Goal: Task Accomplishment & Management: Use online tool/utility

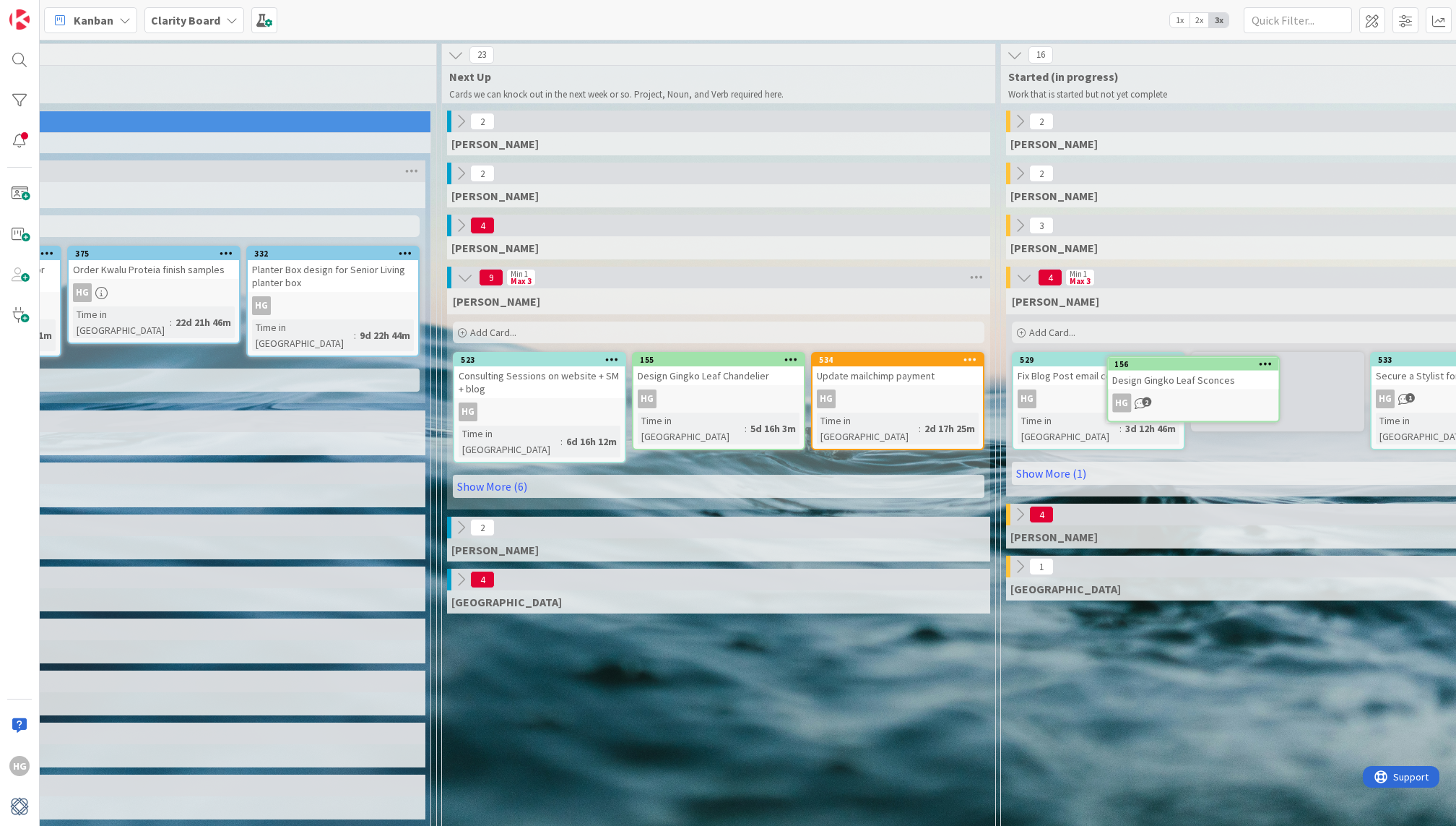
scroll to position [0, 535]
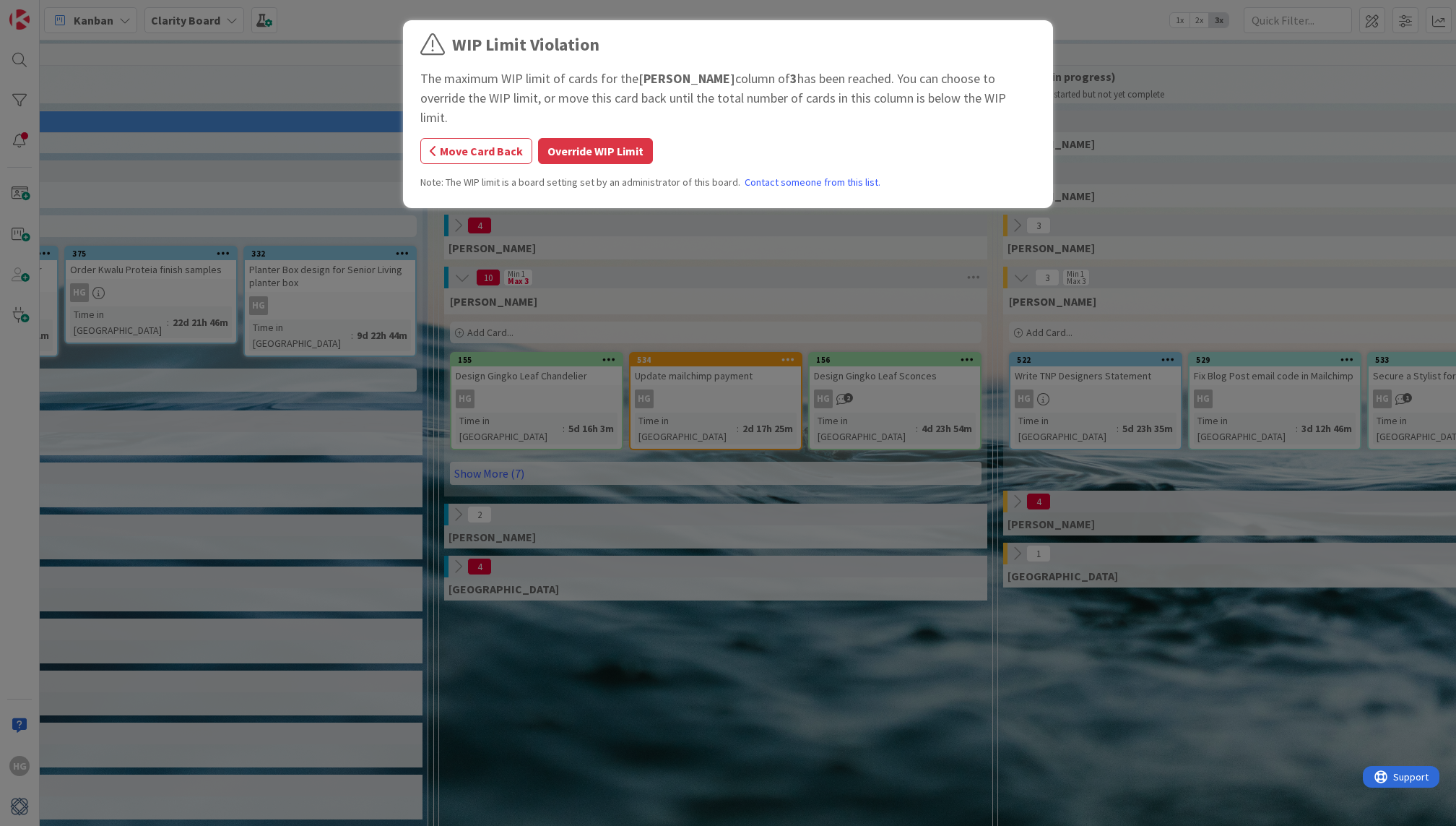
click at [581, 112] on div "WIP Limit Violation The maximum WIP limit of cards for the Hannah column of 3 h…" at bounding box center [728, 116] width 616 height 169
click at [588, 138] on button "Override WIP Limit" at bounding box center [596, 151] width 115 height 26
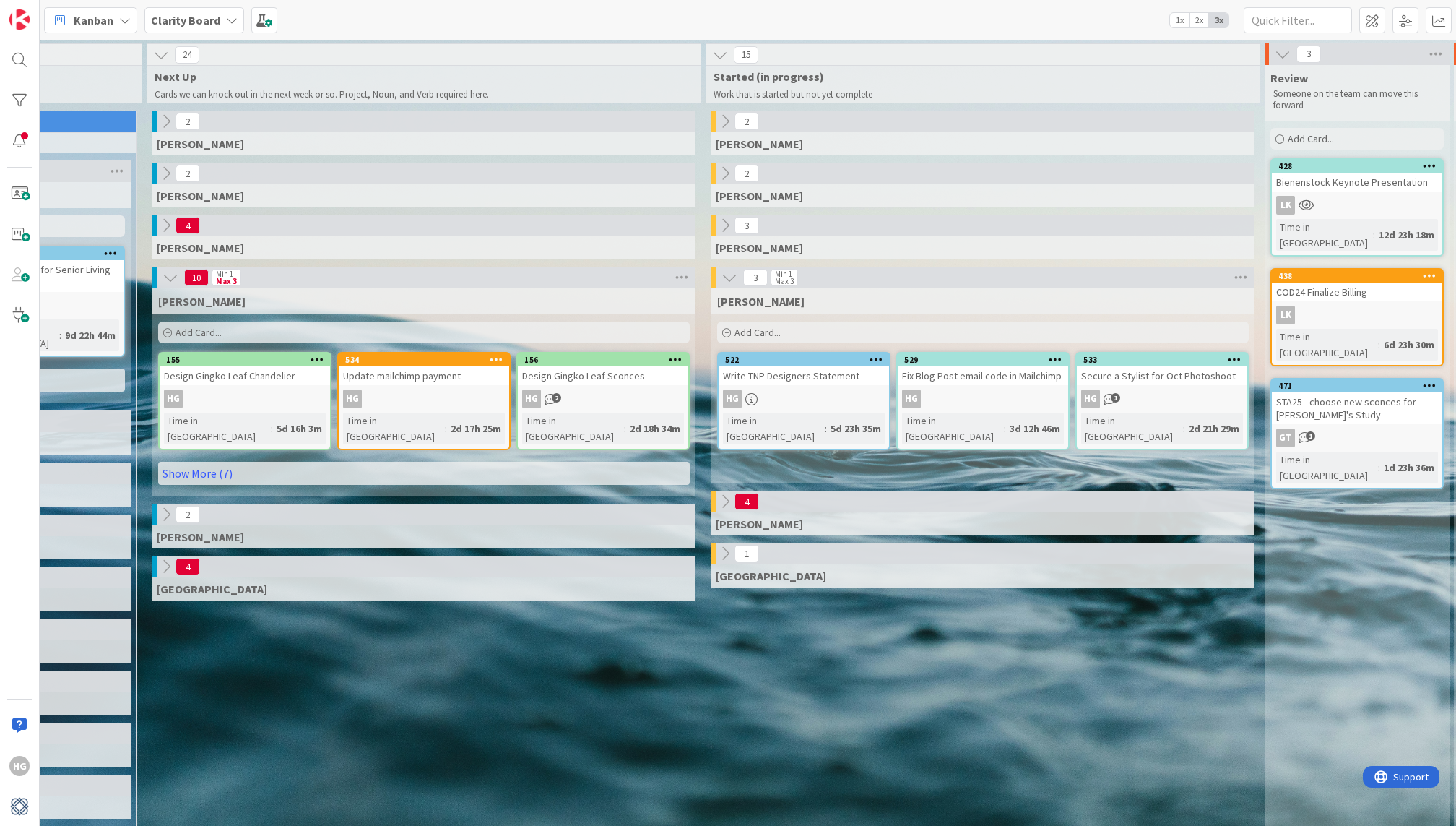
scroll to position [0, 862]
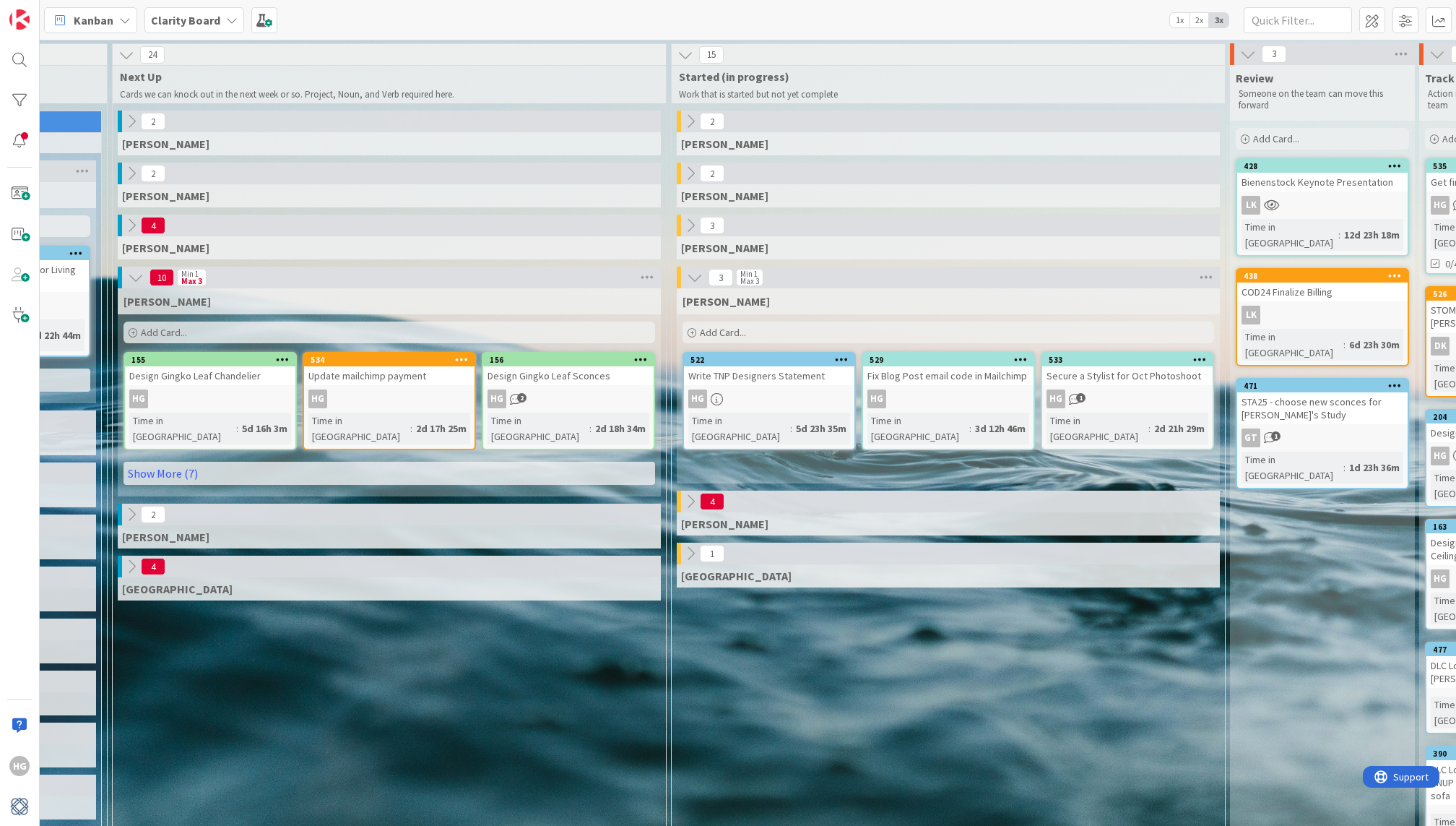
click at [1032, 331] on div "Add Card..." at bounding box center [948, 332] width 532 height 22
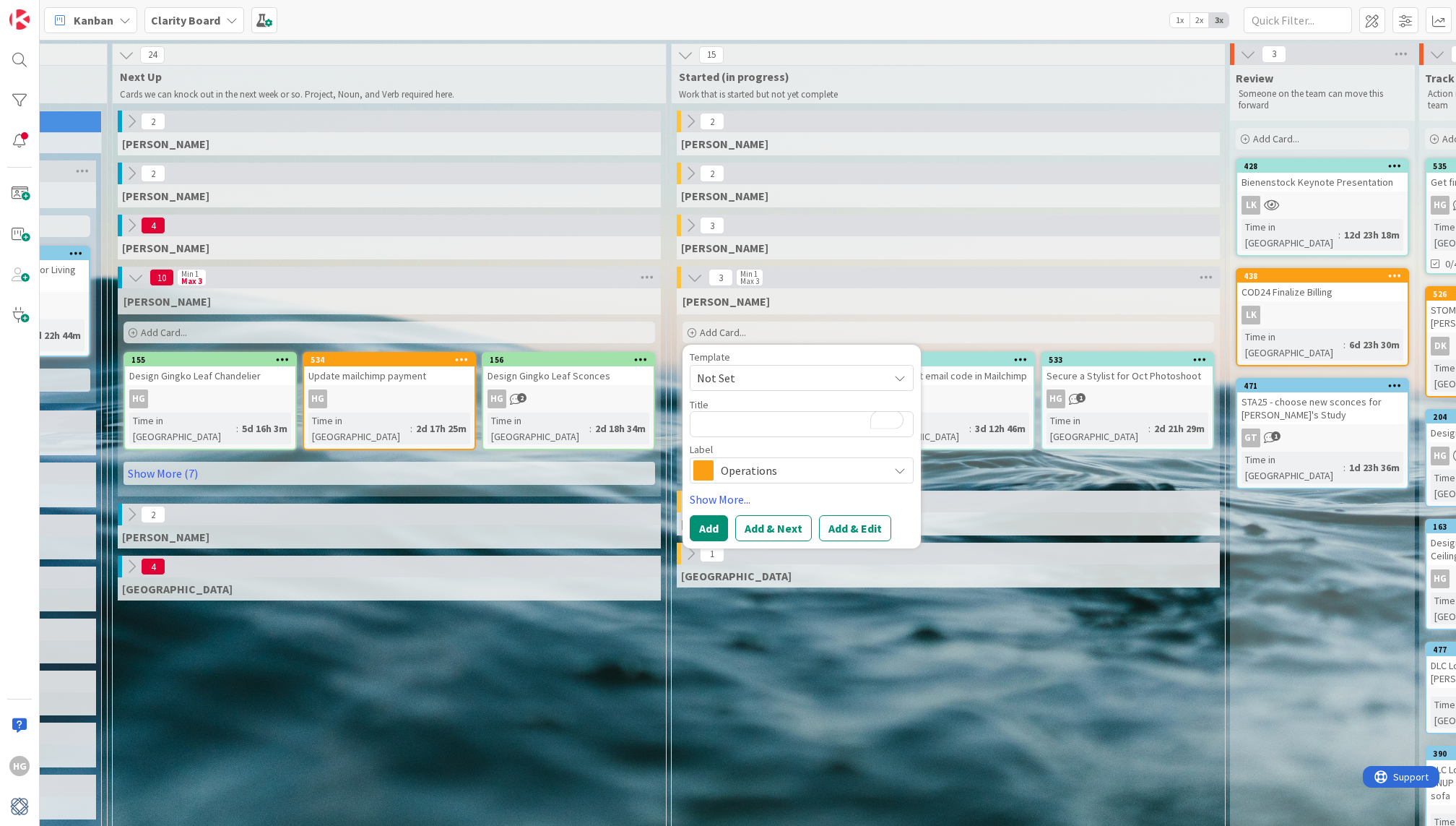
type textarea "x"
type textarea "T"
type textarea "x"
type textarea "Th"
type textarea "x"
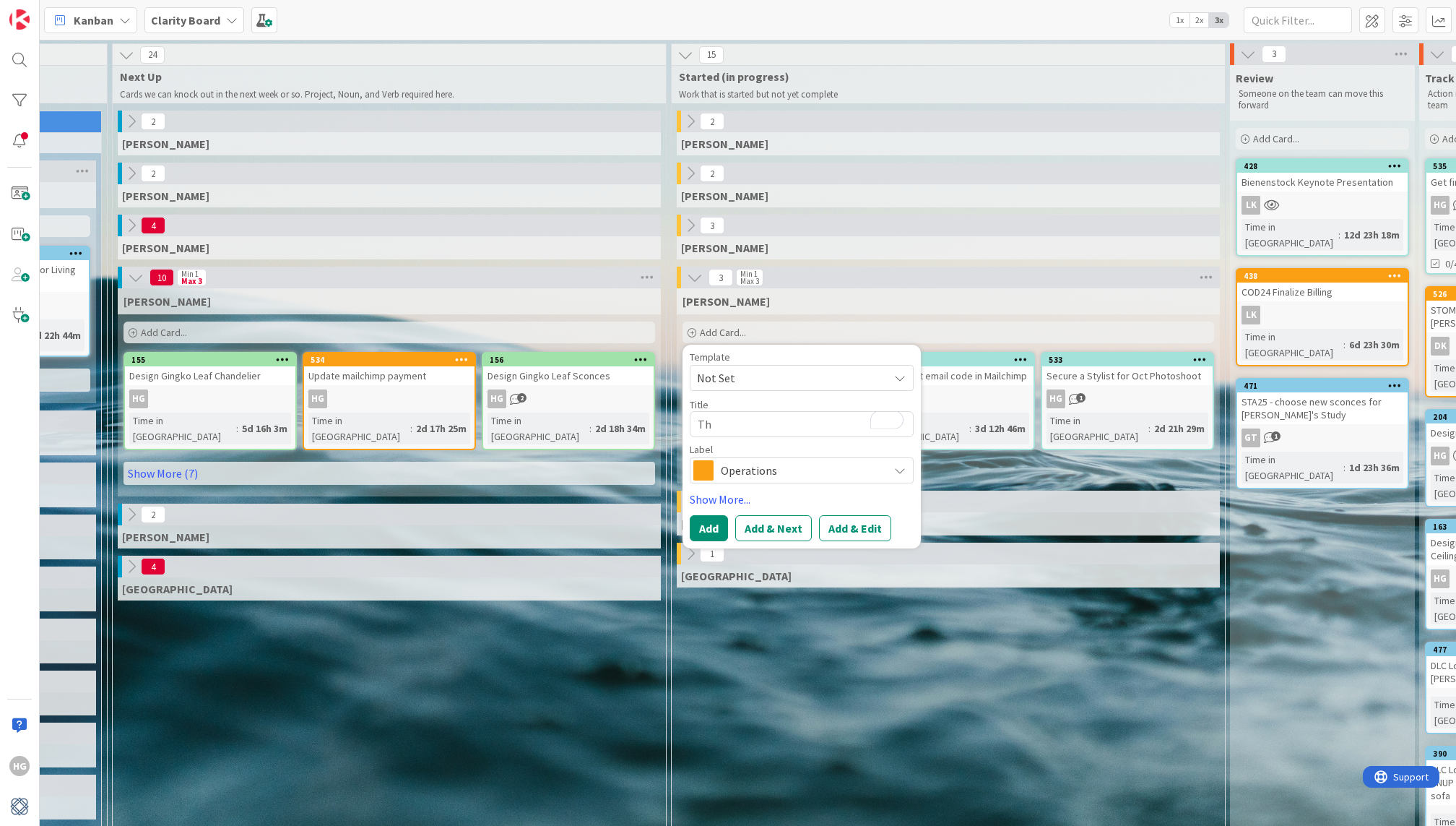
type textarea "Tha"
type textarea "x"
type textarea "Th"
type textarea "x"
type textarea "T"
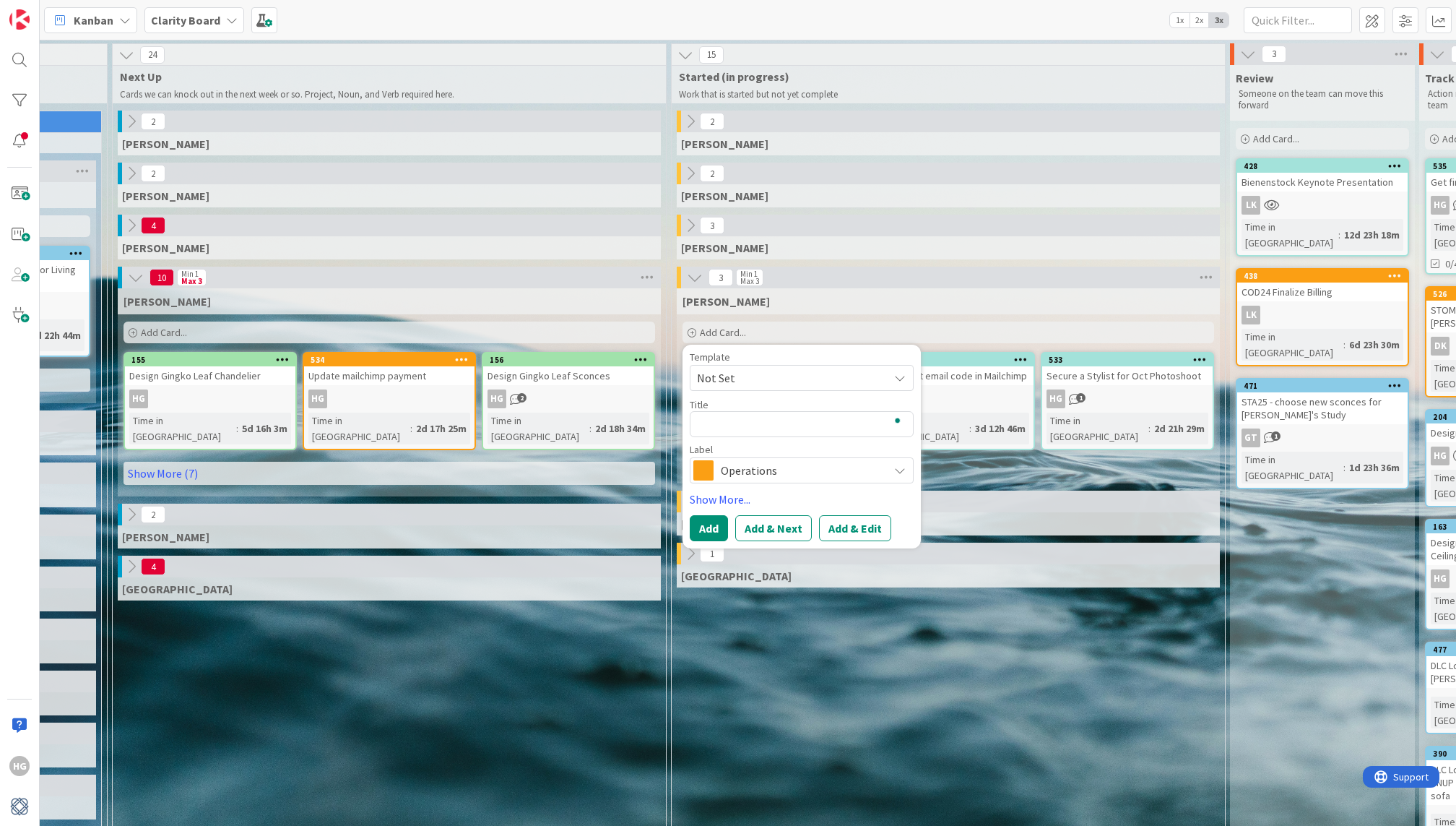
type textarea "x"
type textarea "T"
type textarea "x"
type textarea "Th"
type textarea "x"
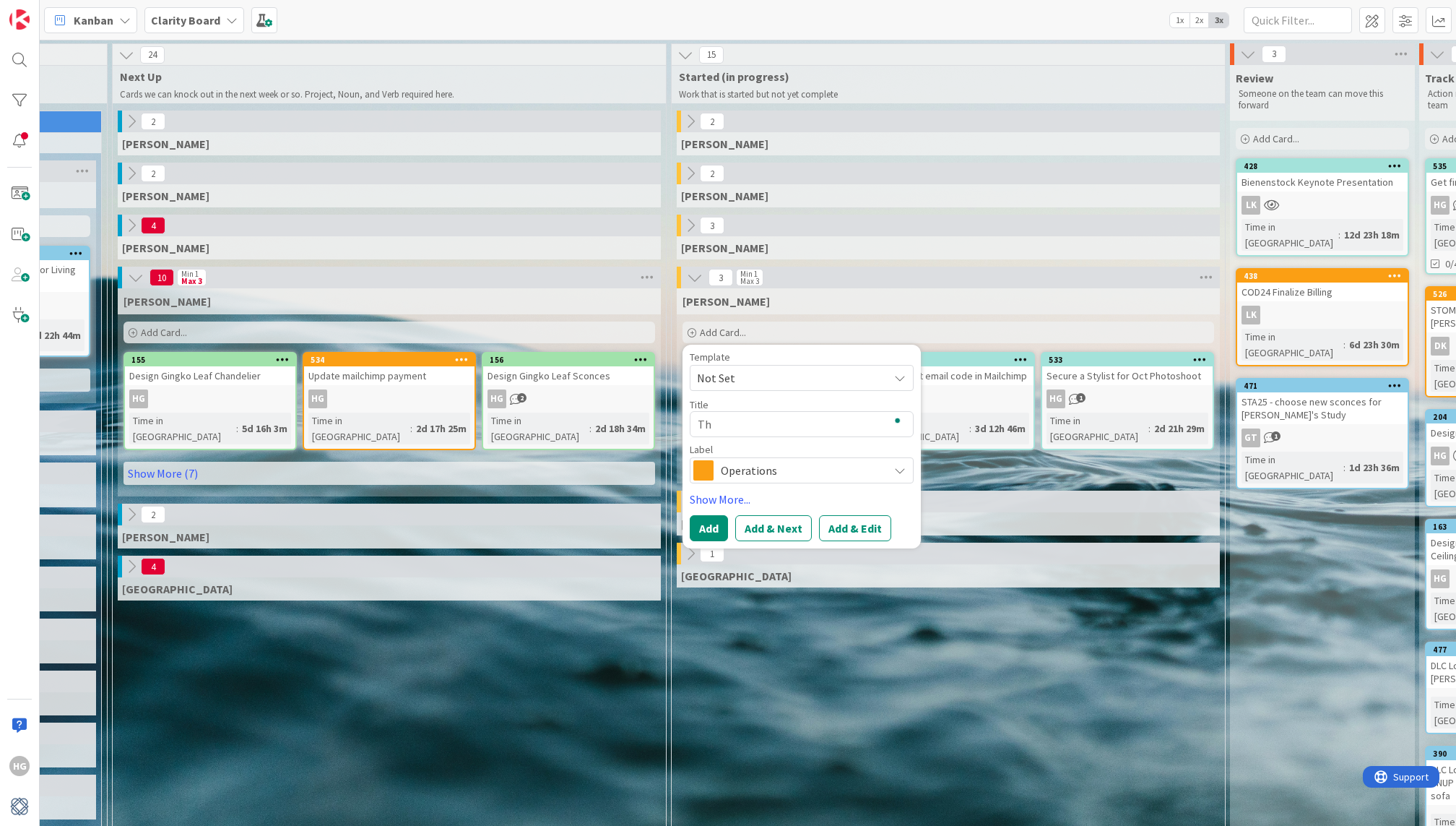
type textarea "Tha"
type textarea "x"
type textarea "Thank"
type textarea "x"
type textarea "Thank"
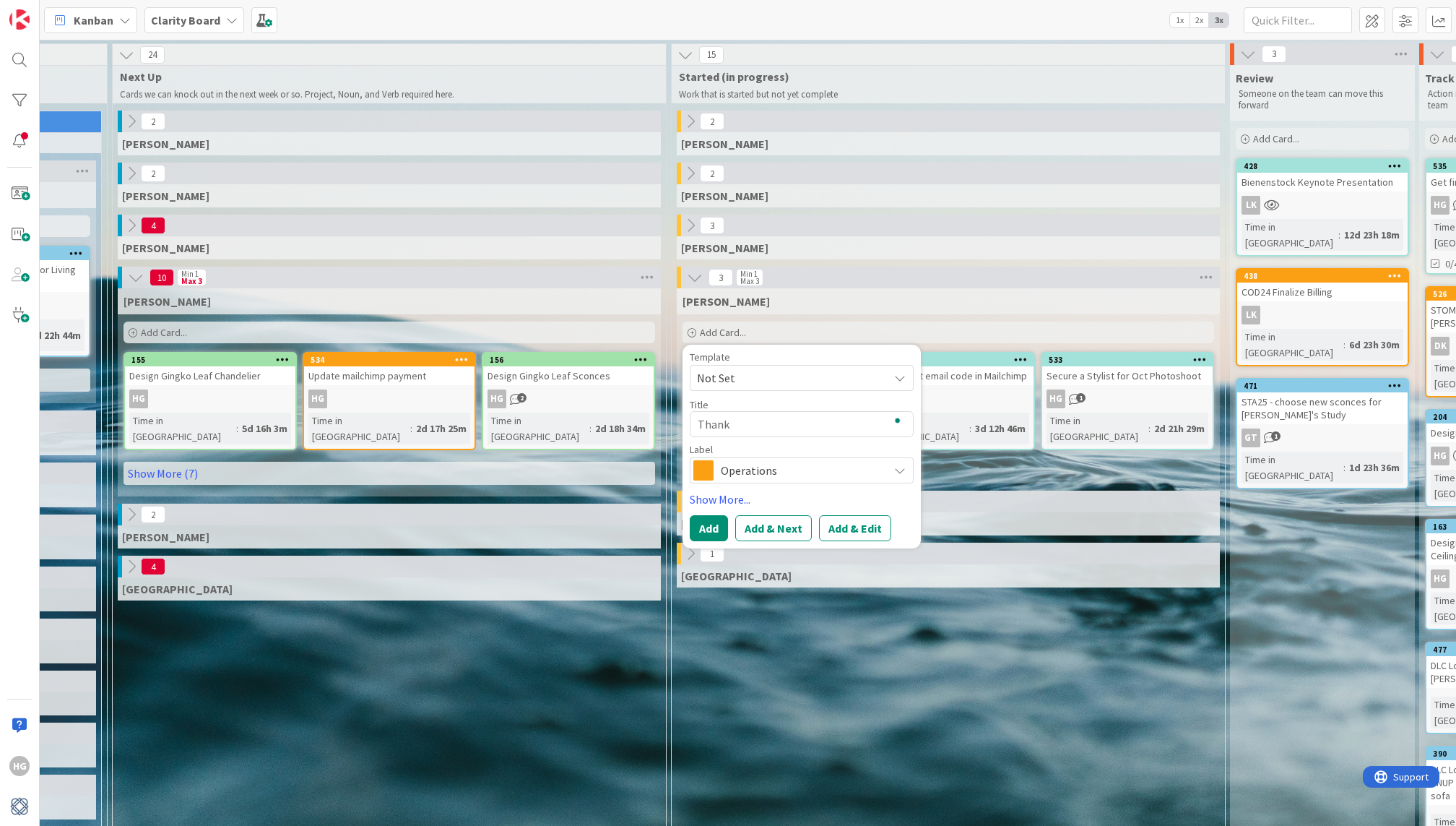
type textarea "x"
type textarea "Thank Y"
type textarea "x"
type textarea "Thank [PERSON_NAME]"
type textarea "x"
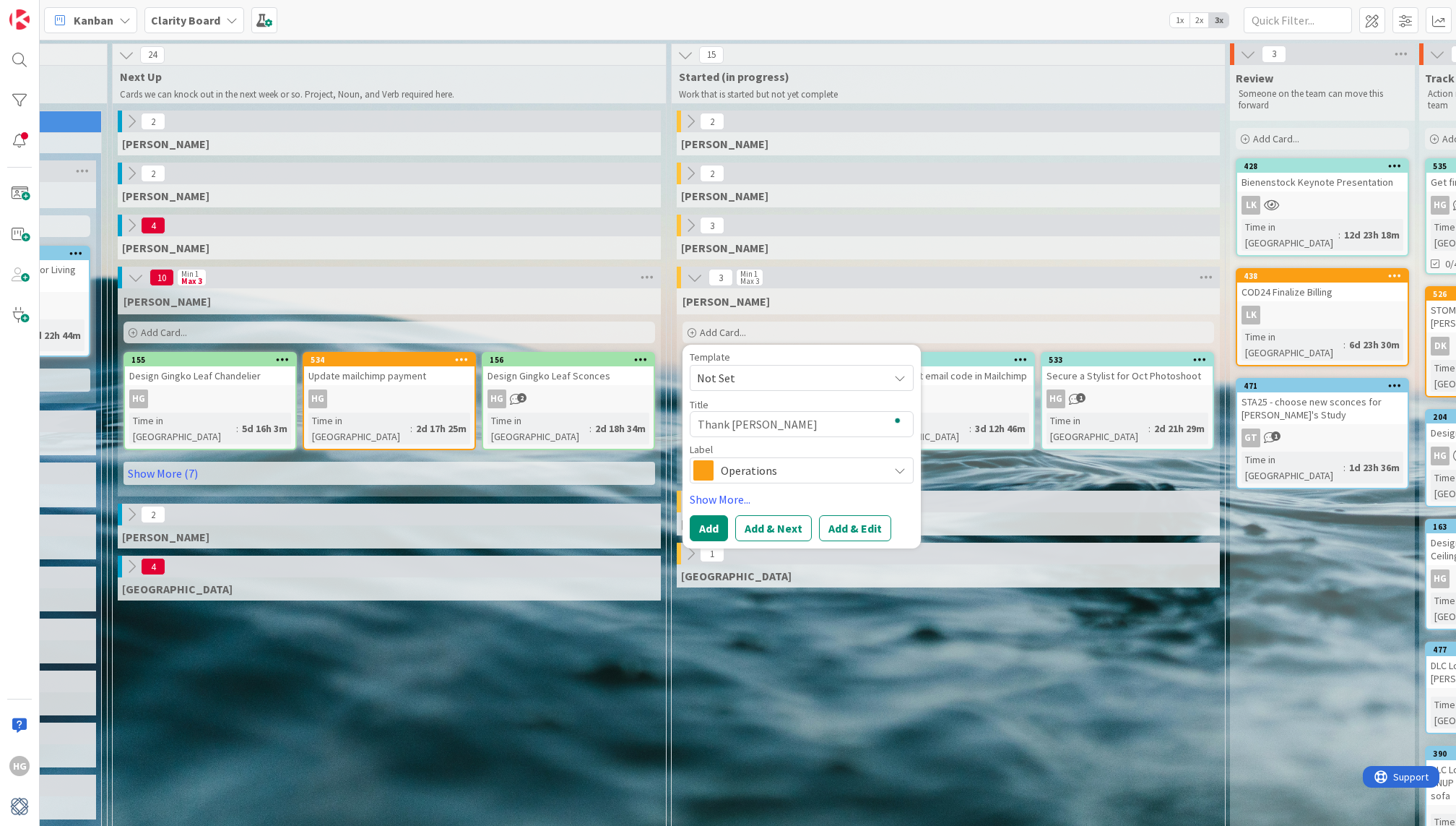
type textarea "Thank You"
type textarea "x"
type textarea "Thank You'"
type textarea "x"
type textarea "Thank You's"
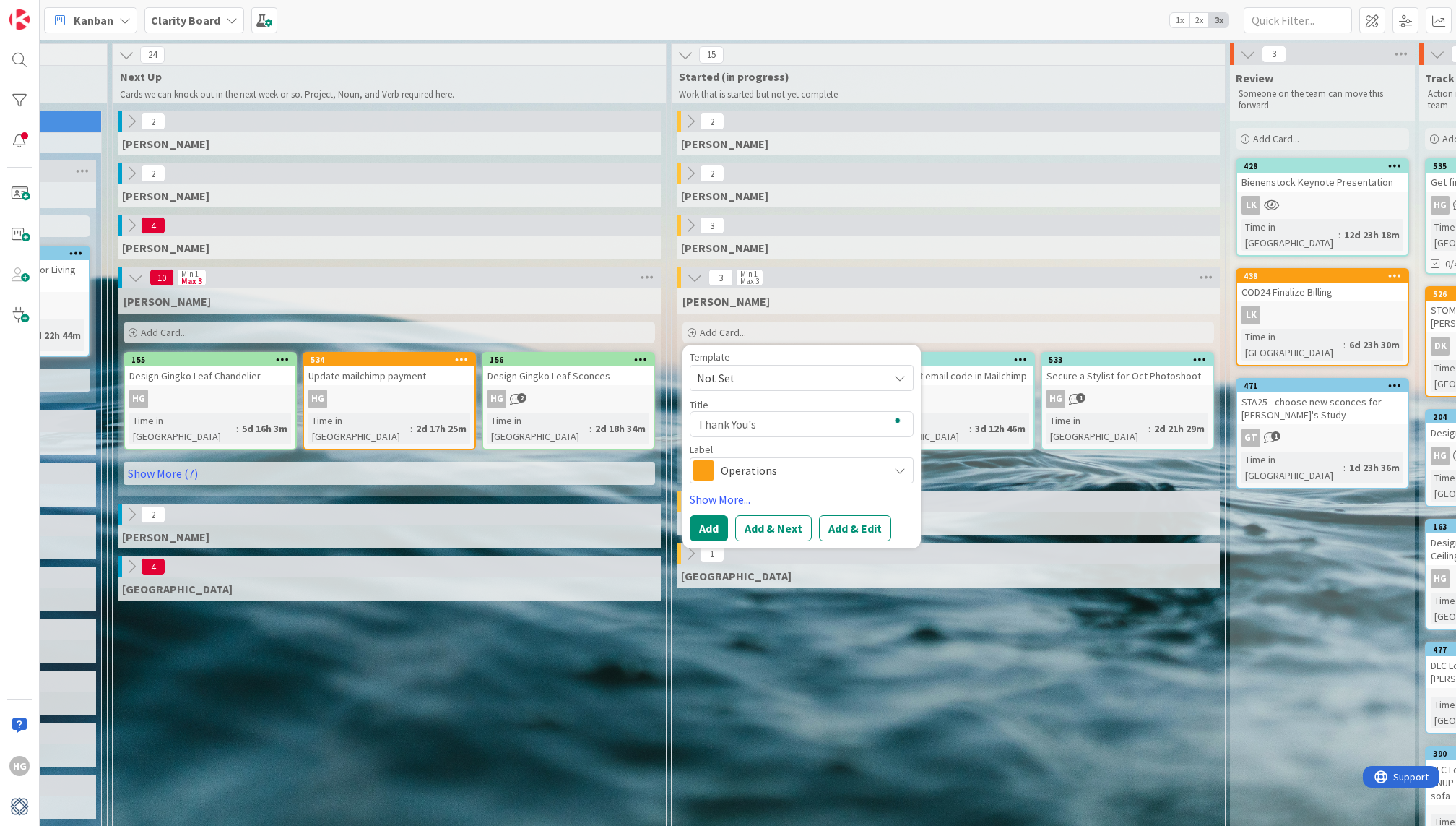
type textarea "x"
type textarea "Thank You's"
type textarea "x"
type textarea "Thank You's fo"
type textarea "x"
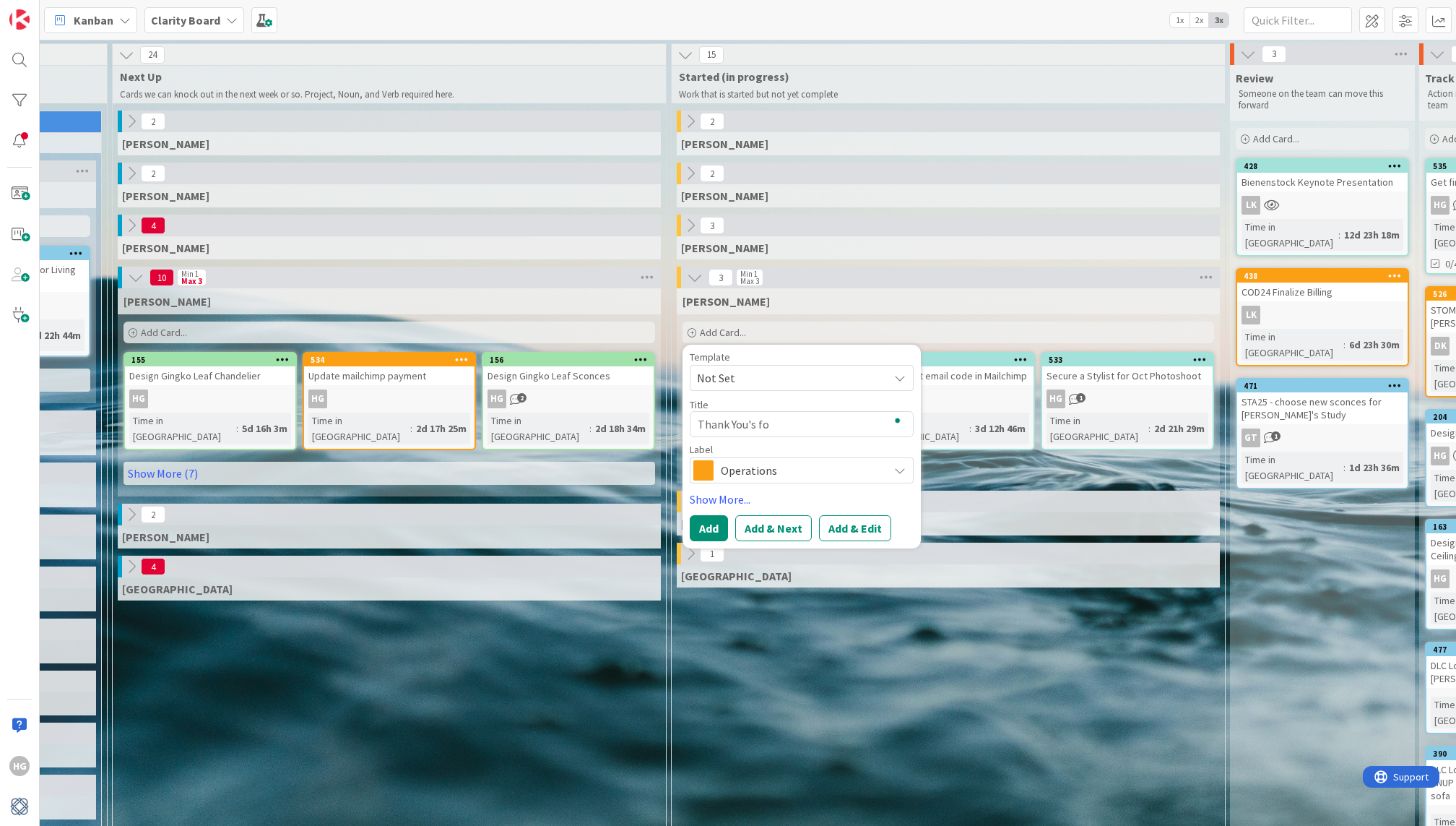
type textarea "Thank You's for"
type textarea "x"
type textarea "Thank You's for"
type textarea "x"
type textarea "Thank You's for t"
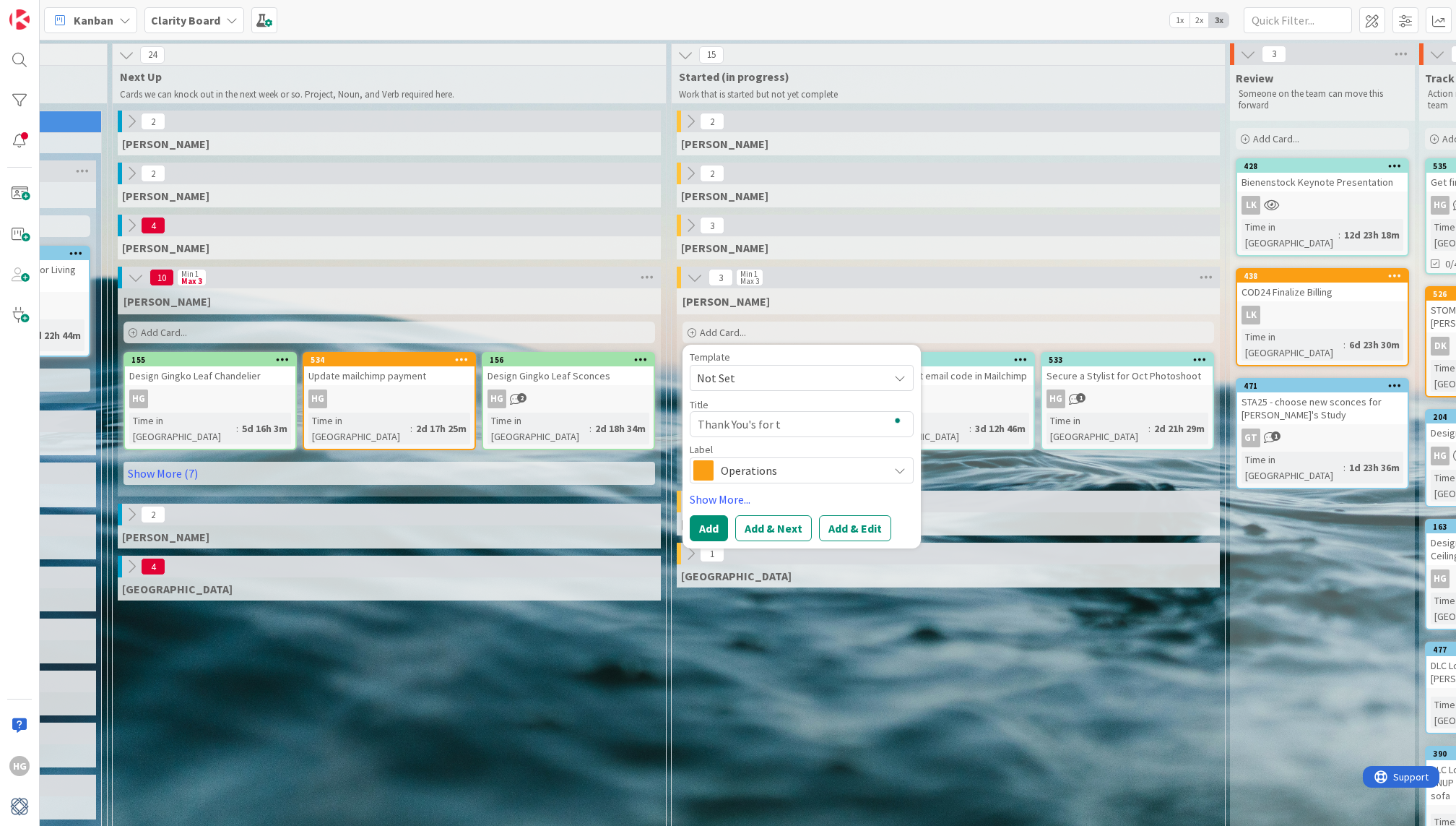
type textarea "x"
type textarea "Thank You's for th"
type textarea "x"
type textarea "Thank You's for the"
type textarea "x"
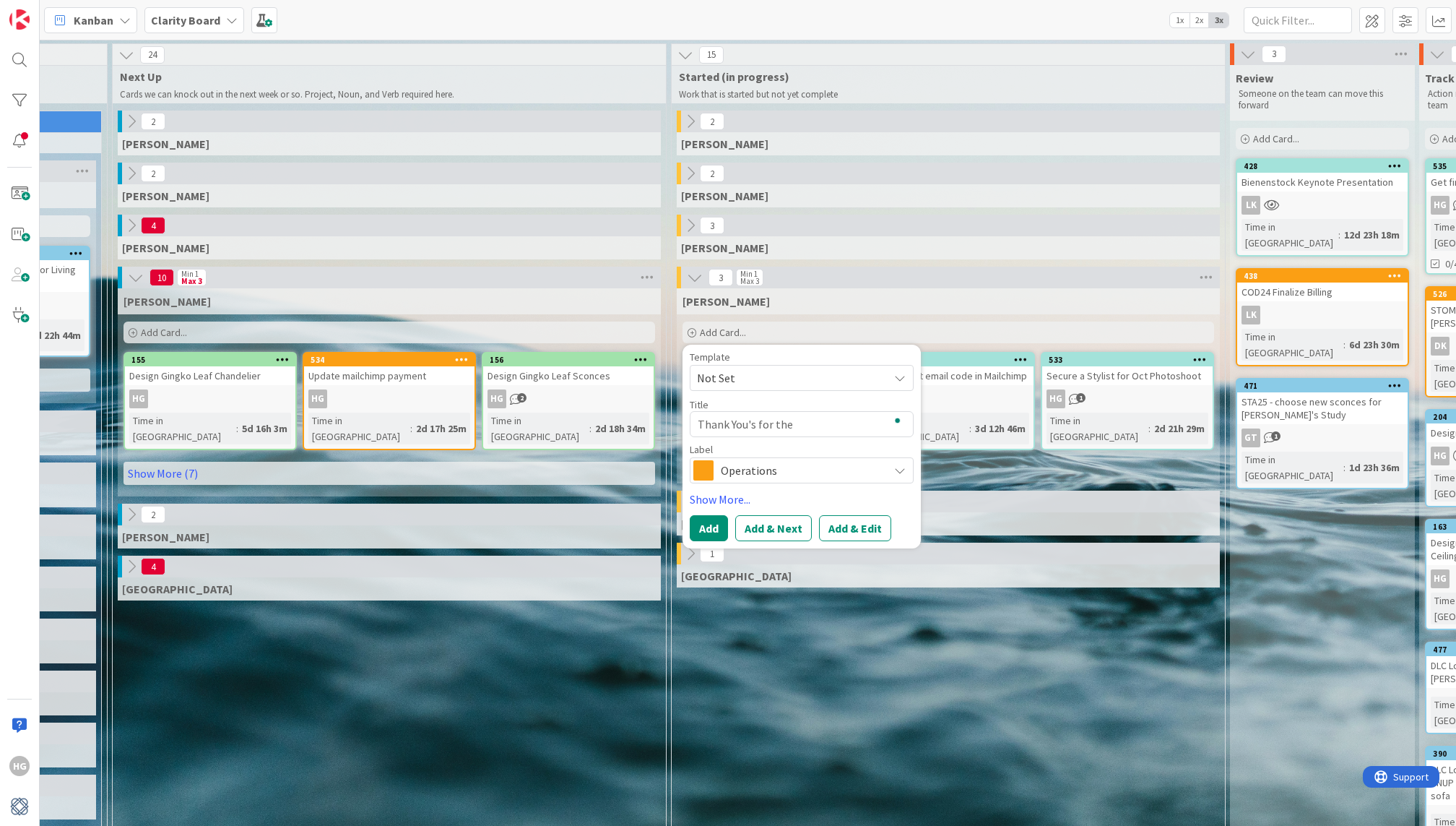
type textarea "Thank You's for the"
type textarea "x"
type textarea "Thank You's for the M"
type textarea "x"
type textarea "Thank You's for the Ma"
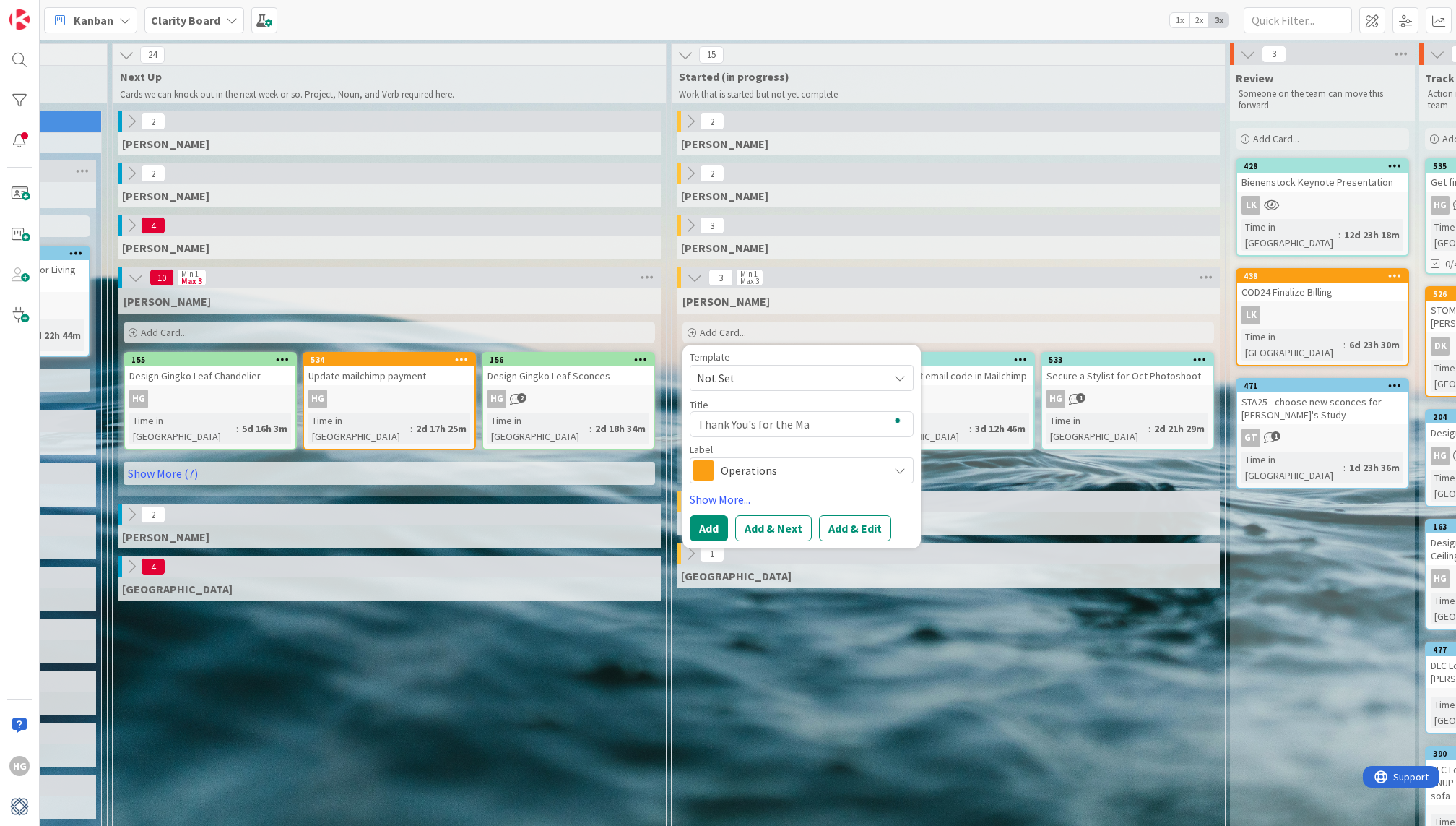
type textarea "x"
type textarea "Thank You's for the Mar"
type textarea "x"
type textarea "Thank You's for the Mart"
type textarea "x"
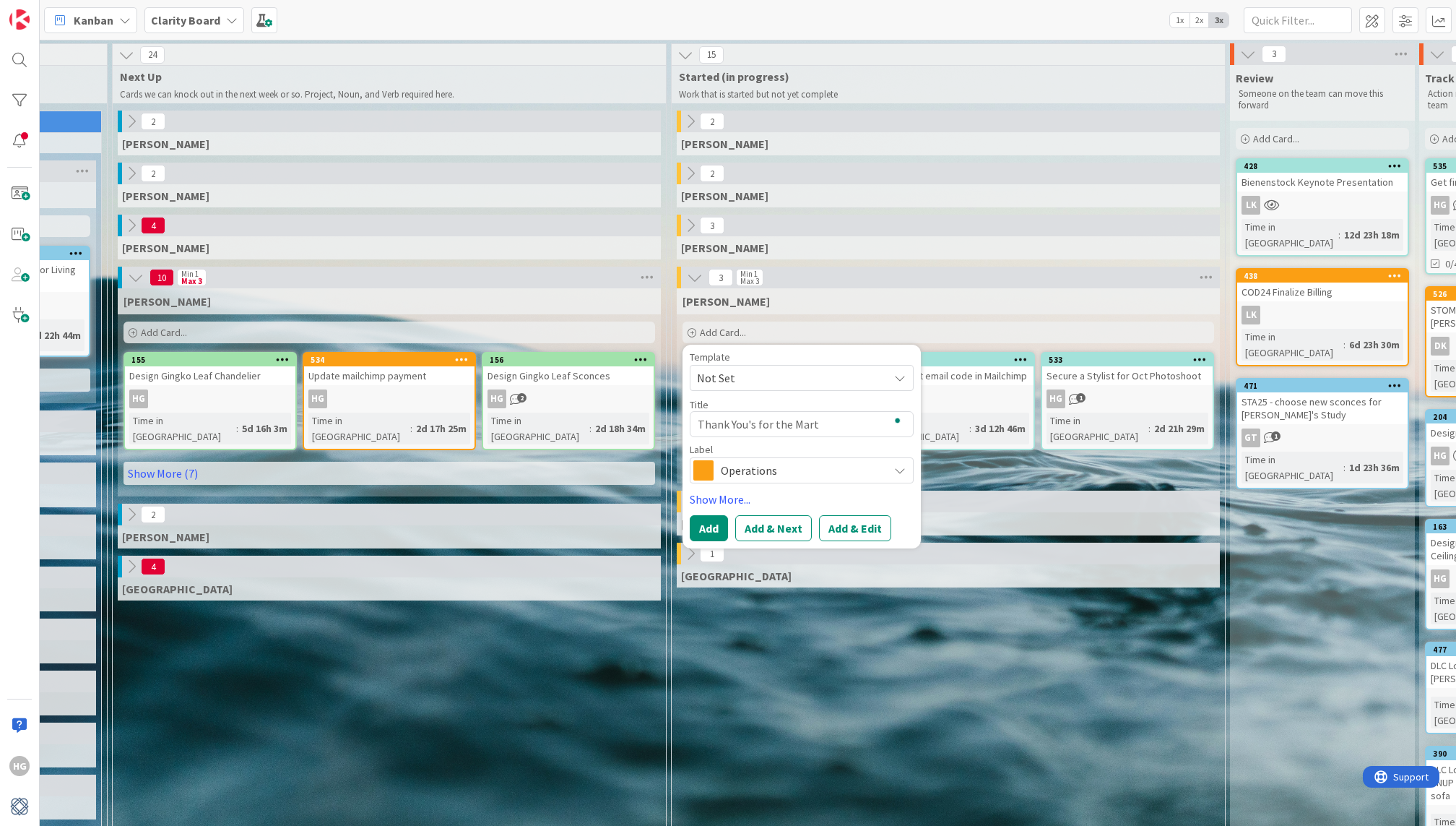
type textarea "Thank You's for the Mart"
type textarea "x"
type textarea "Thank You's for the Mart Le"
type textarea "x"
type textarea "Thank You's for the Mart Lec"
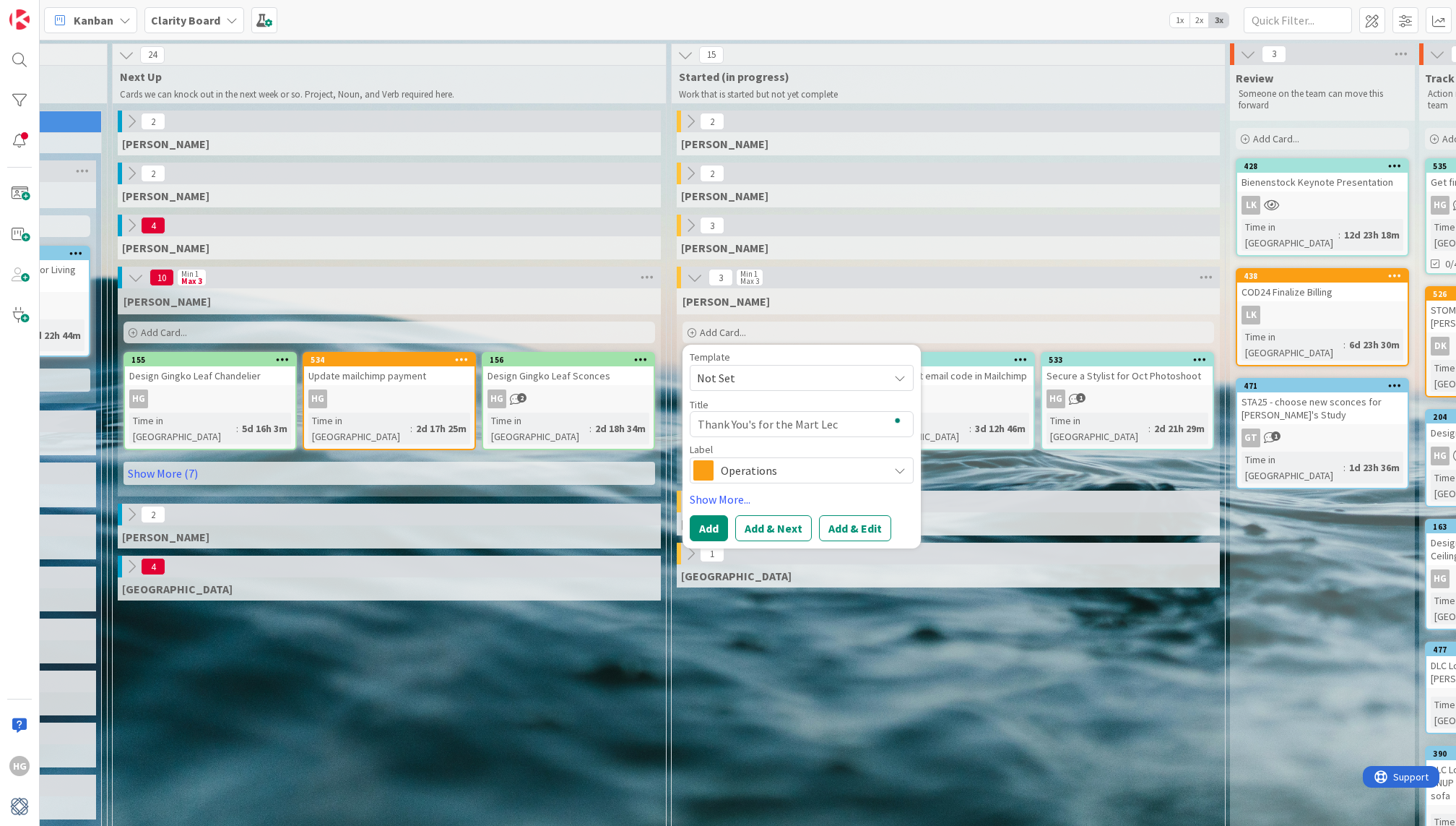
type textarea "x"
type textarea "Thank You's for the Mart Lect"
type textarea "x"
type textarea "Thank You's for the Mart Lec"
type textarea "x"
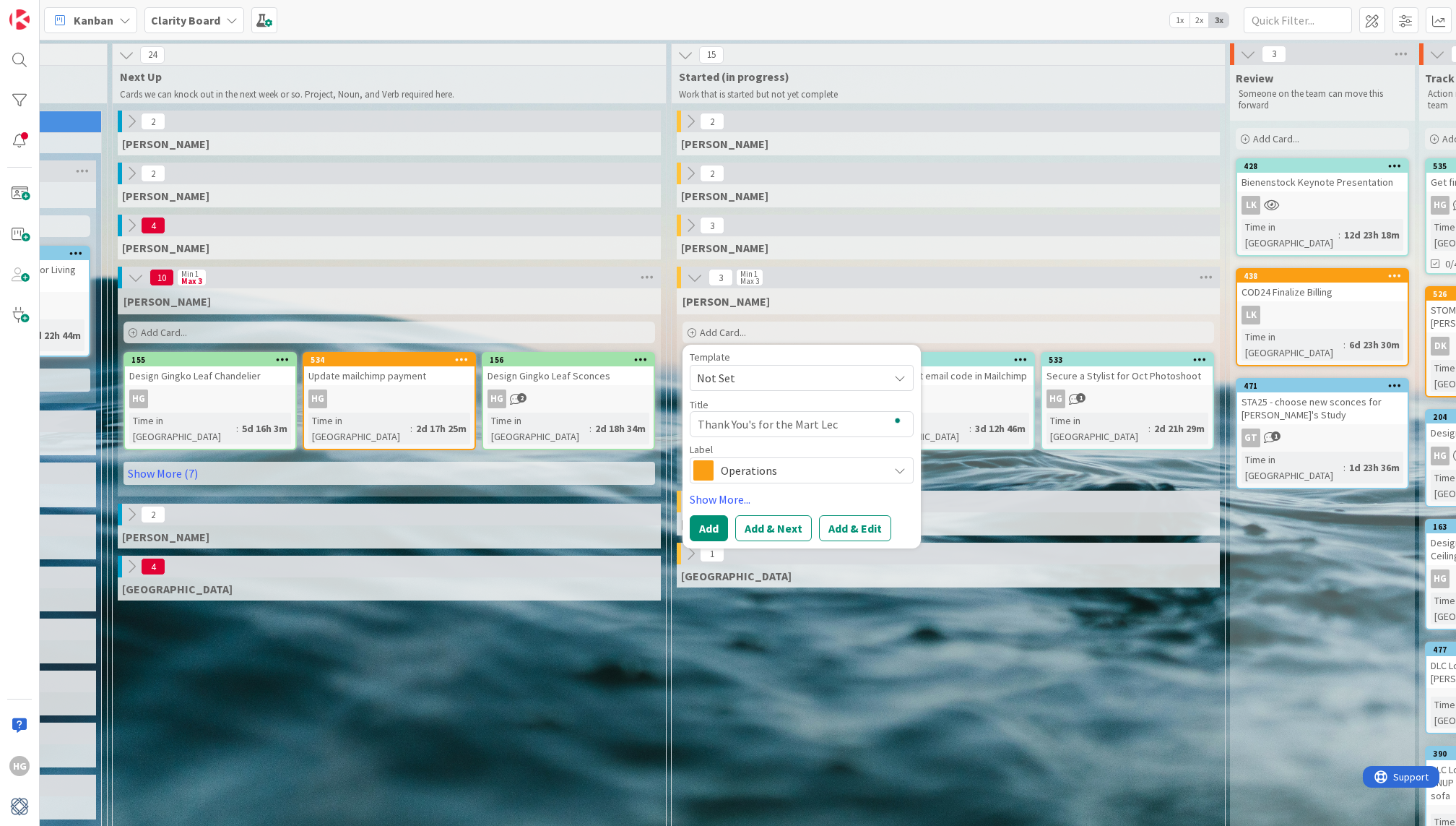
type textarea "Thank You's for the Mart Le"
type textarea "x"
type textarea "Thank You's for the Mart L"
type textarea "x"
type textarea "Thank You's for the Mart"
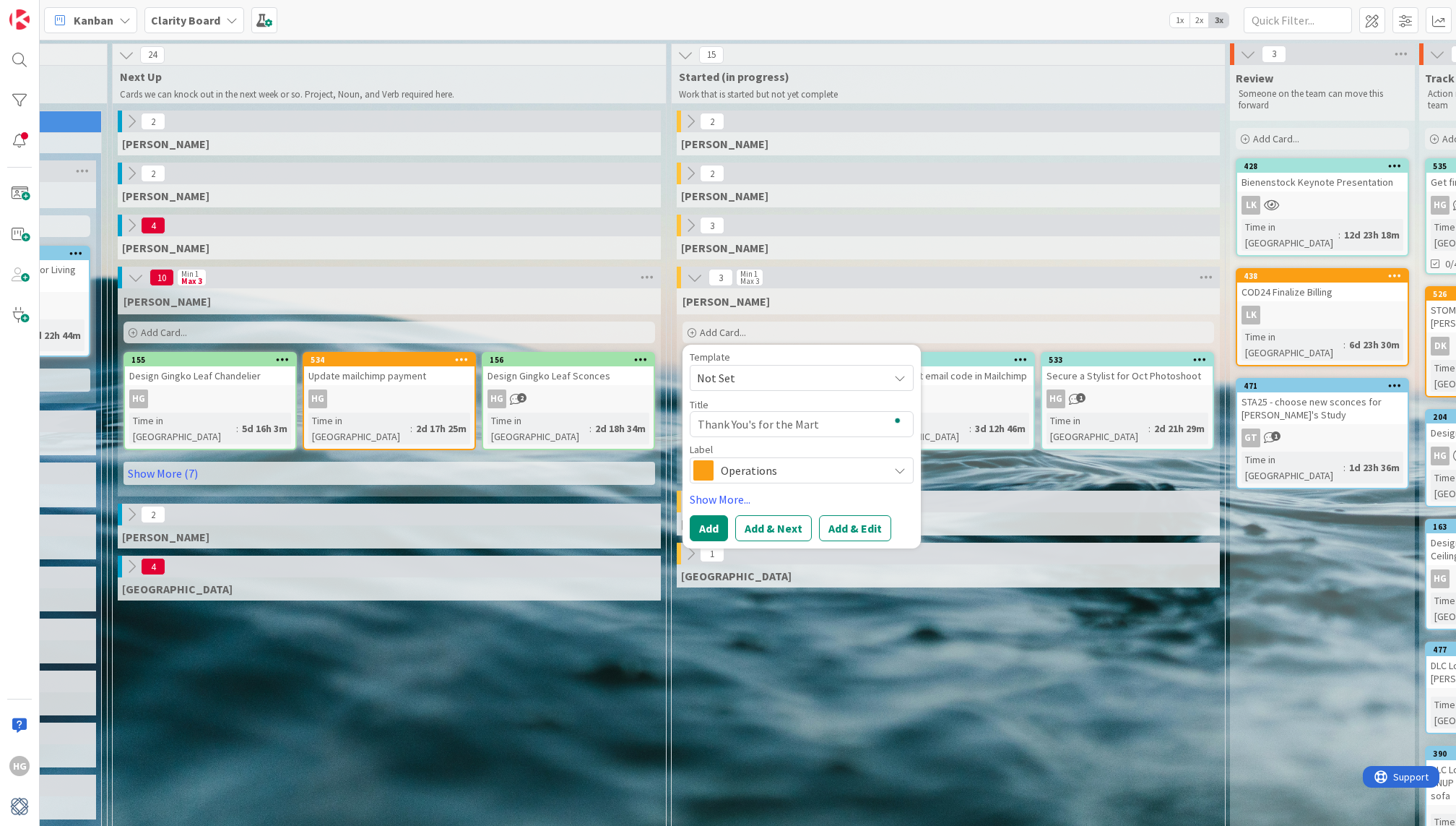
type textarea "x"
type textarea "Thank You's for the Mart"
type textarea "x"
type textarea "Thank You's for the Mar"
type textarea "x"
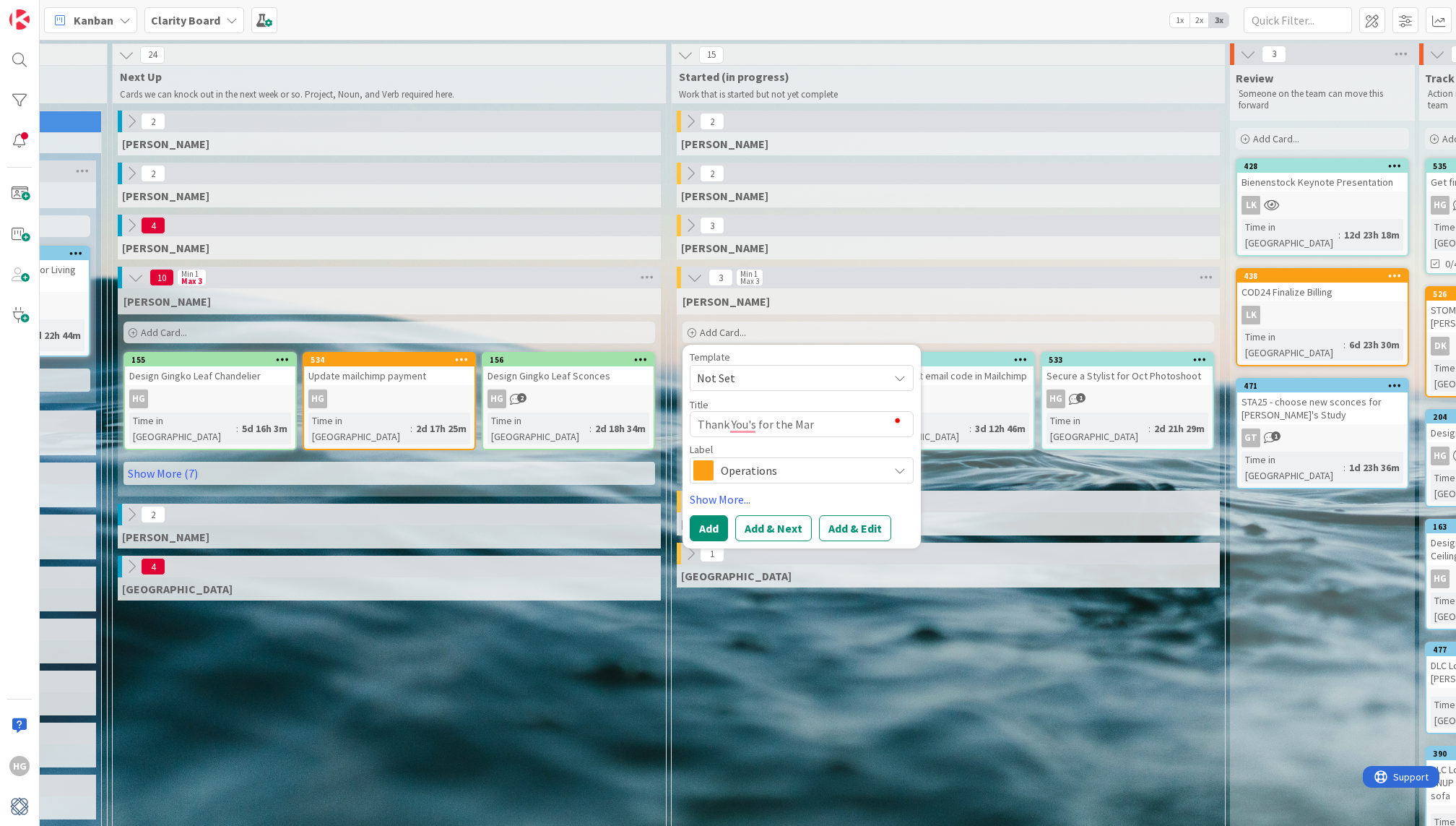
type textarea "Thank You's for the Ma"
type textarea "x"
type textarea "Thank You's for the M"
type textarea "x"
type textarea "Thank You's for the"
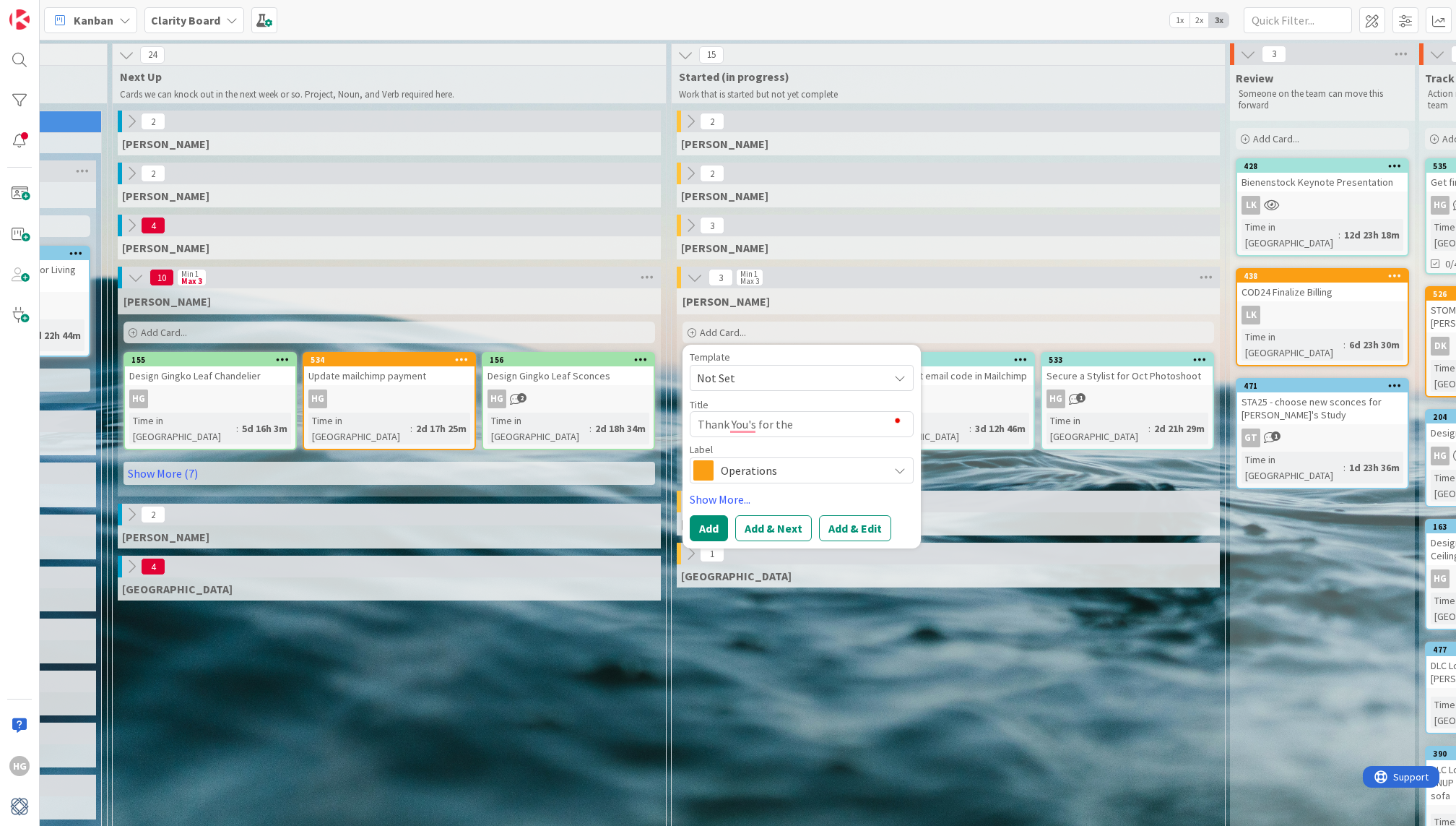
type textarea "x"
type textarea "Thank You's for the"
type textarea "x"
type textarea "Thank You's for th"
type textarea "x"
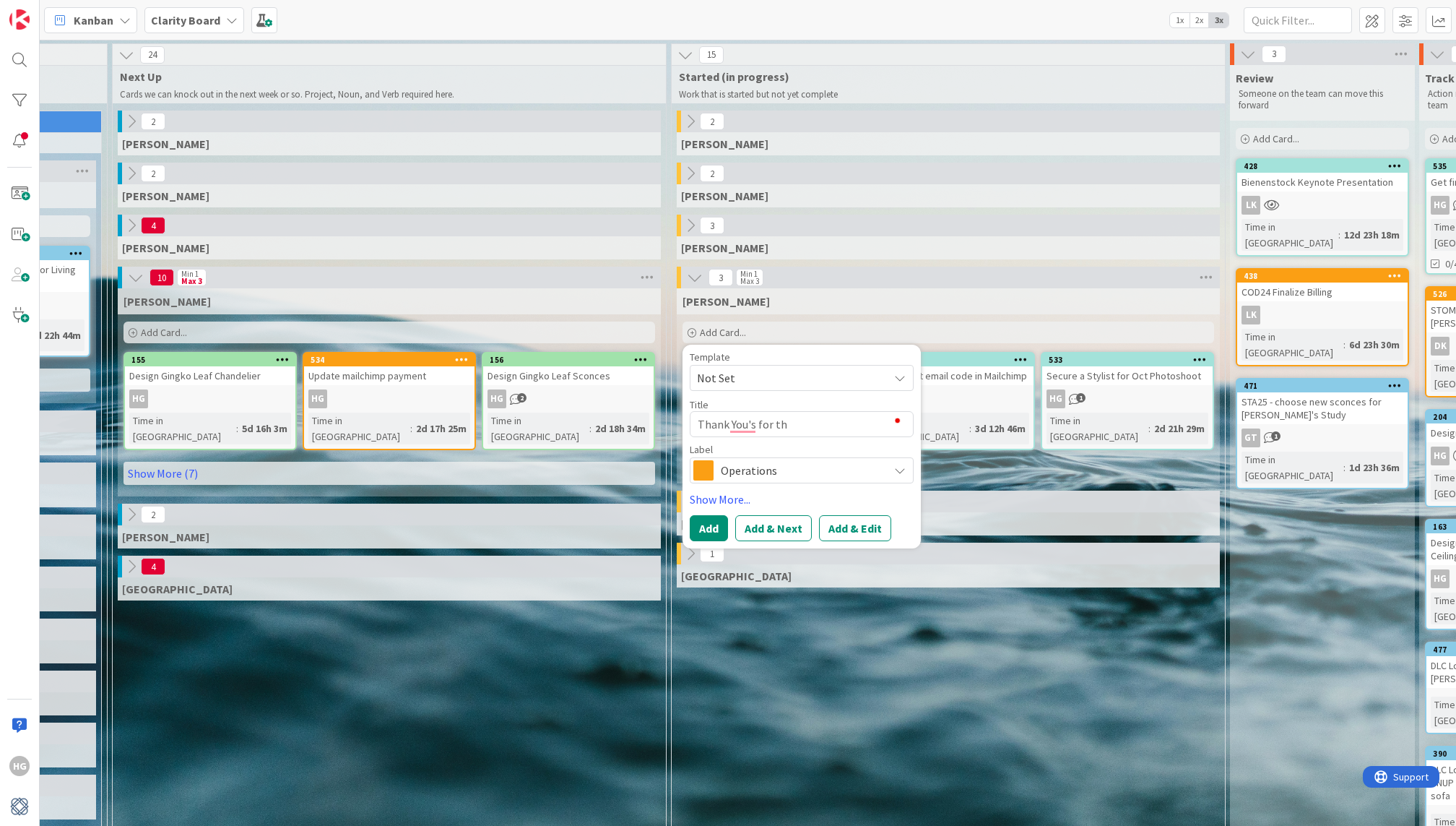
type textarea "Thank You's for t"
type textarea "x"
type textarea "Thank You's for"
type textarea "x"
type textarea "Thank You's for A"
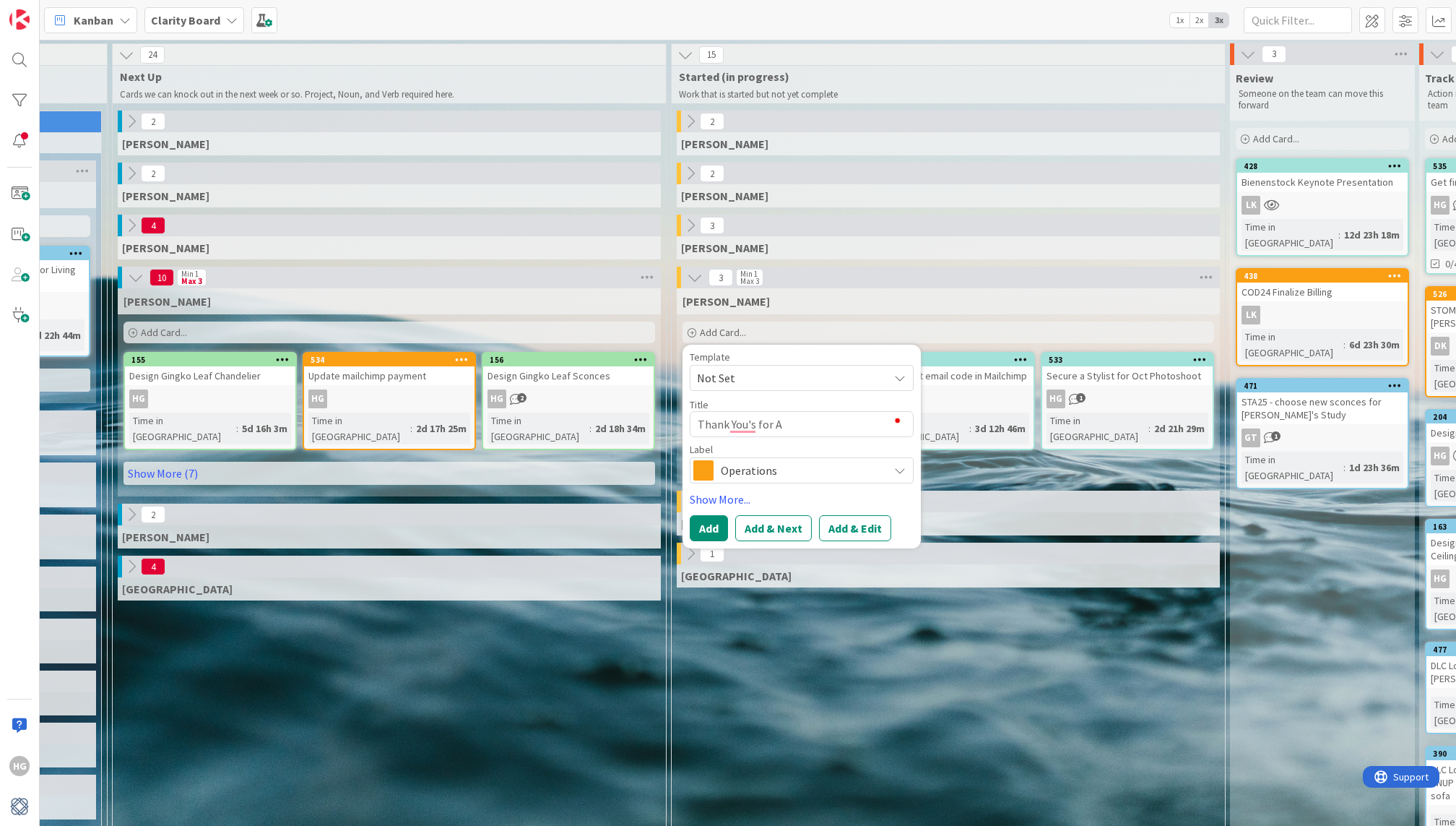
type textarea "x"
type textarea "Thank You's for AS"
type textarea "x"
type textarea "Thank You's for ASI"
type textarea "x"
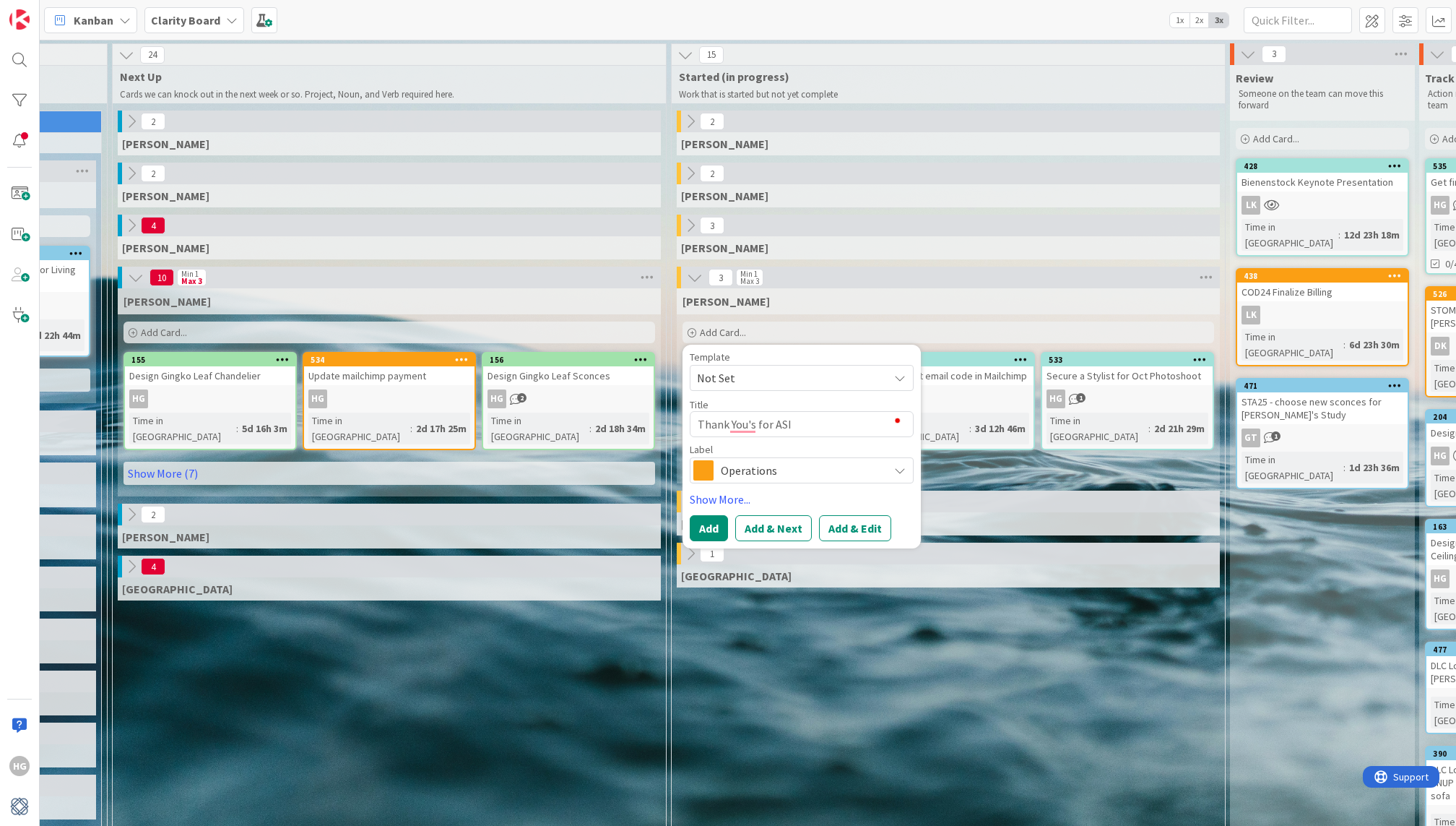
type textarea "Thank You's for ASID"
type textarea "x"
type textarea "Thank You's for ASID"
type textarea "x"
type textarea "Thank You's for ASID +"
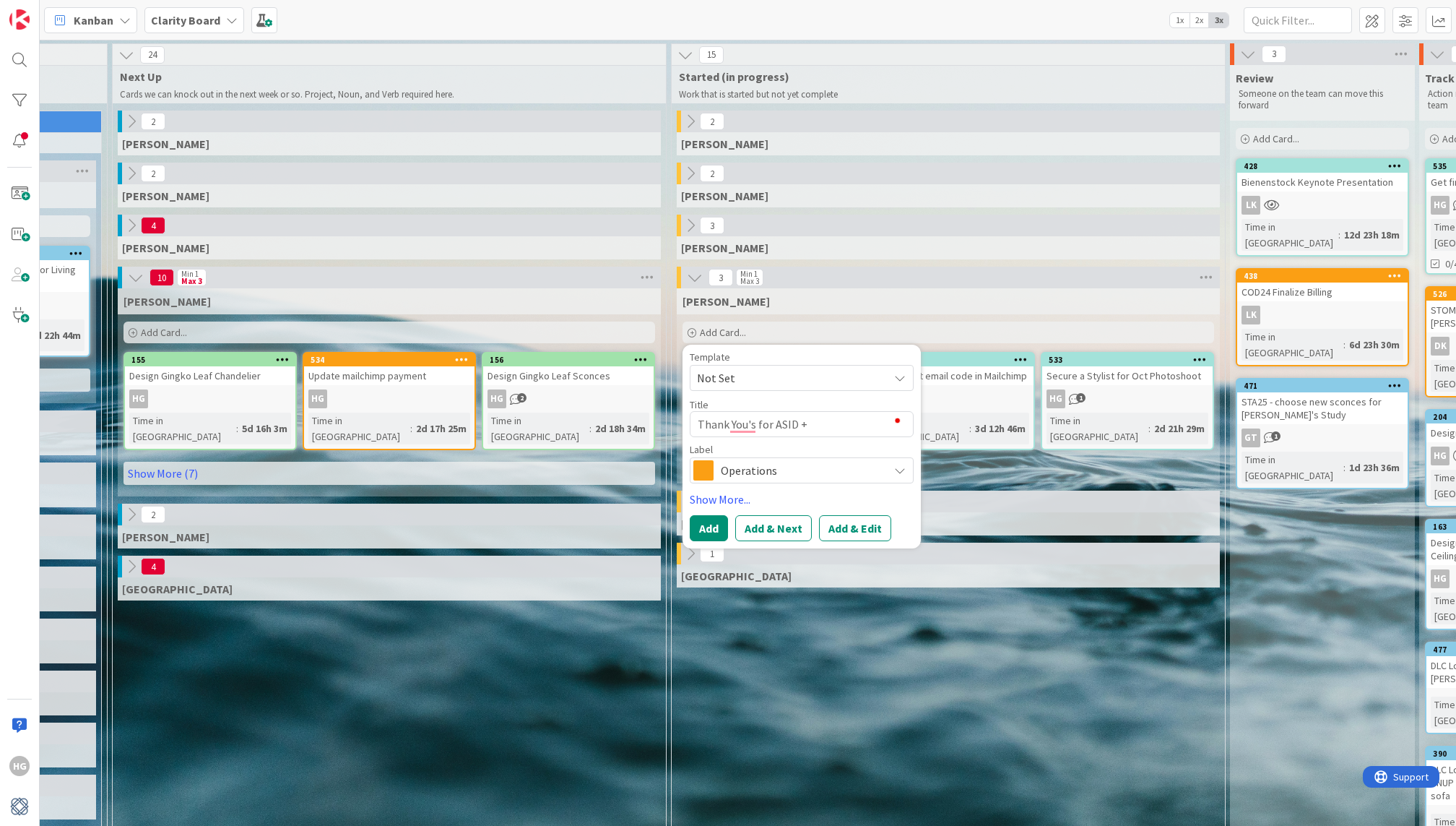
type textarea "x"
type textarea "Thank You's for ASID +"
type textarea "x"
type textarea "Thank You's for ASID + T"
type textarea "x"
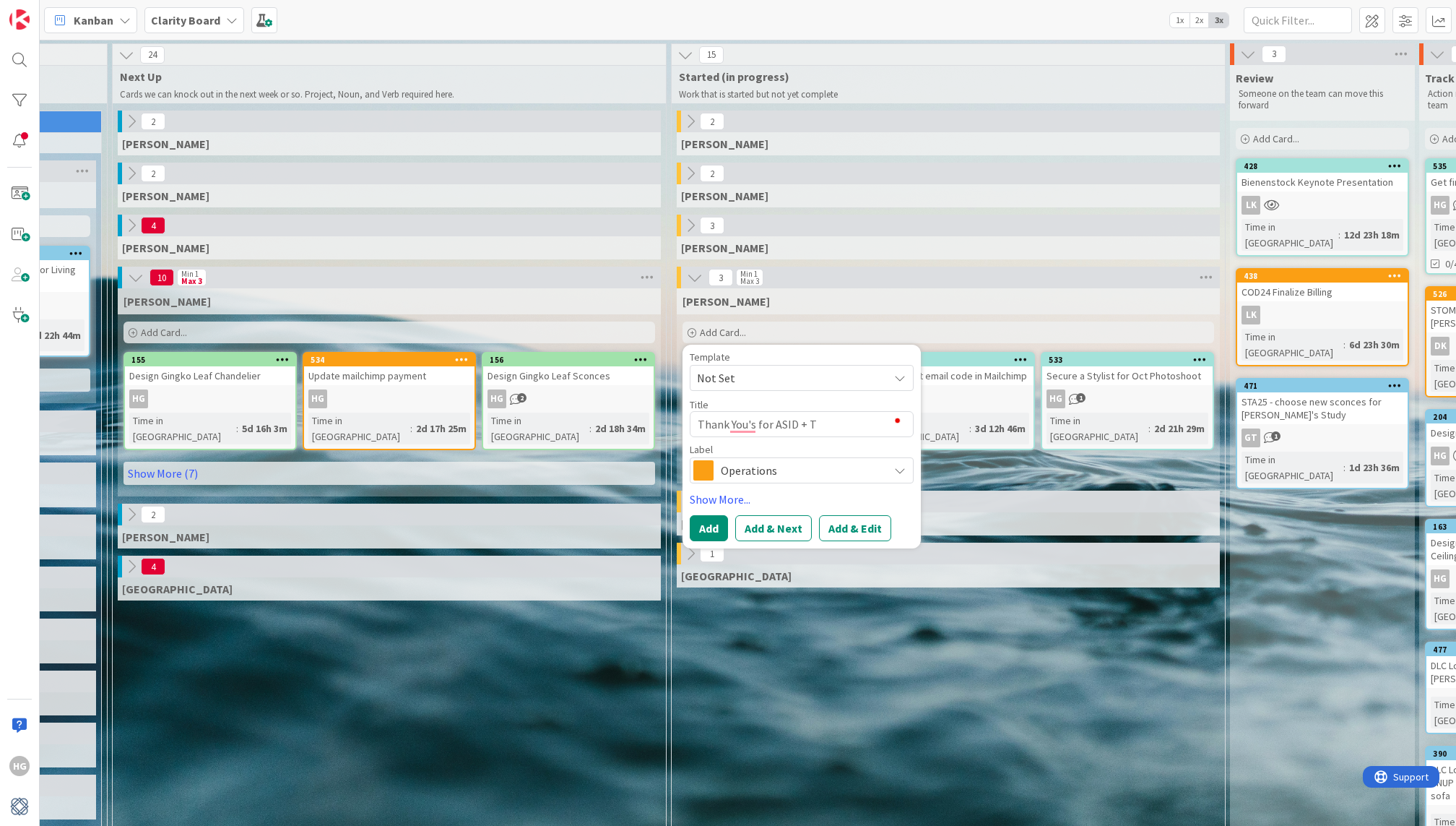
type textarea "Thank You's for ASID + Th"
type textarea "x"
type textarea "Thank You's for ASID + The"
type textarea "x"
type textarea "Thank You's for ASID + The"
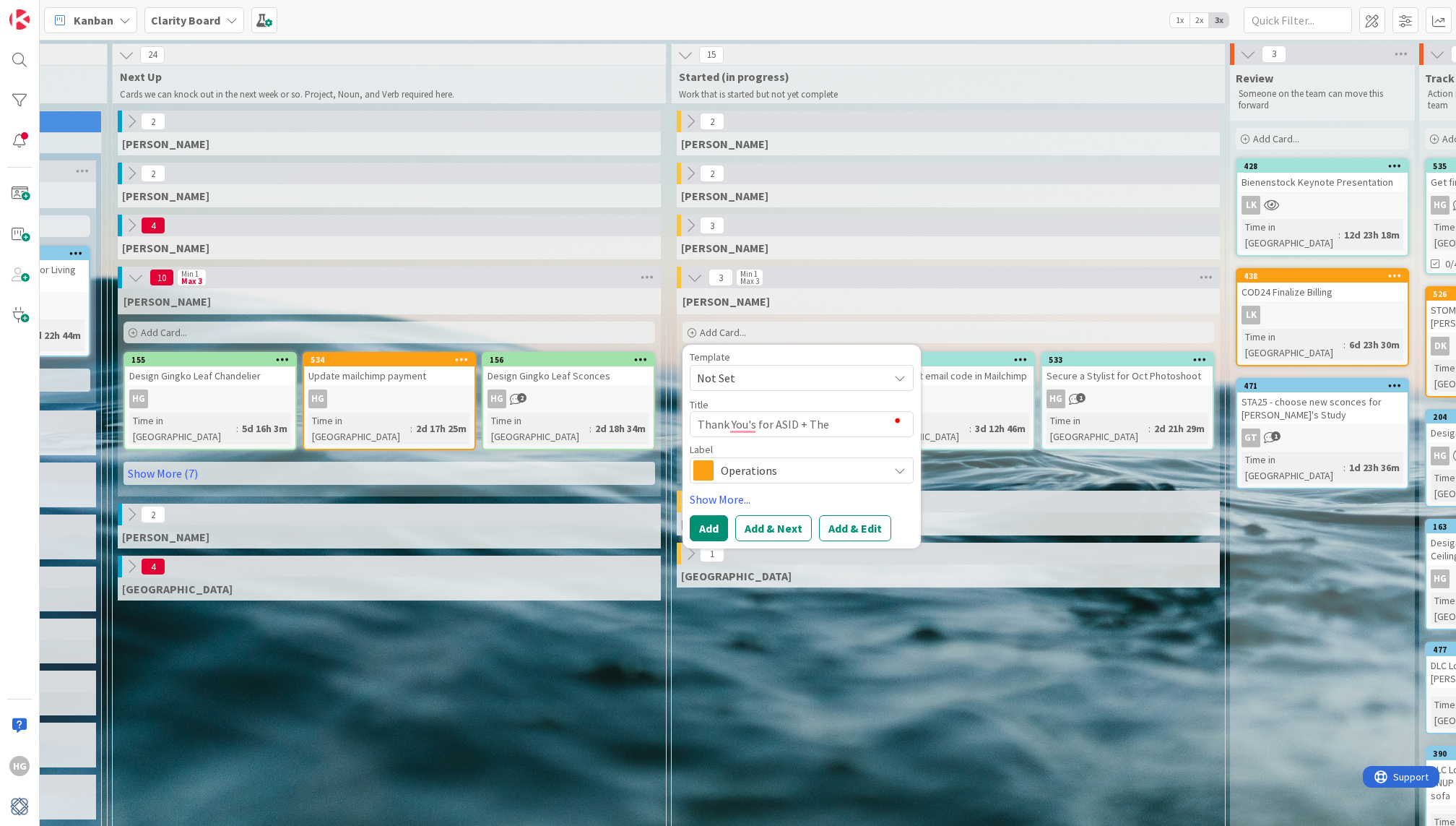
type textarea "x"
type textarea "Thank You's for ASID + The M"
type textarea "x"
type textarea "Thank You's for ASID + The MA"
type textarea "x"
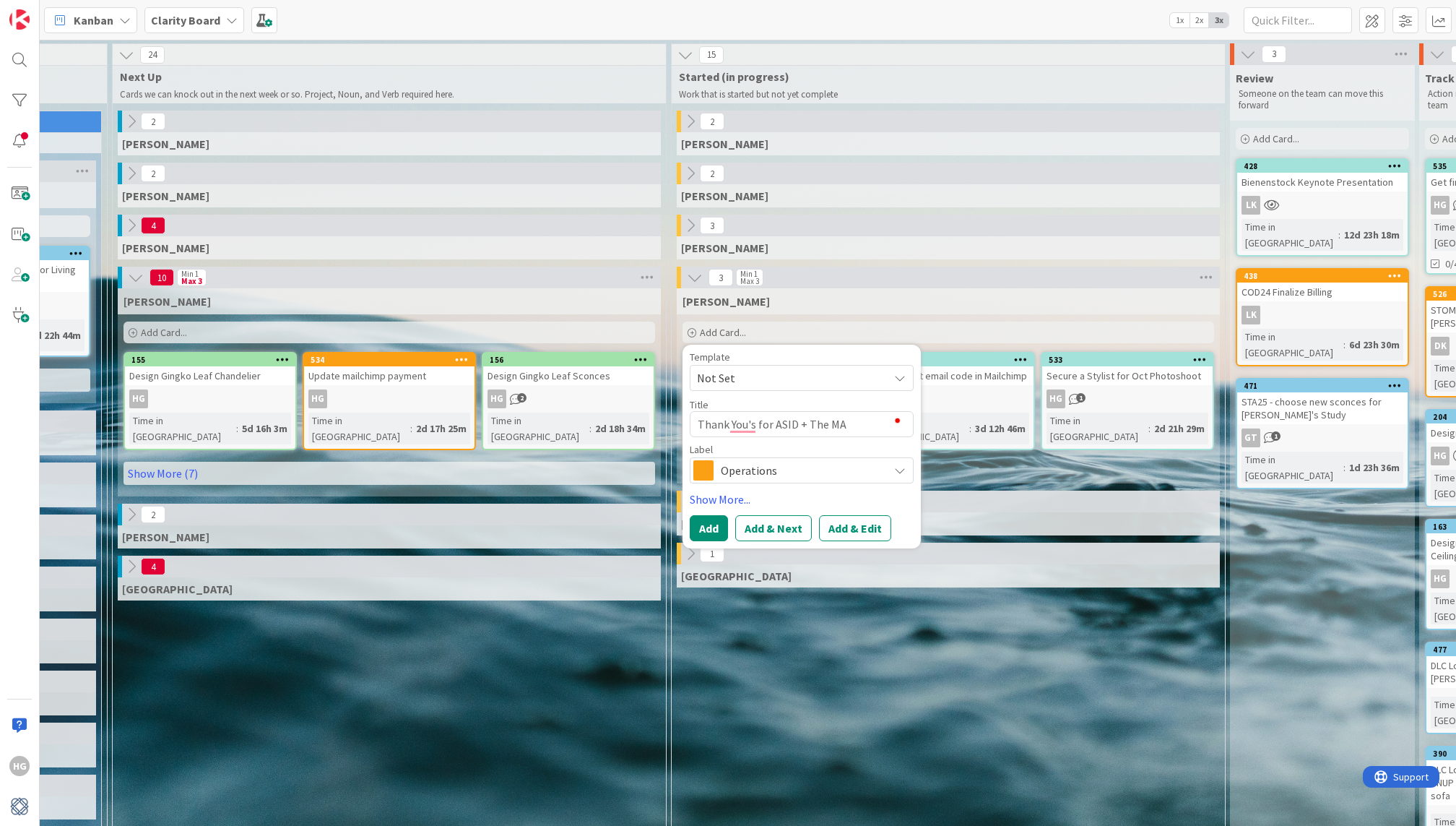
type textarea "Thank You's for ASID + The MAR"
type textarea "x"
type textarea "Thank You's for ASID + The MART"
click at [766, 472] on span "Operations" at bounding box center [801, 470] width 160 height 21
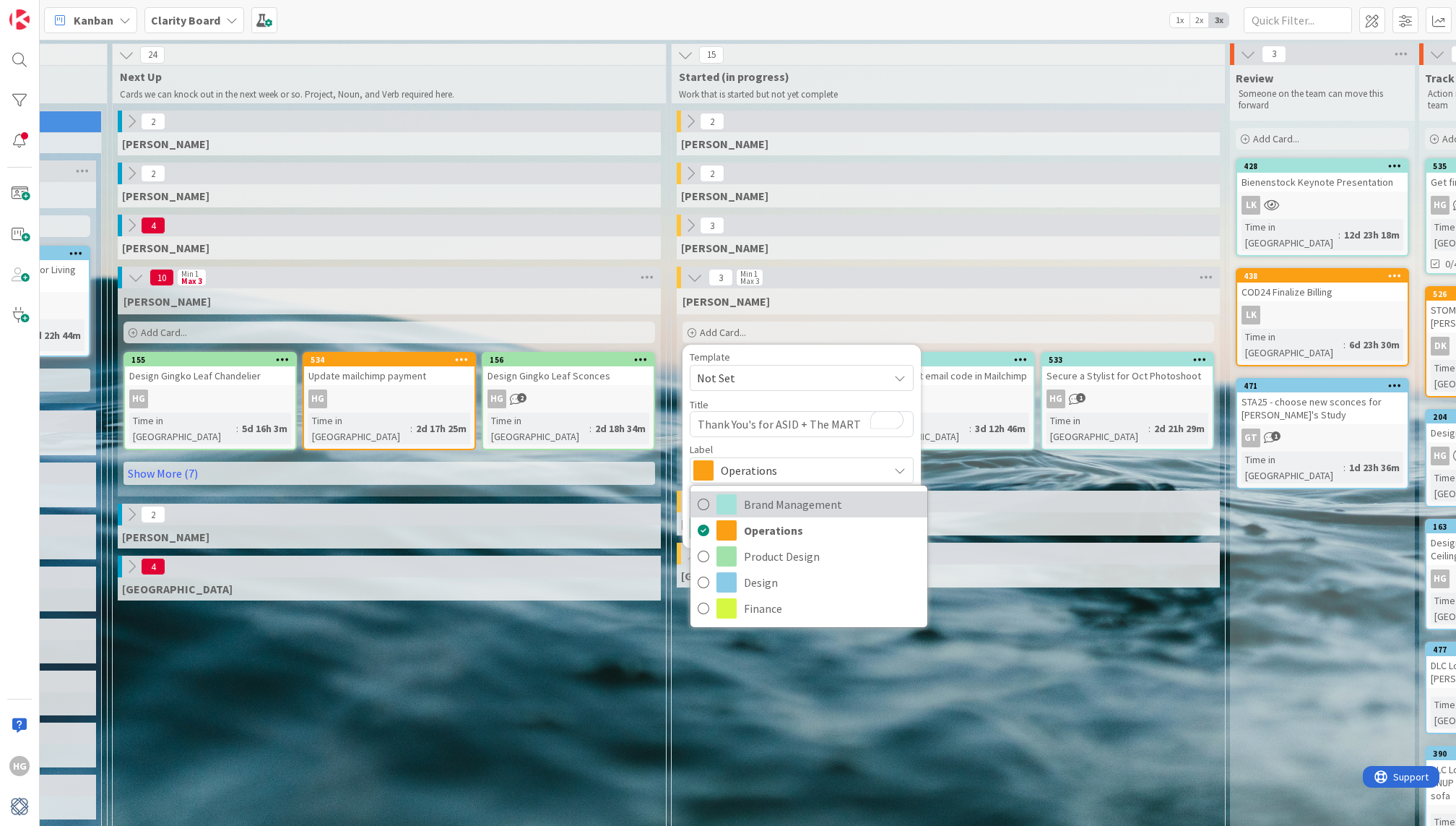
click at [768, 508] on span "Brand Management" at bounding box center [832, 504] width 176 height 22
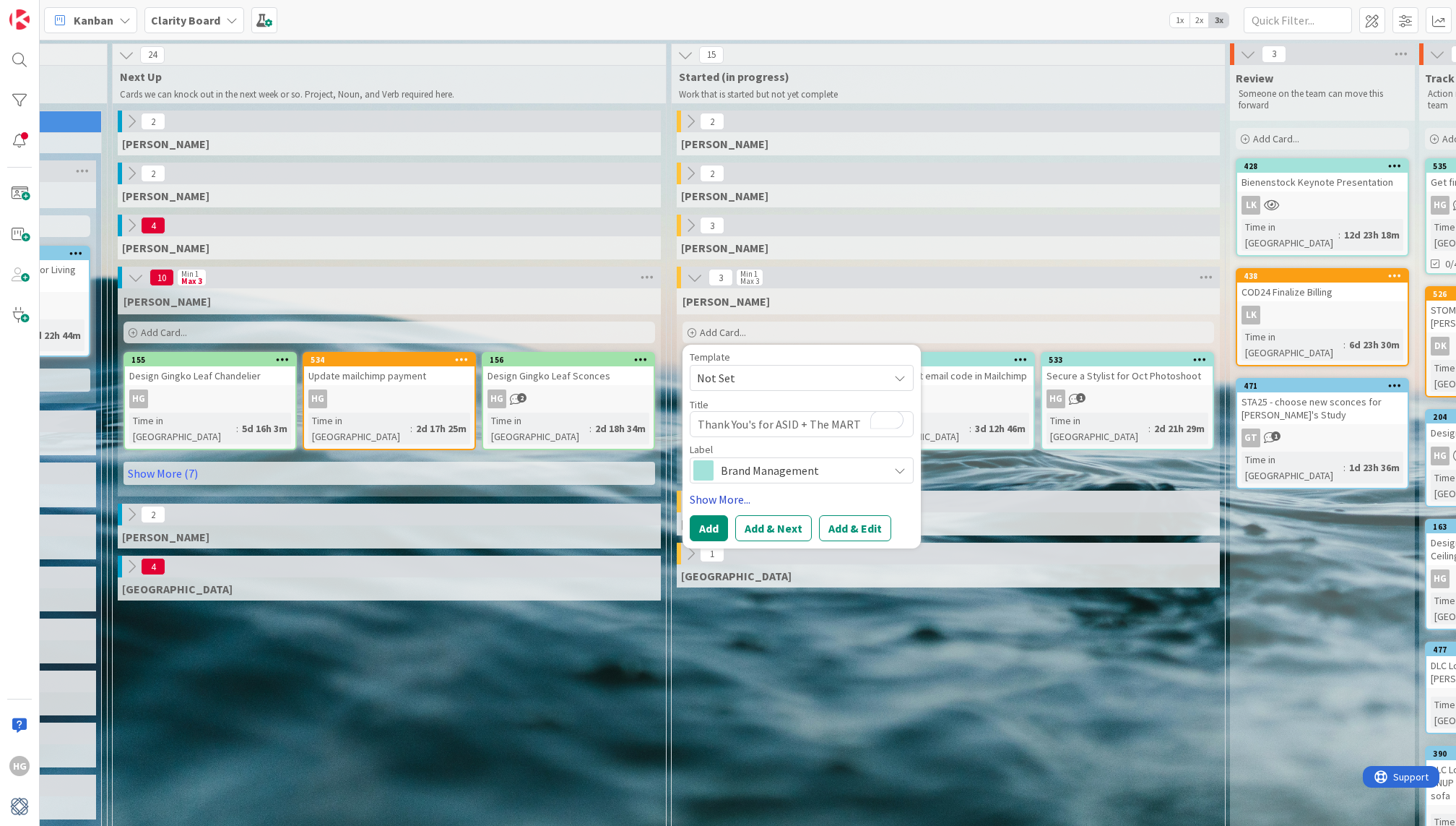
click at [712, 501] on link "Show More..." at bounding box center [801, 500] width 224 height 18
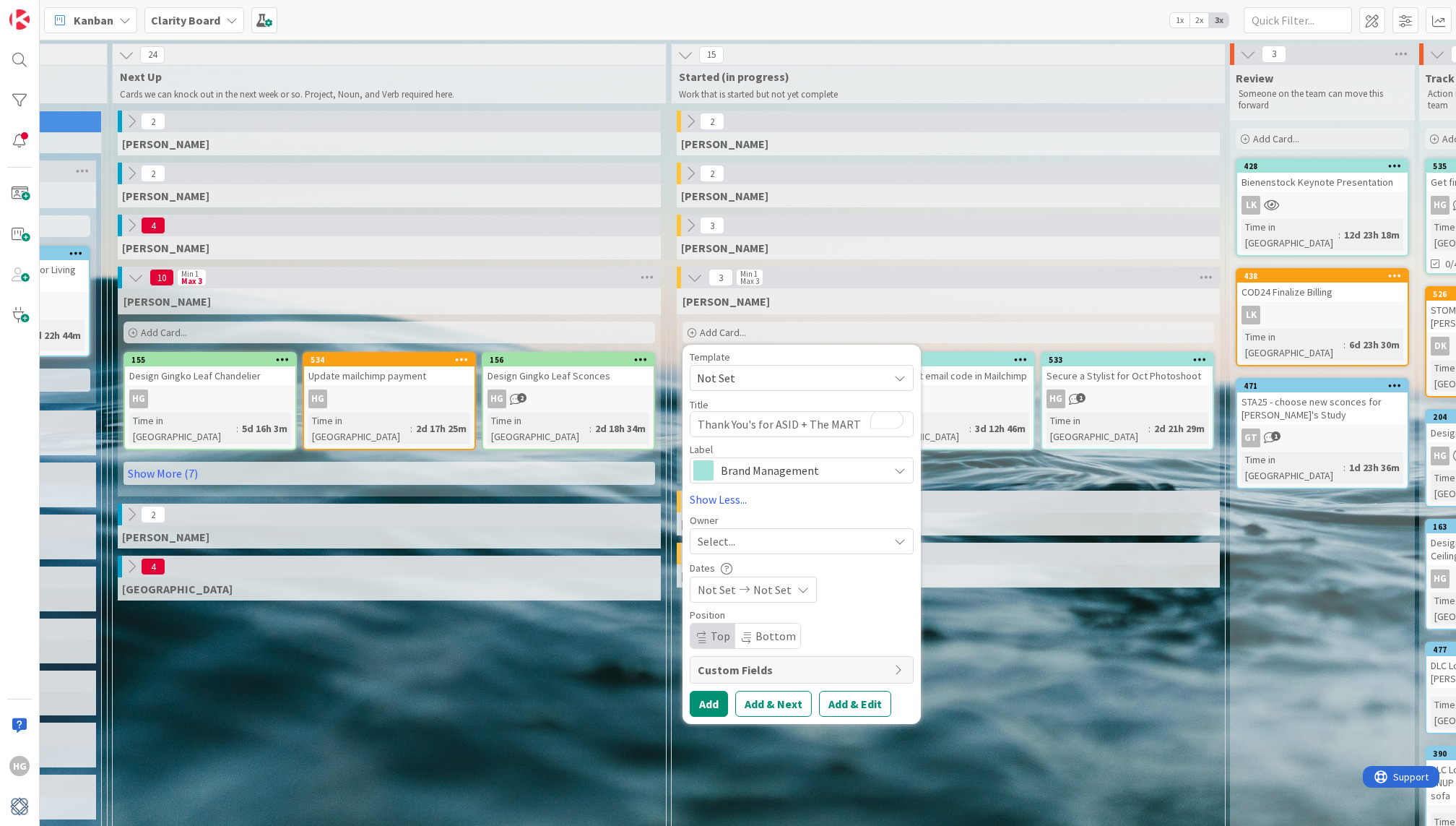
click at [710, 546] on span "Select..." at bounding box center [716, 542] width 37 height 18
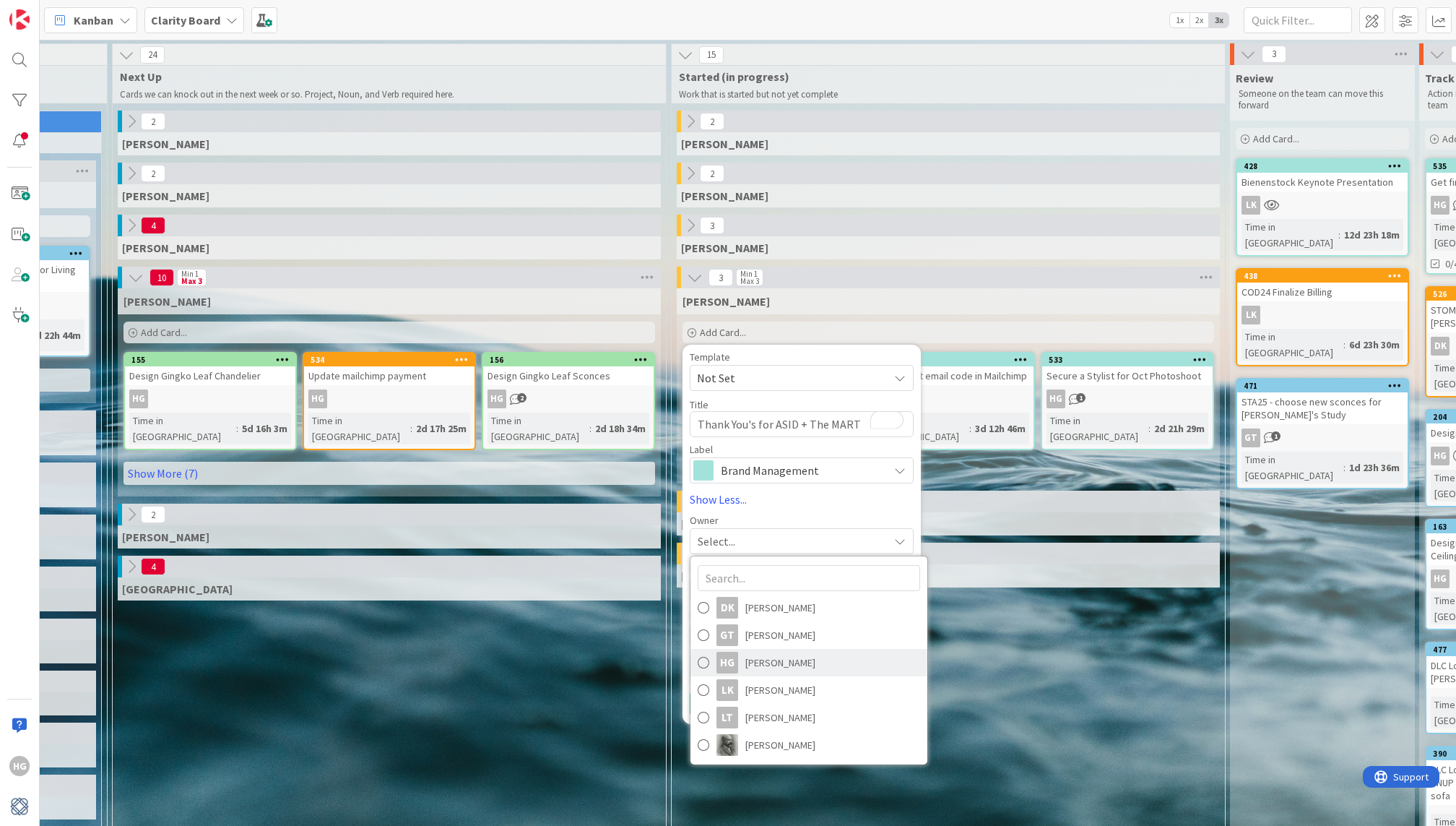
click at [740, 655] on link "HG [PERSON_NAME]" at bounding box center [809, 663] width 236 height 27
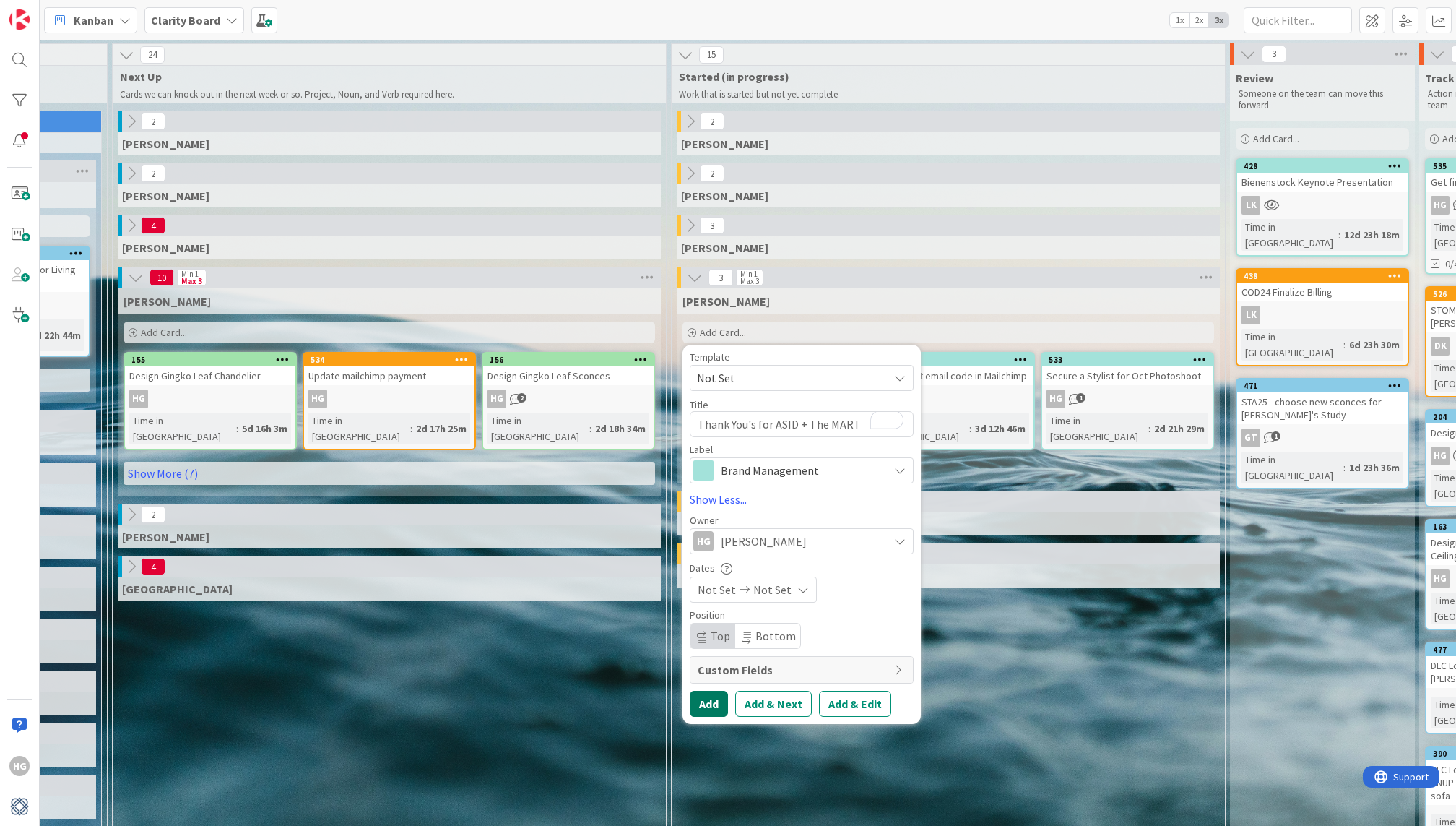
click at [702, 695] on button "Add" at bounding box center [708, 704] width 38 height 26
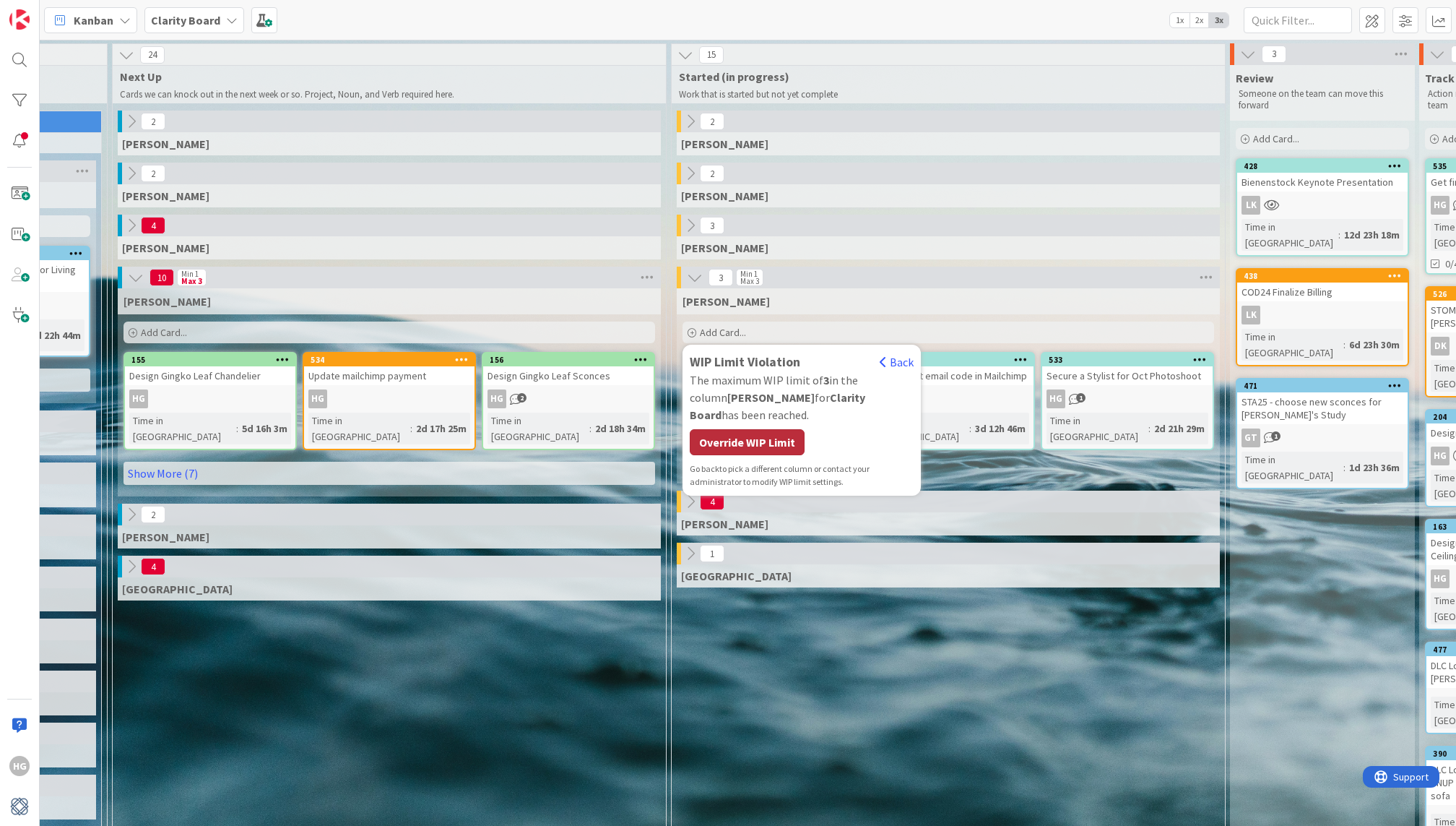
click at [733, 429] on div "Override WIP Limit" at bounding box center [748, 442] width 115 height 26
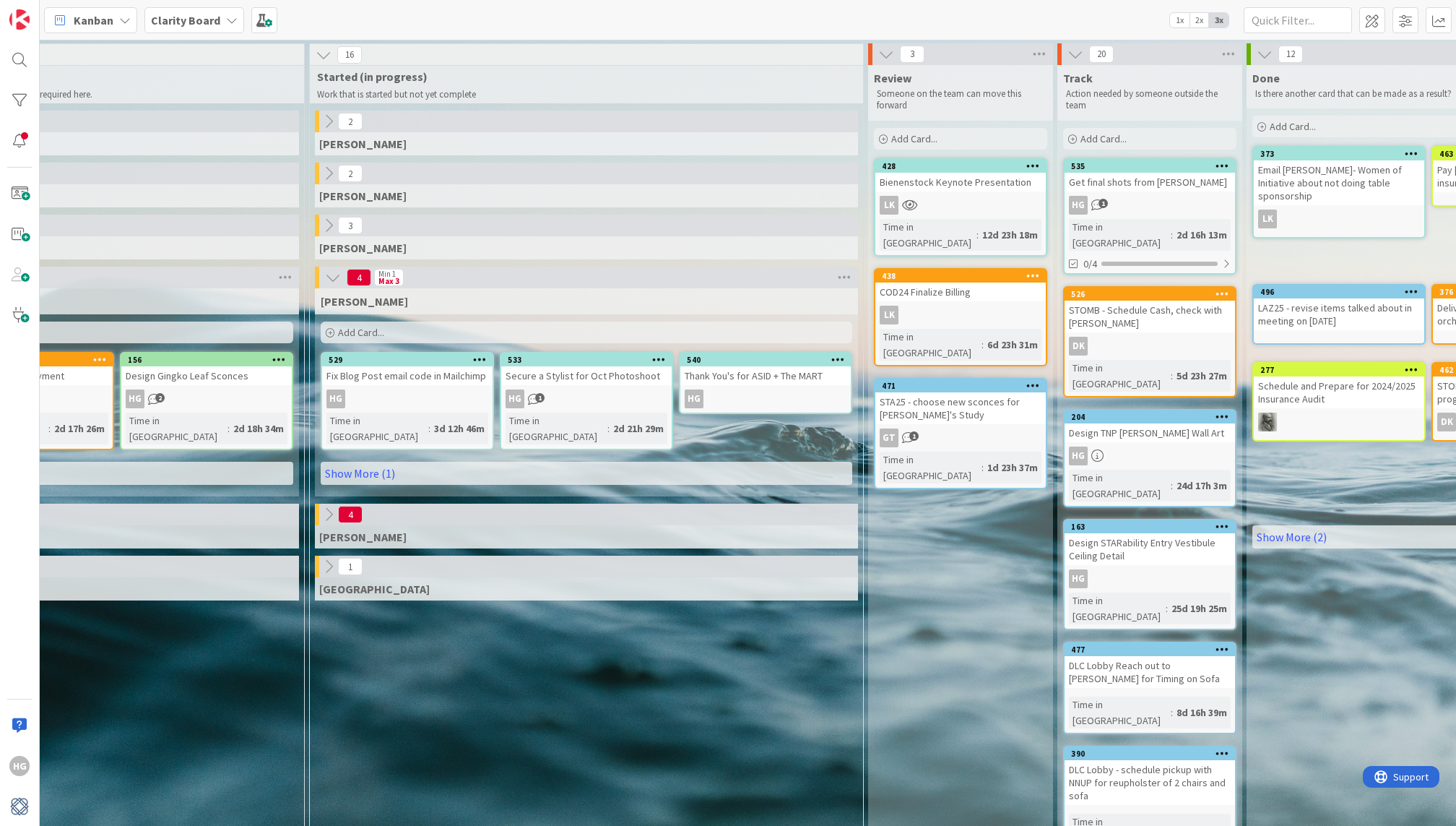
scroll to position [0, 1225]
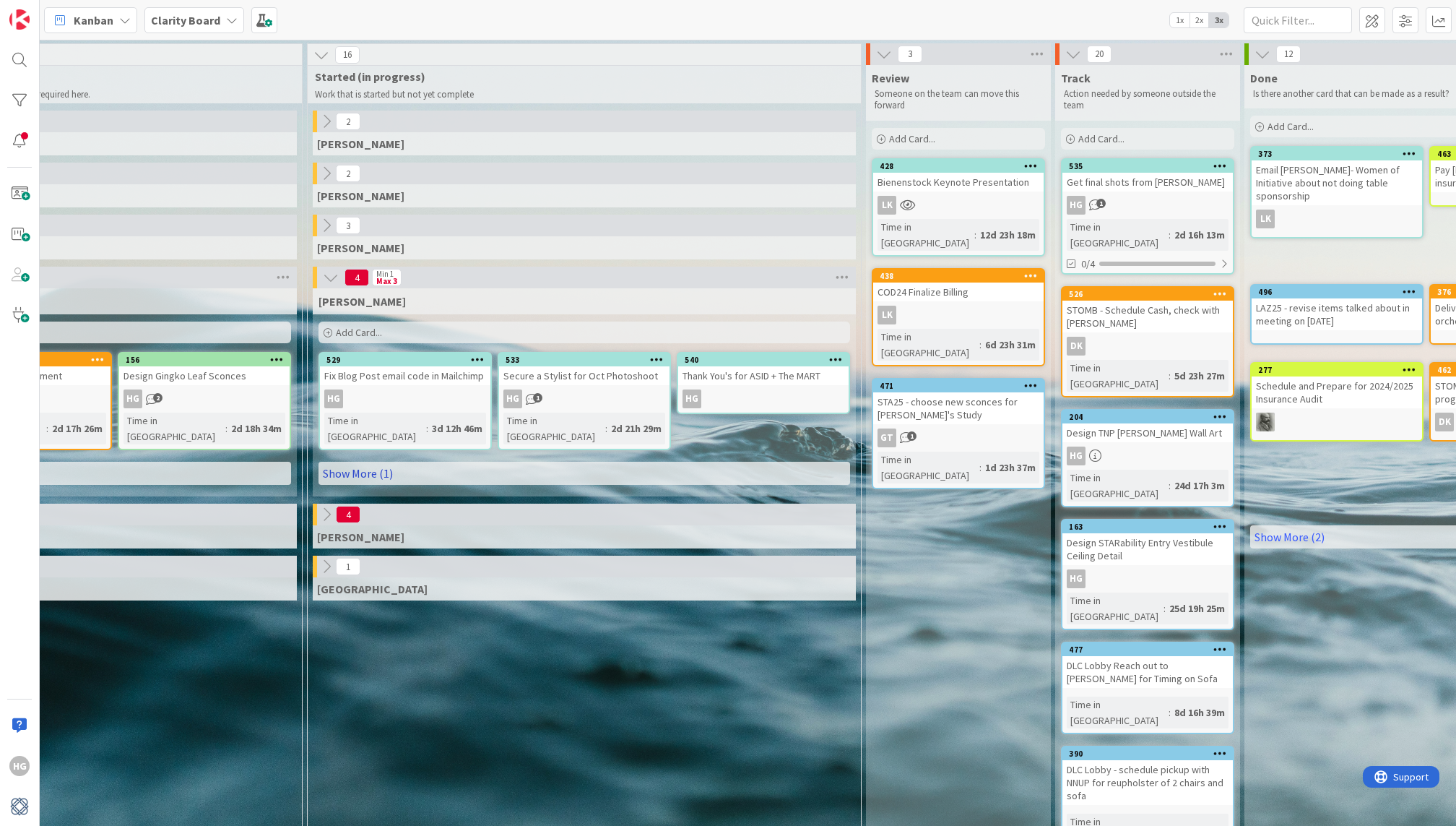
click at [528, 461] on link "Show More (1)" at bounding box center [584, 473] width 532 height 23
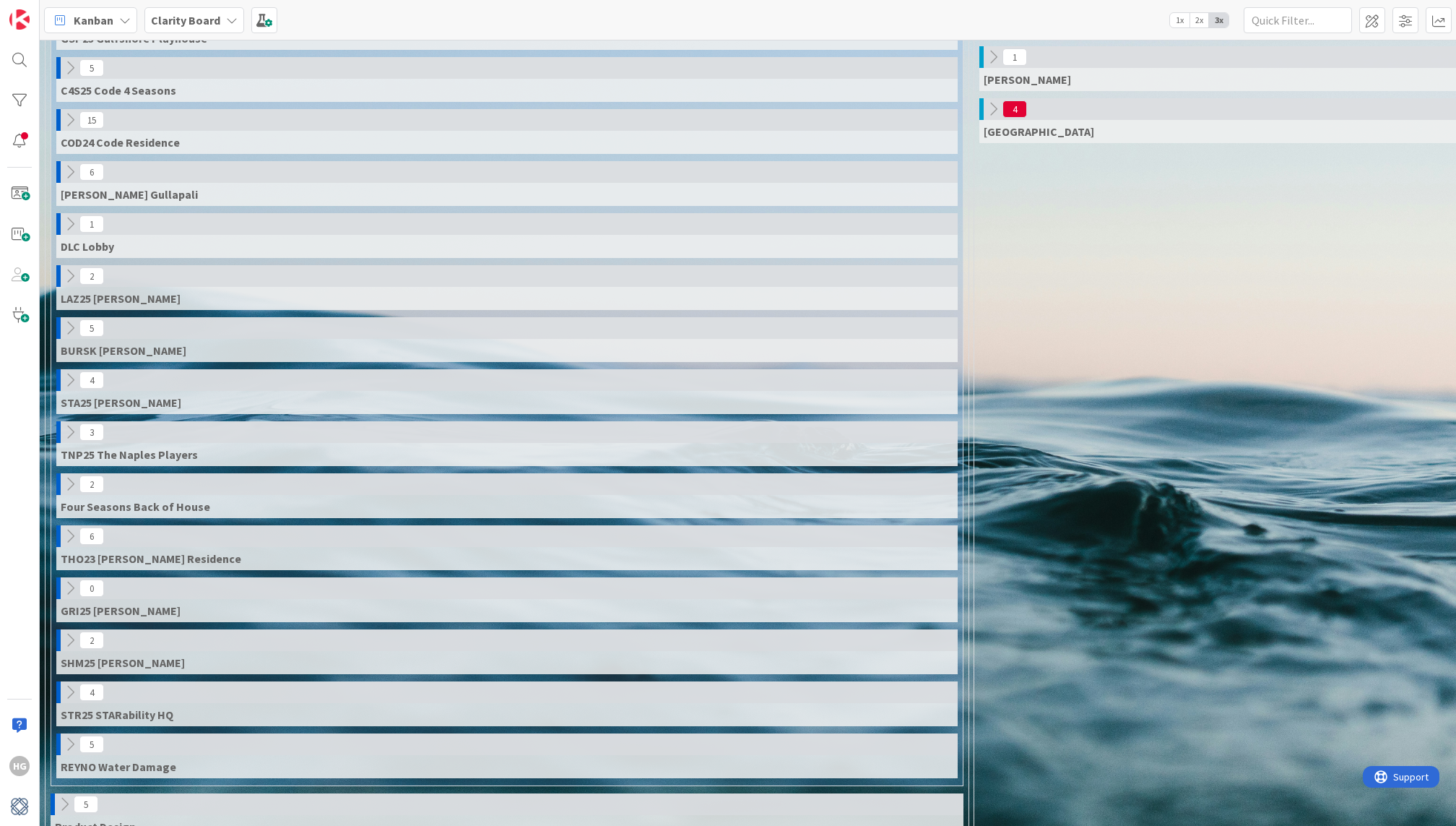
scroll to position [624, 0]
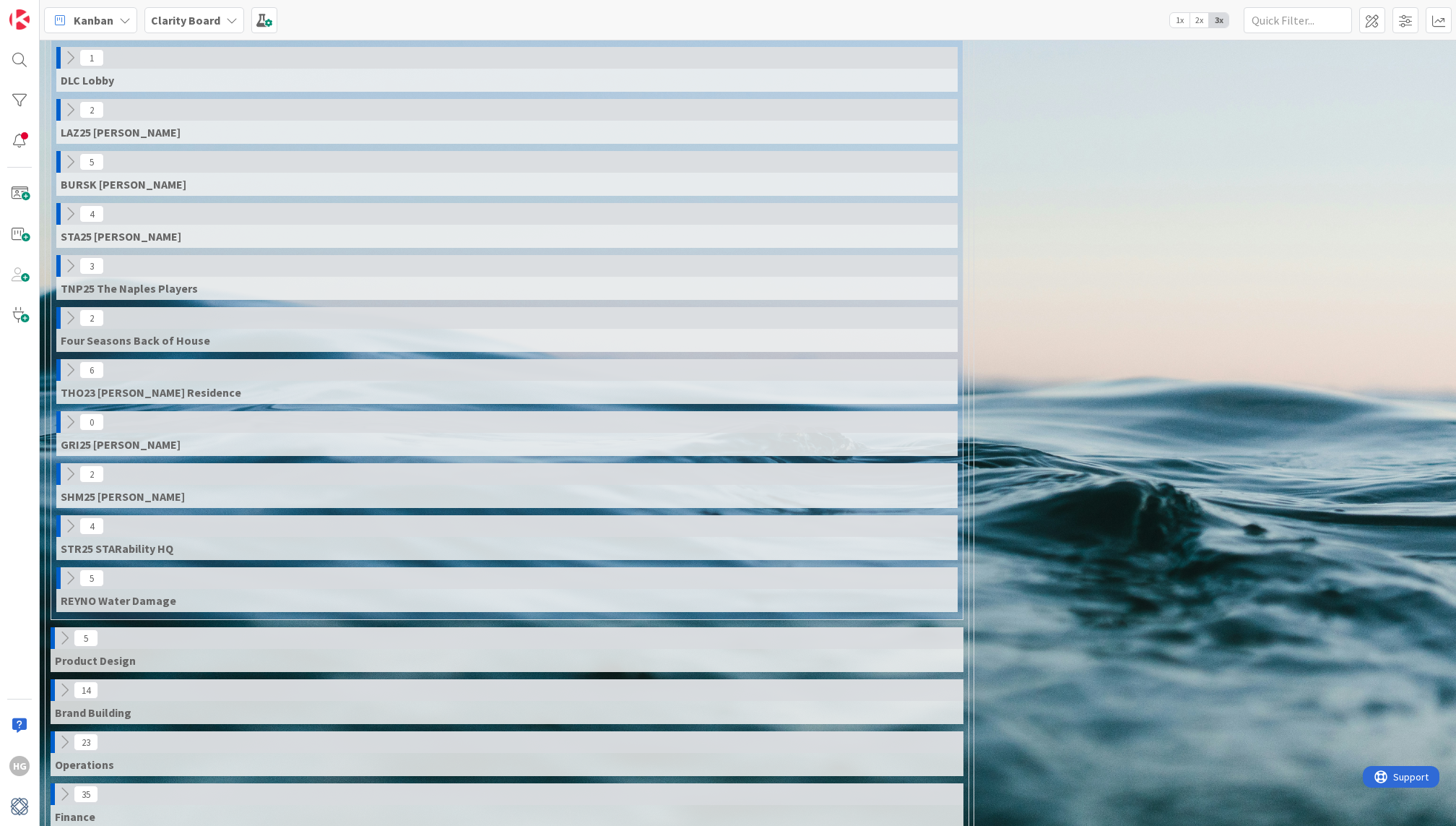
click at [58, 630] on icon at bounding box center [64, 637] width 16 height 16
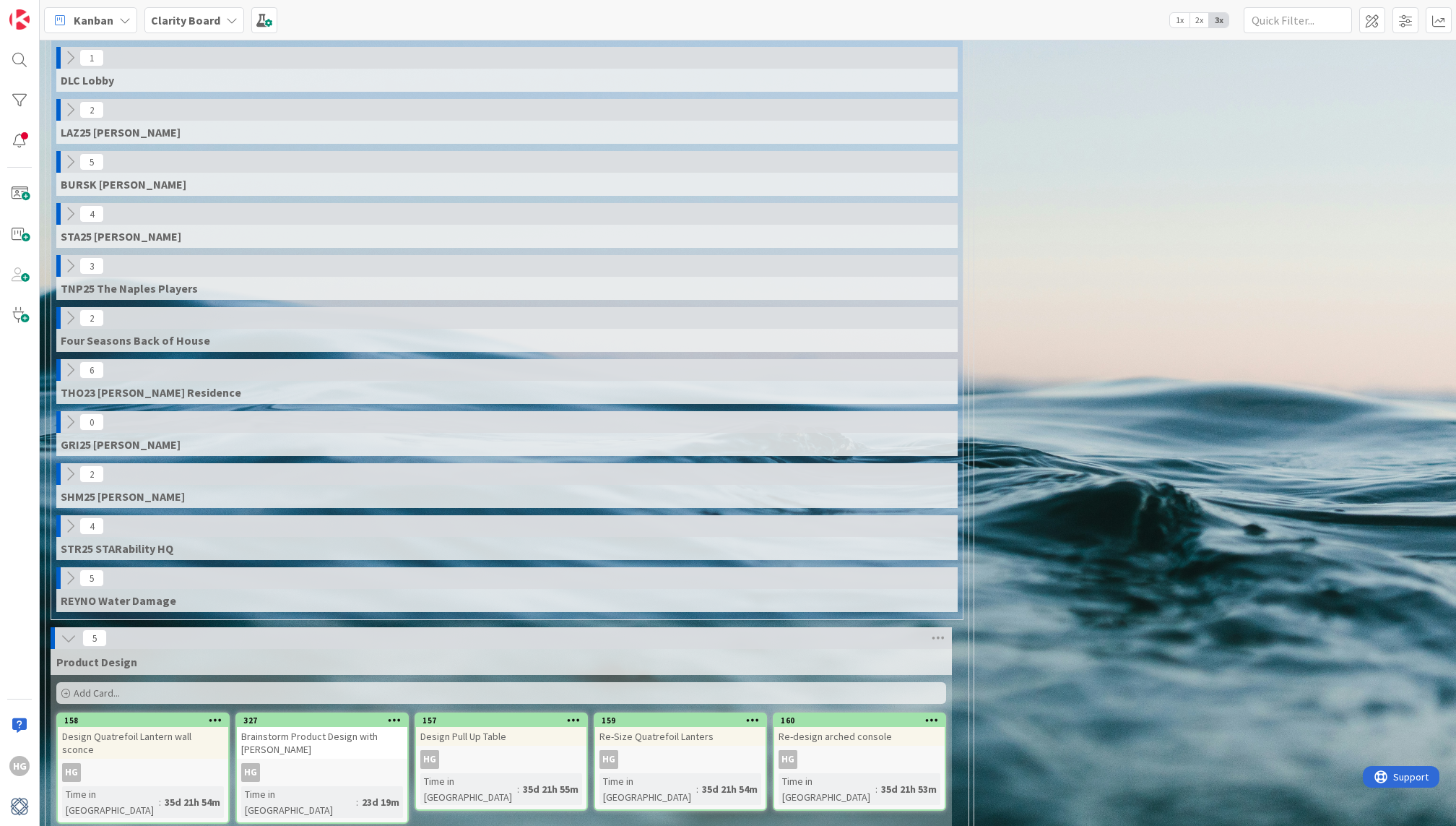
click at [170, 682] on div "Add Card..." at bounding box center [501, 693] width 890 height 22
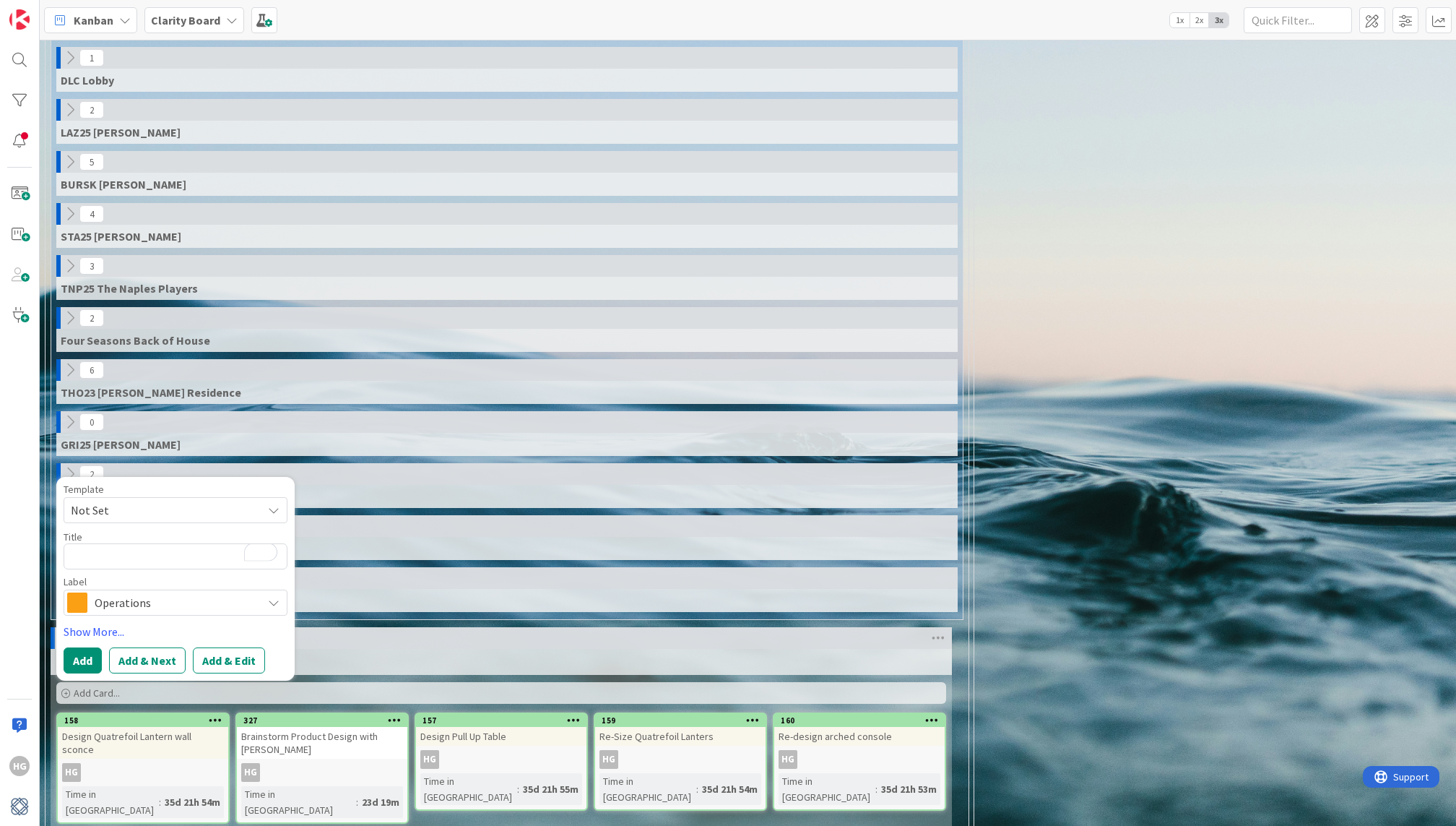
type textarea "x"
type textarea "D"
type textarea "x"
type textarea "De"
type textarea "x"
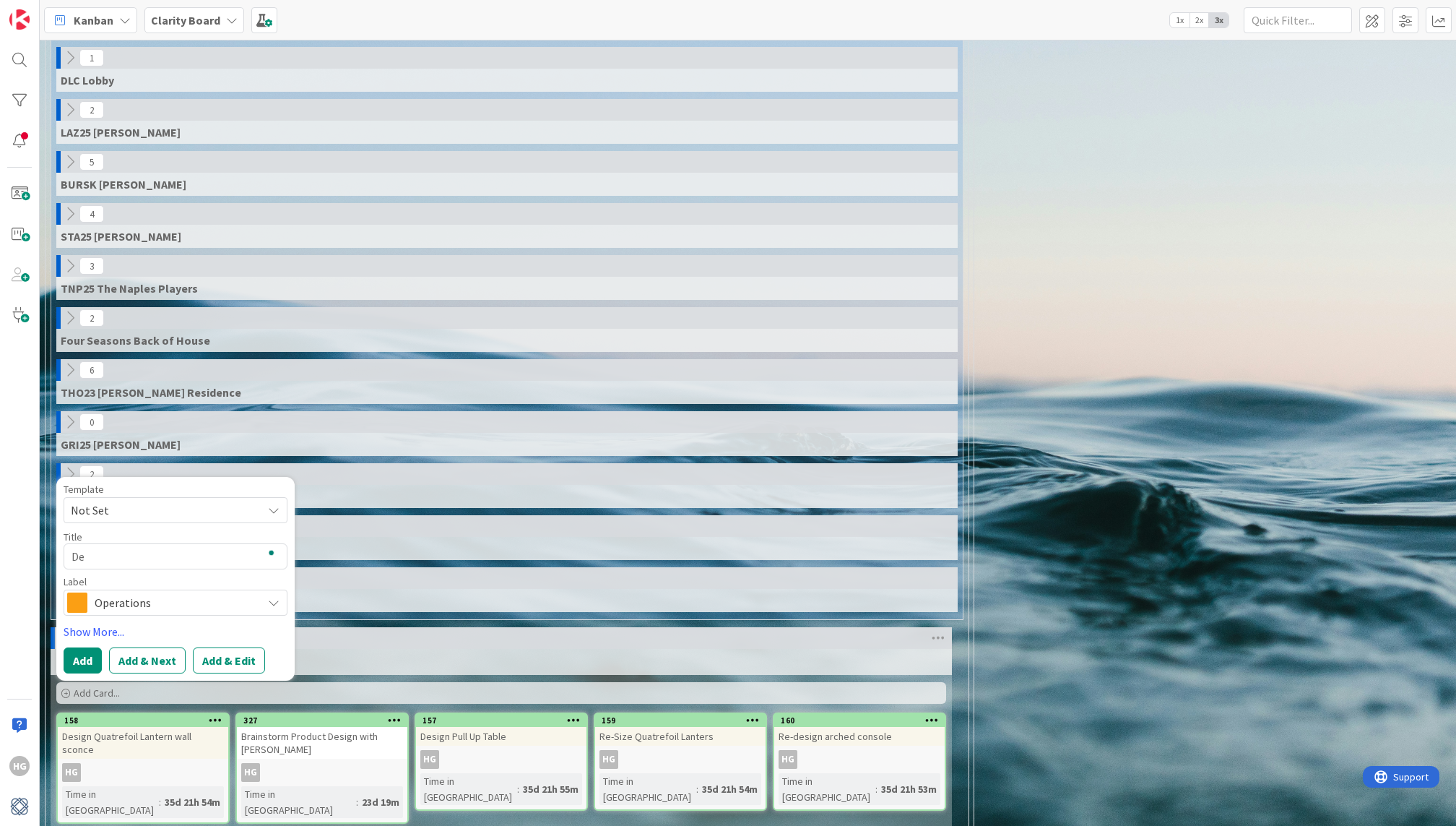
type textarea "Des"
type textarea "x"
type textarea "Desig"
type textarea "x"
type textarea "Design"
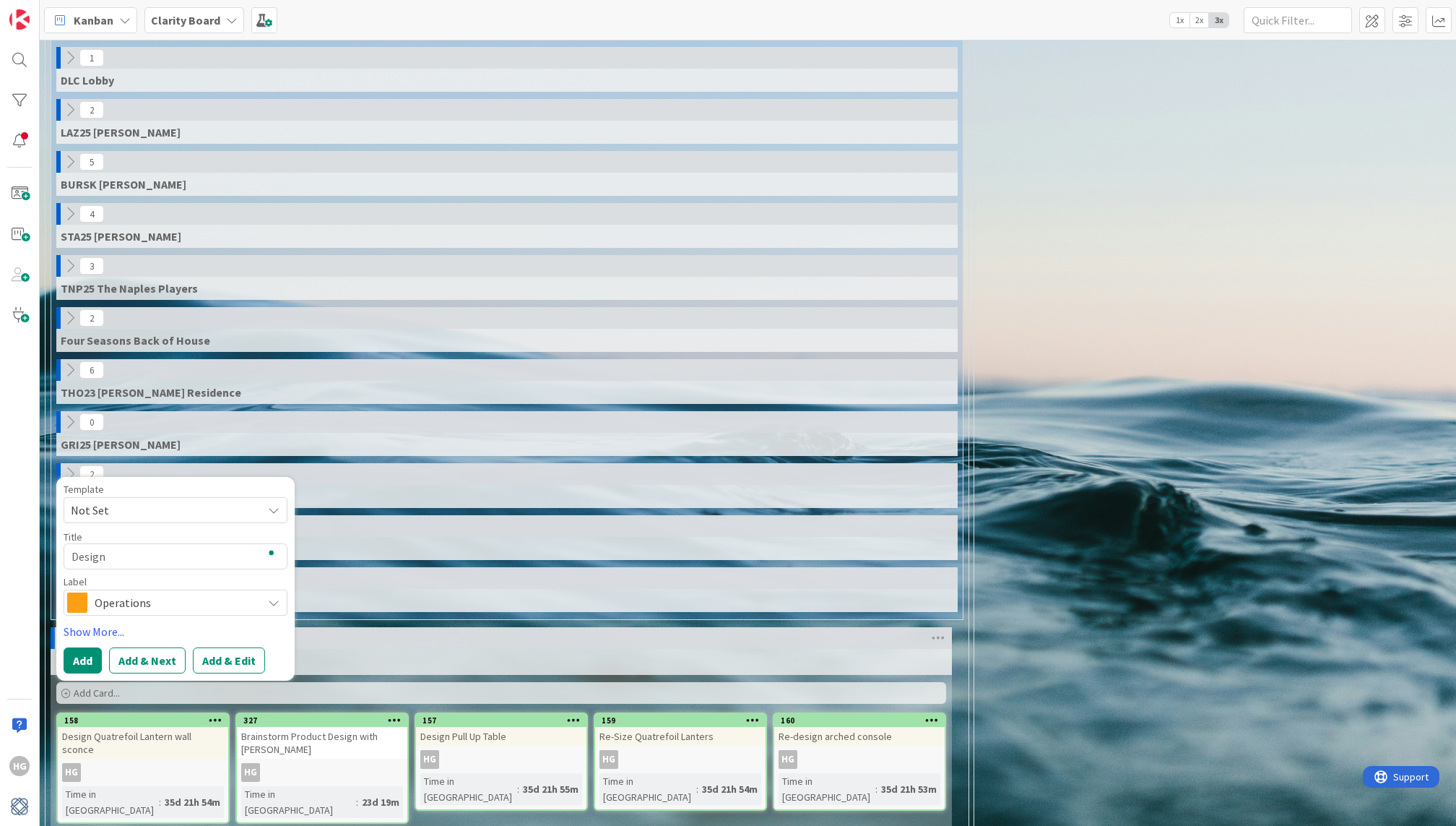
type textarea "x"
type textarea "Design S"
type textarea "x"
type textarea "Design San"
type textarea "x"
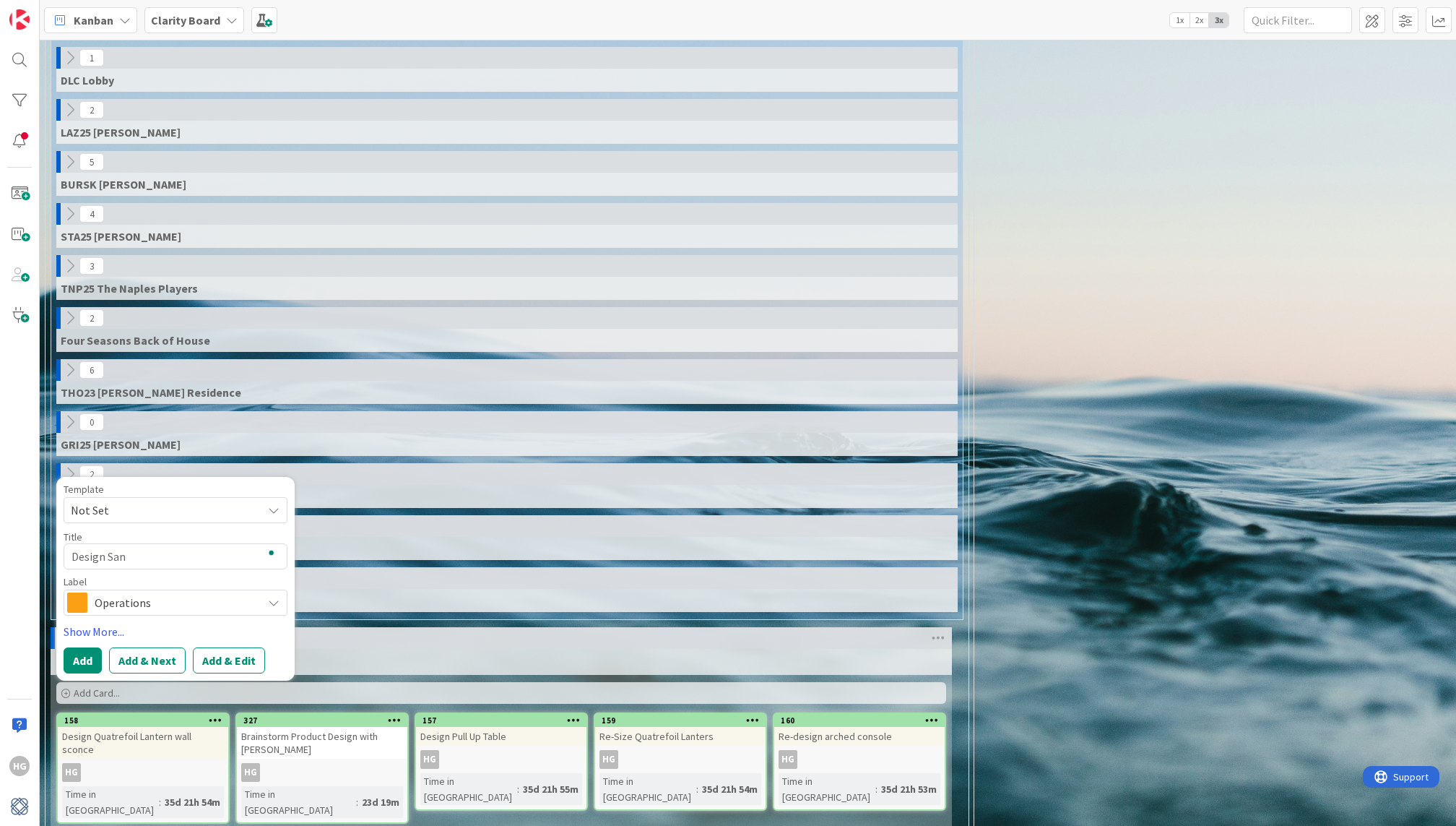
type textarea "Design Sanc"
type textarea "x"
type textarea "Design Sanct"
type textarea "x"
type textarea "Design Sanctu"
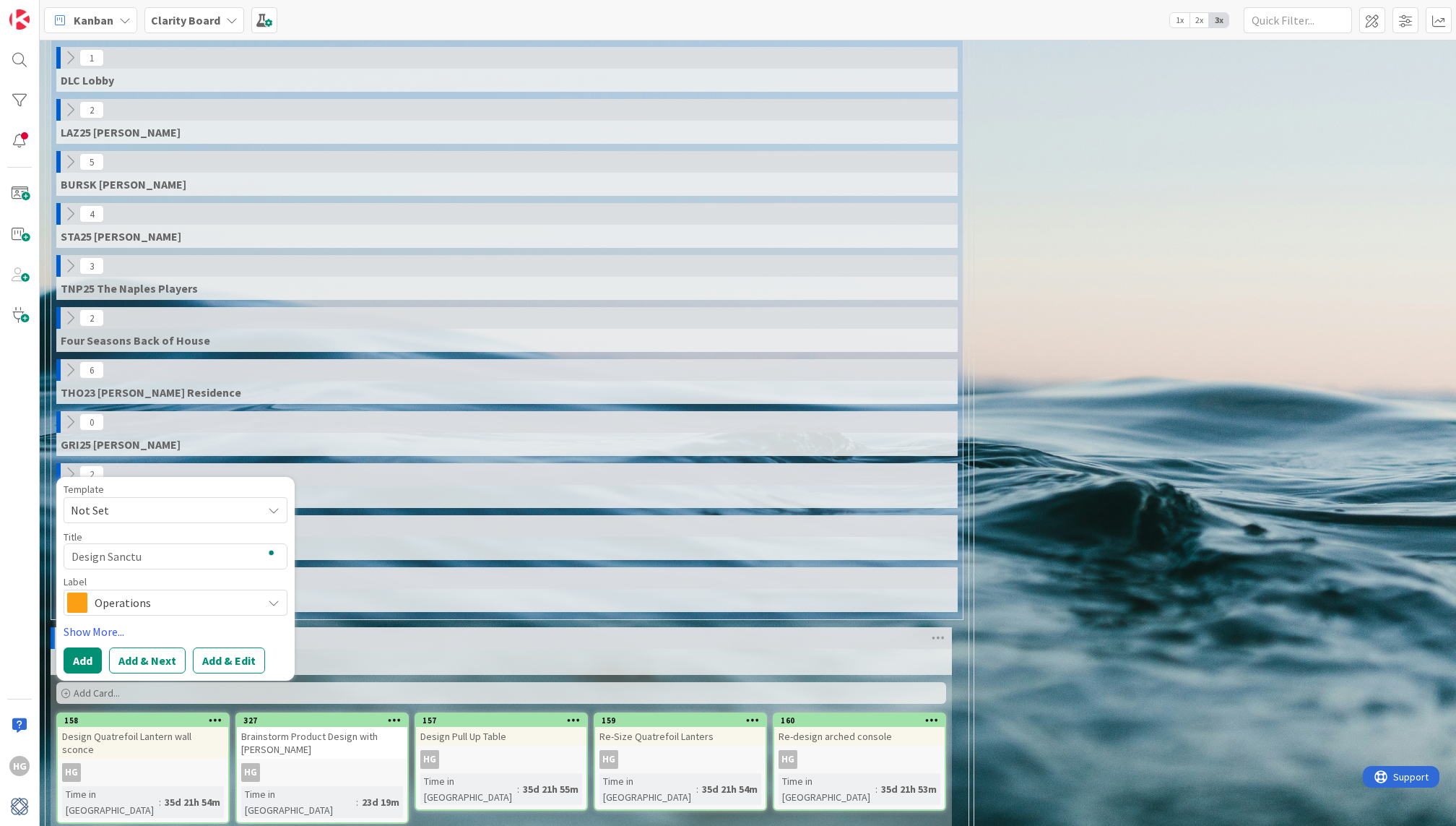
type textarea "x"
type textarea "Design Sanctua"
type textarea "x"
type textarea "Design Sanctuar"
type textarea "x"
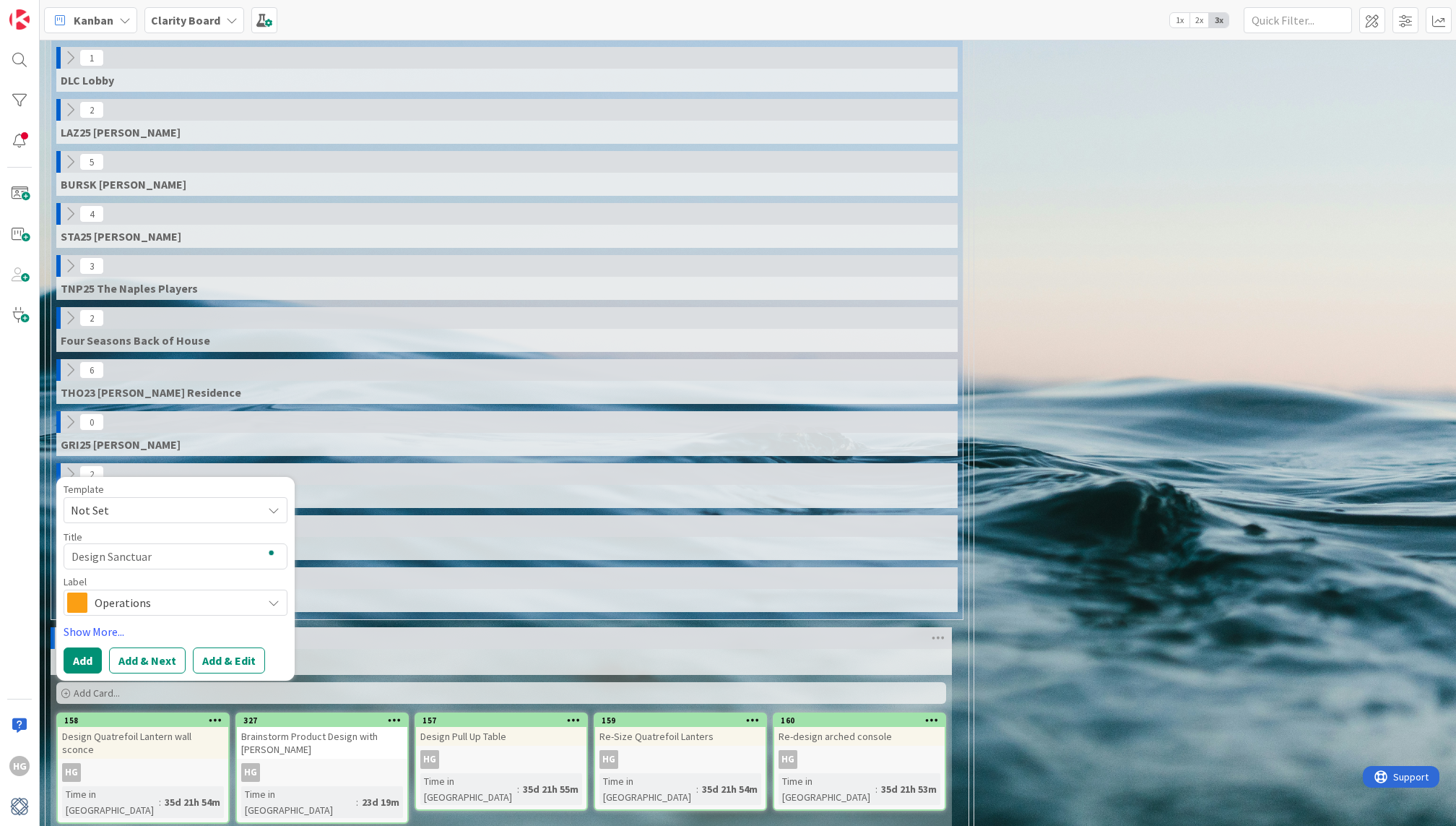
type textarea "Design Sanctuary"
type textarea "x"
type textarea "Design Sanctuary"
type textarea "x"
type textarea "Design Sanctuary C"
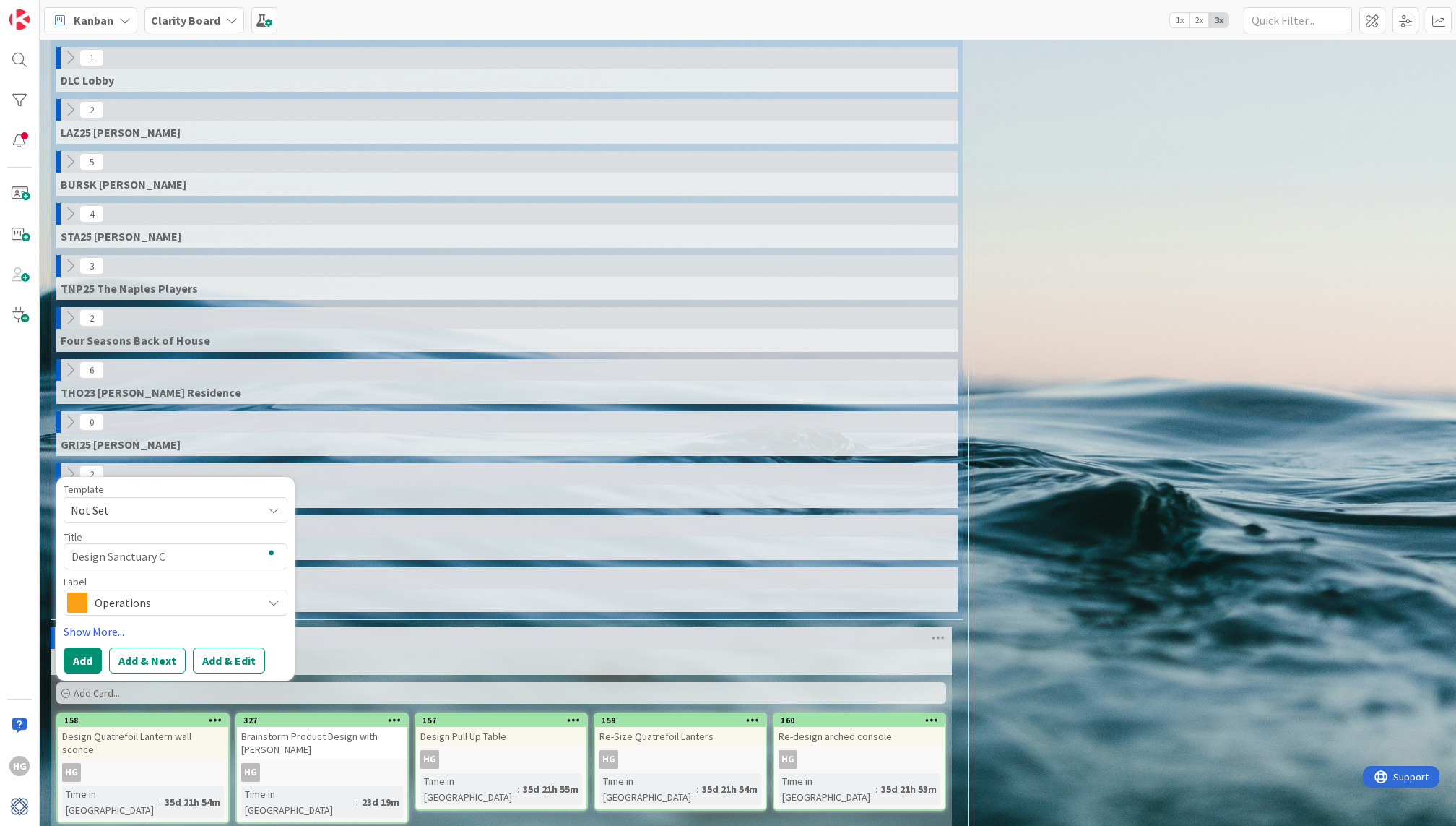
type textarea "x"
type textarea "Design Sanctuary Cl"
type textarea "x"
type textarea "Design Sanctuary Clo"
type textarea "x"
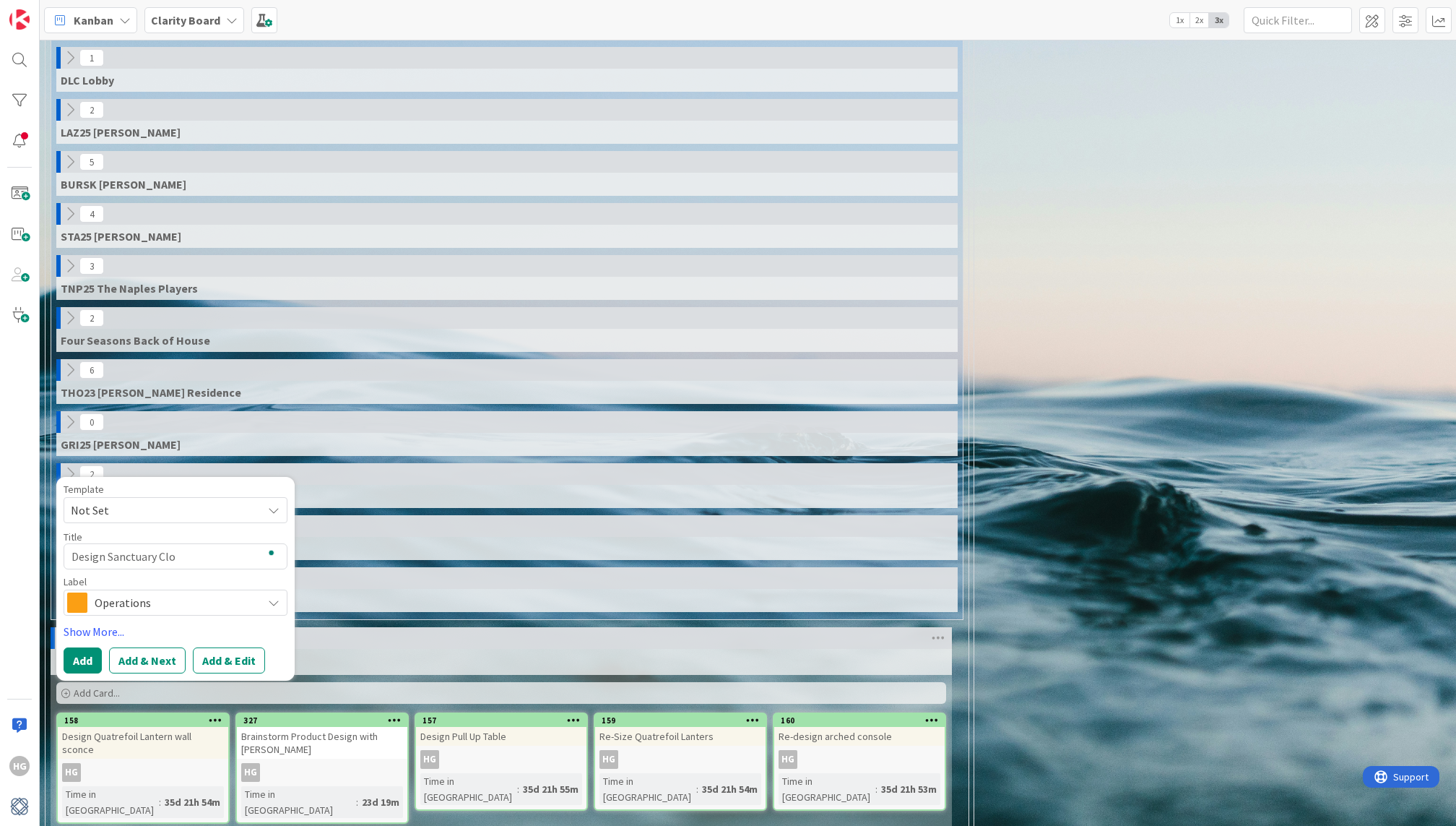
type textarea "Design Sanctuary Clou"
type textarea "x"
type textarea "Design Sanctuary Cloud"
type textarea "x"
type textarea "Design Sanctuary Cloud"
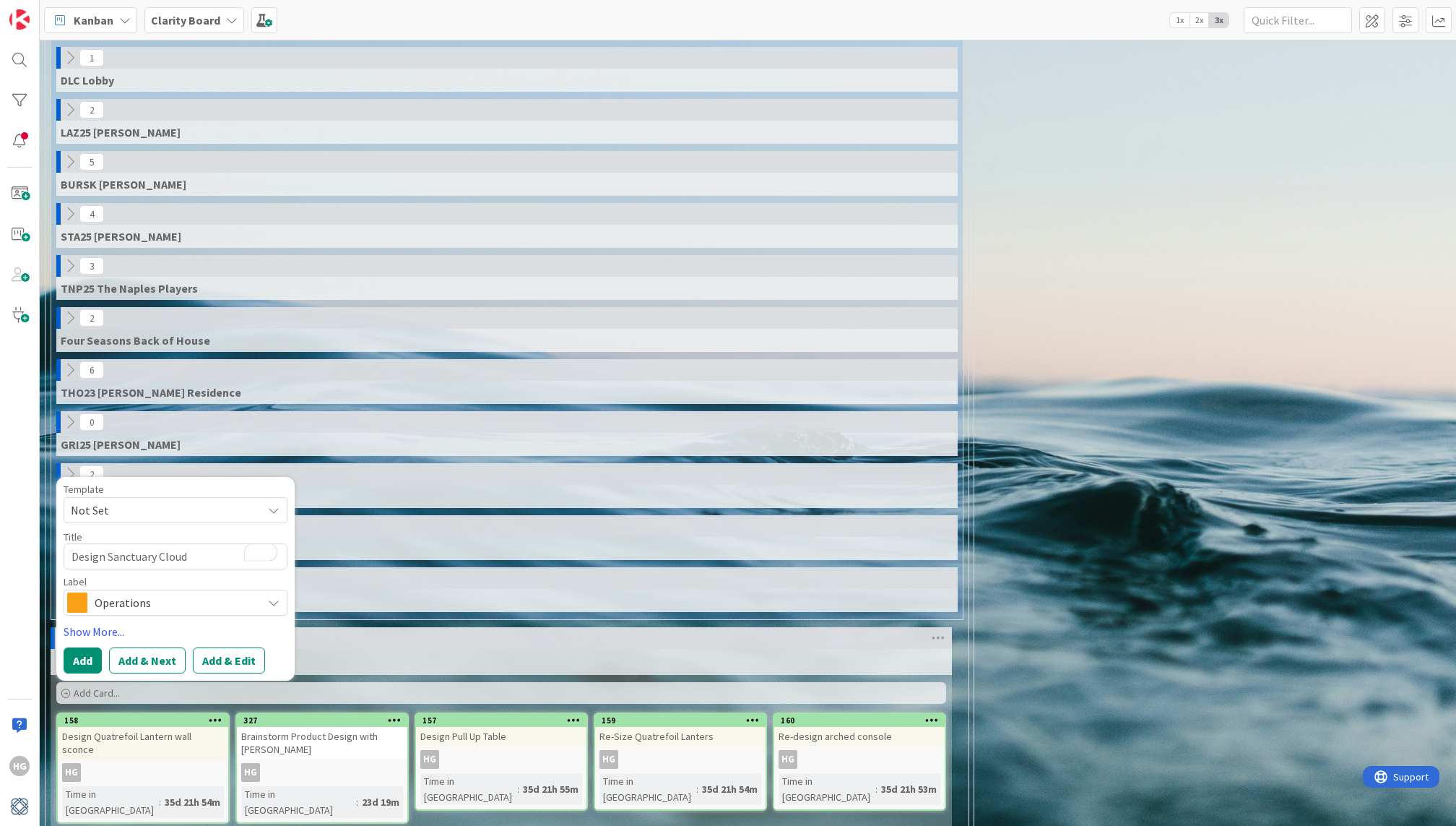
type textarea "x"
type textarea "Design Sanctuary Cloud S"
type textarea "x"
type textarea "Design Sanctuary Cloud So"
type textarea "x"
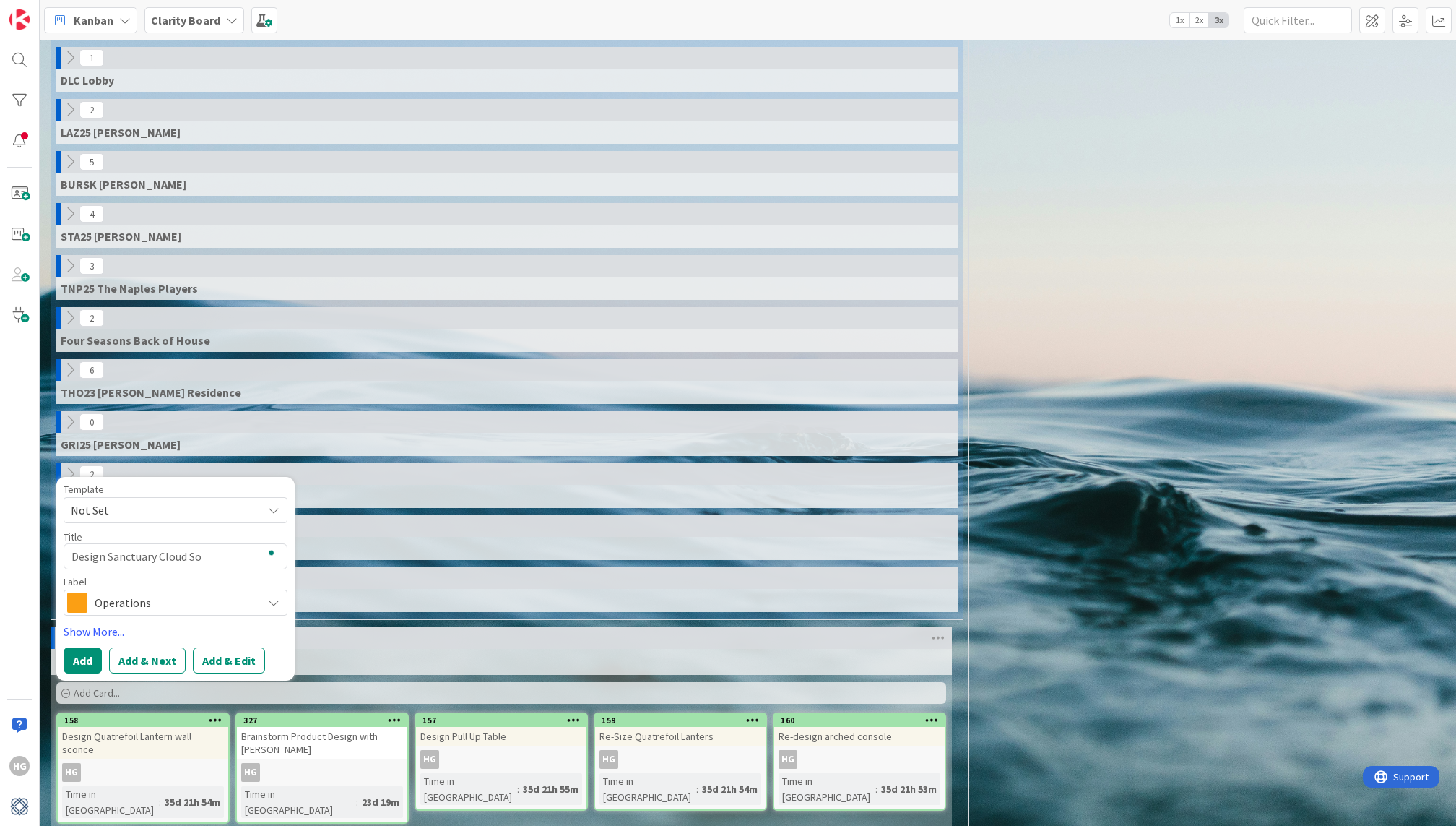
type textarea "Design Sanctuary Cloud Sof"
type textarea "x"
type textarea "Design Sanctuary Cloud Sofa"
click at [132, 592] on span "Operations" at bounding box center [175, 602] width 160 height 21
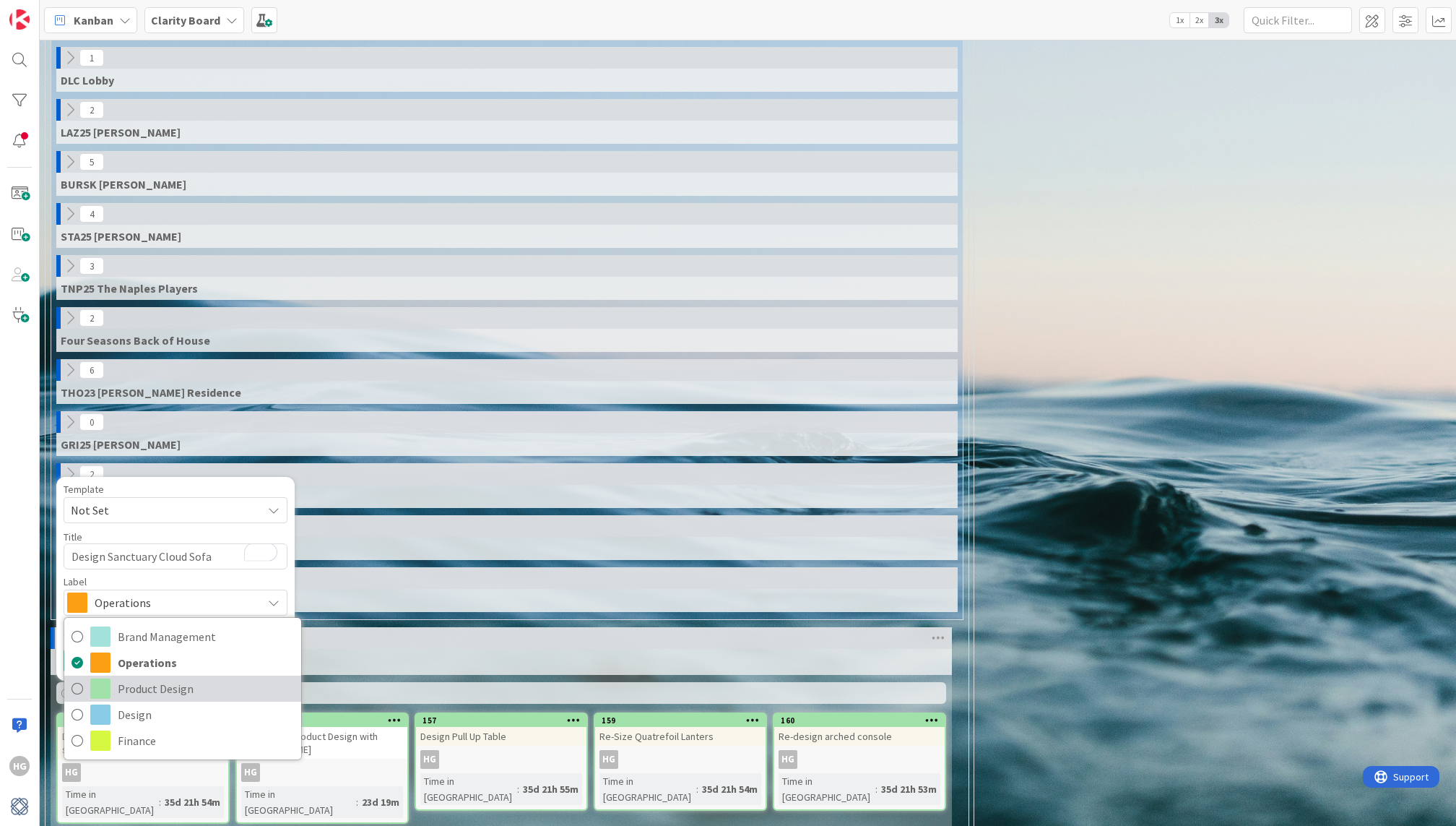
click at [142, 677] on span "Product Design" at bounding box center [205, 688] width 176 height 22
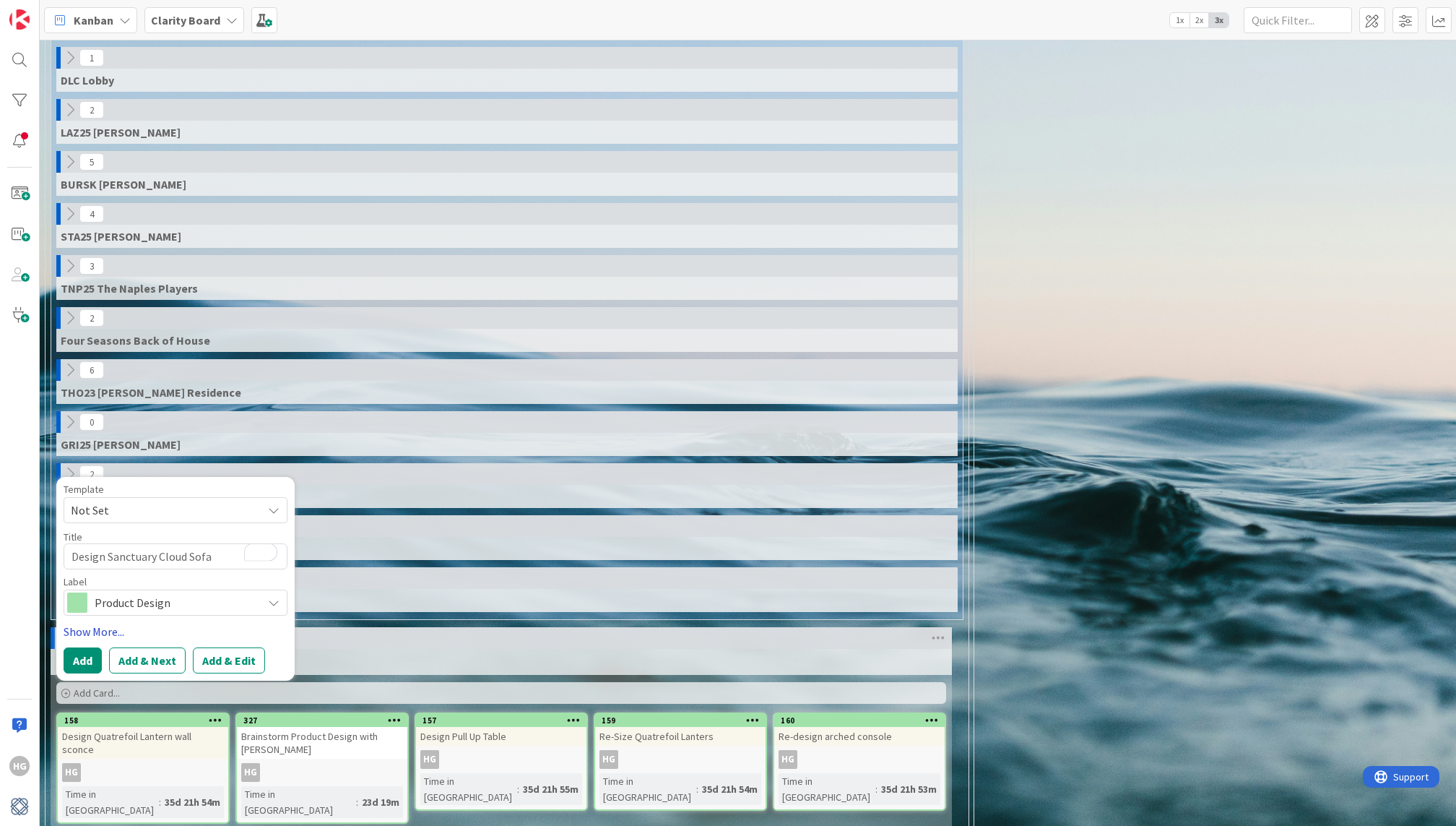
click at [91, 623] on link "Show More..." at bounding box center [175, 631] width 224 height 18
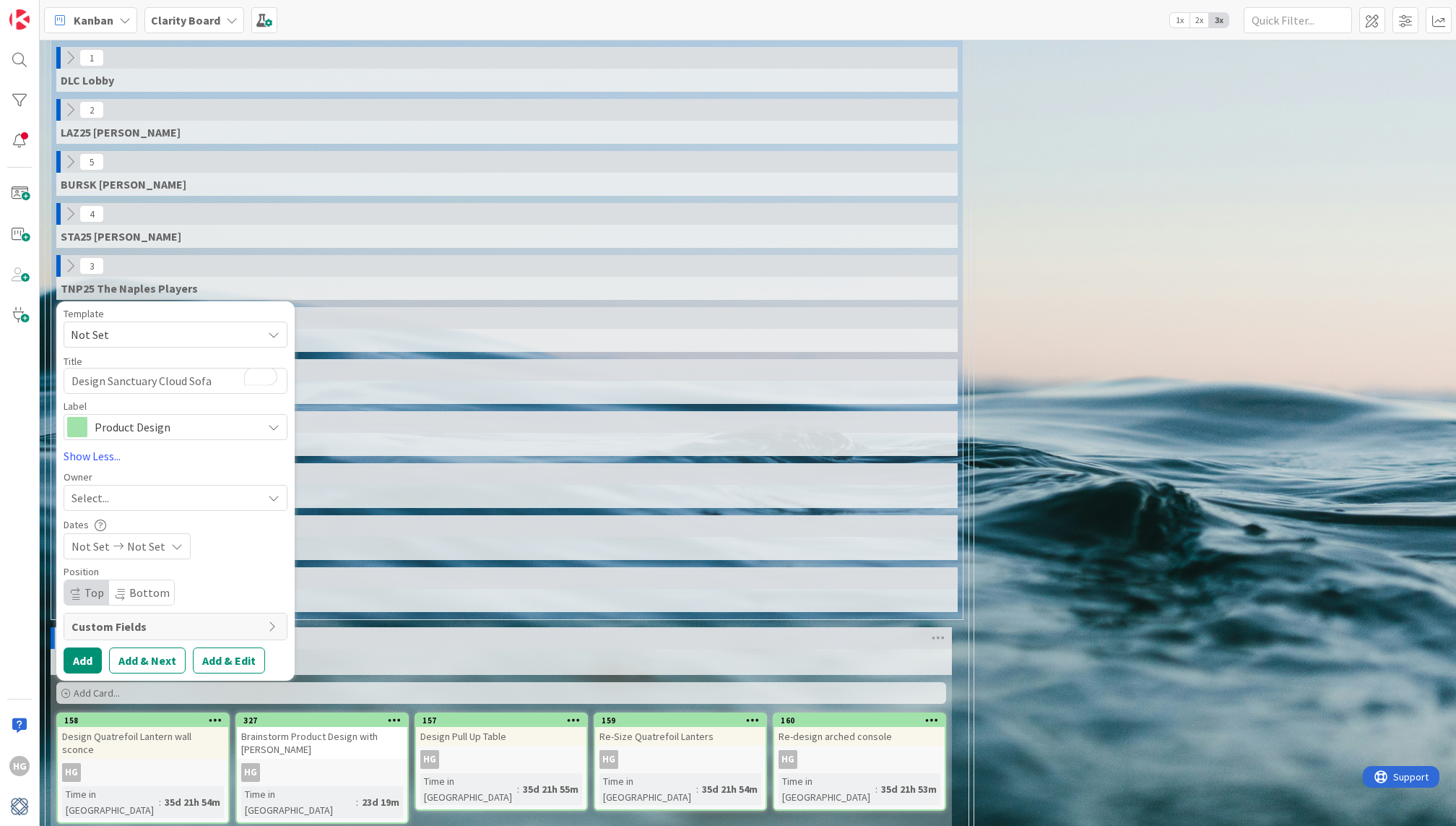
click at [119, 489] on div "Select..." at bounding box center [166, 498] width 191 height 18
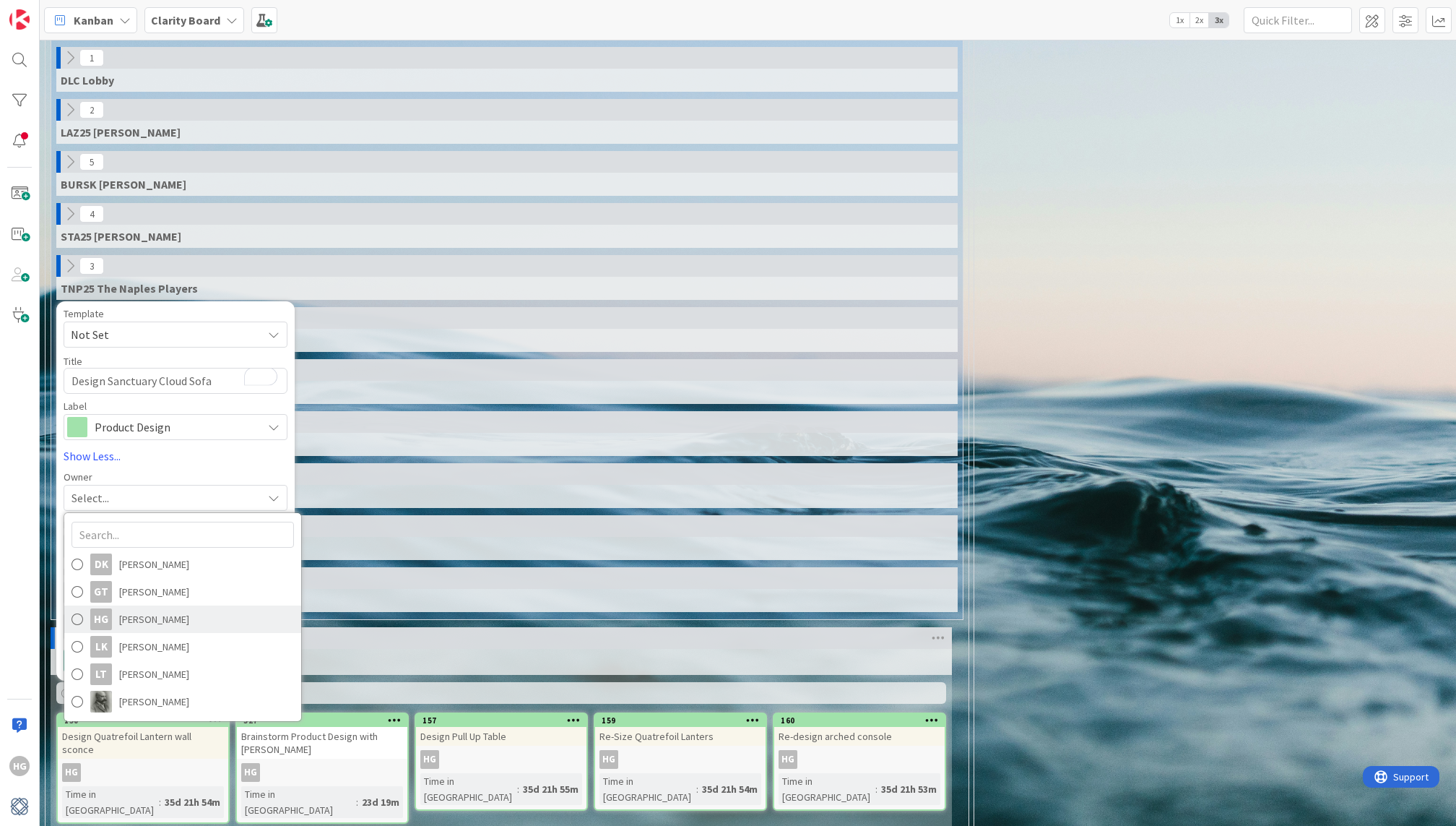
click at [122, 608] on span "[PERSON_NAME]" at bounding box center [154, 619] width 70 height 22
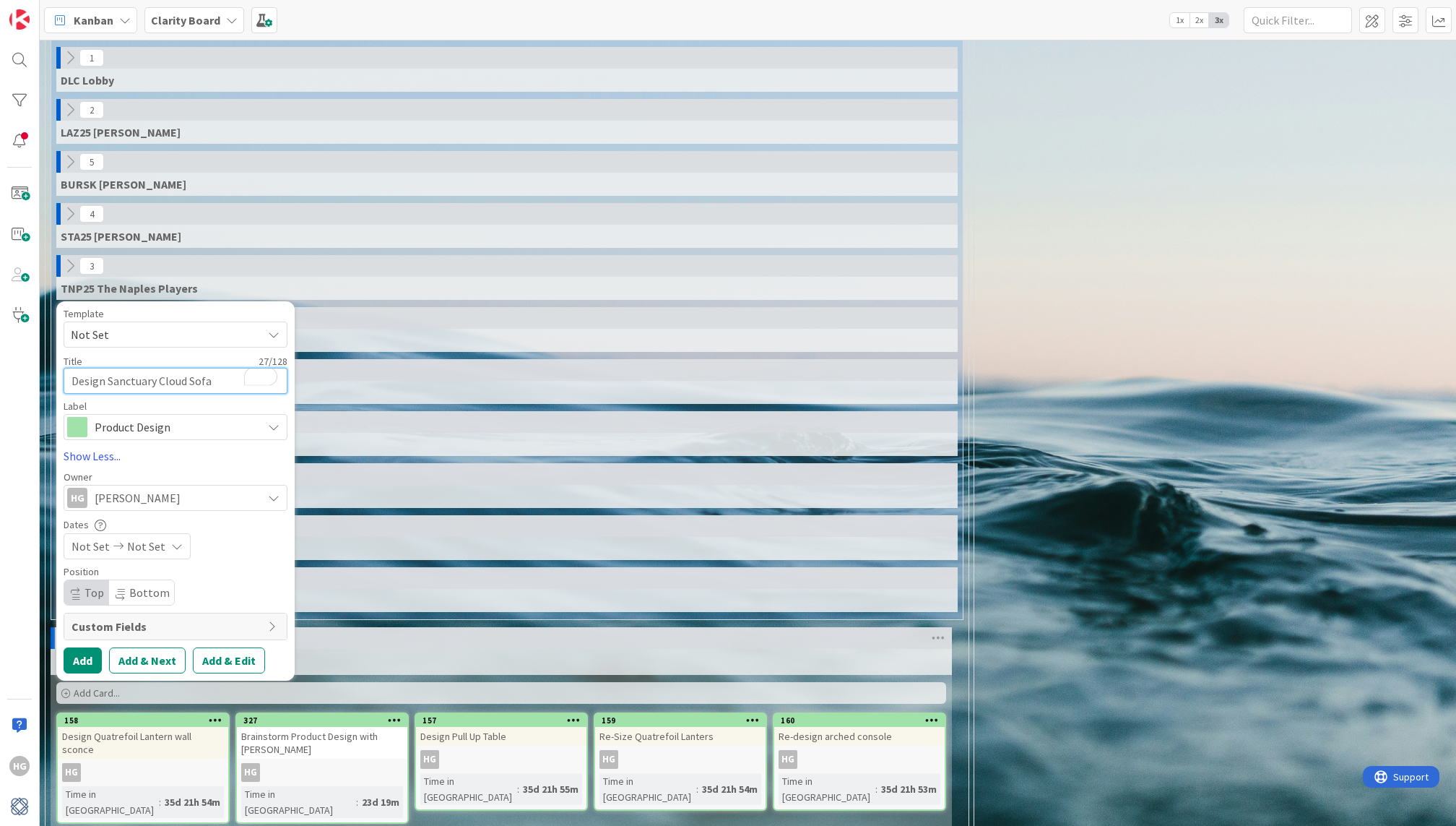
click at [214, 368] on textarea "Design Sanctuary Cloud Sofa" at bounding box center [175, 380] width 224 height 26
type textarea "x"
type textarea "Design Sanctuary Cloud Sofa,"
type textarea "x"
type textarea "Design Sanctuary Cloud Sofa,"
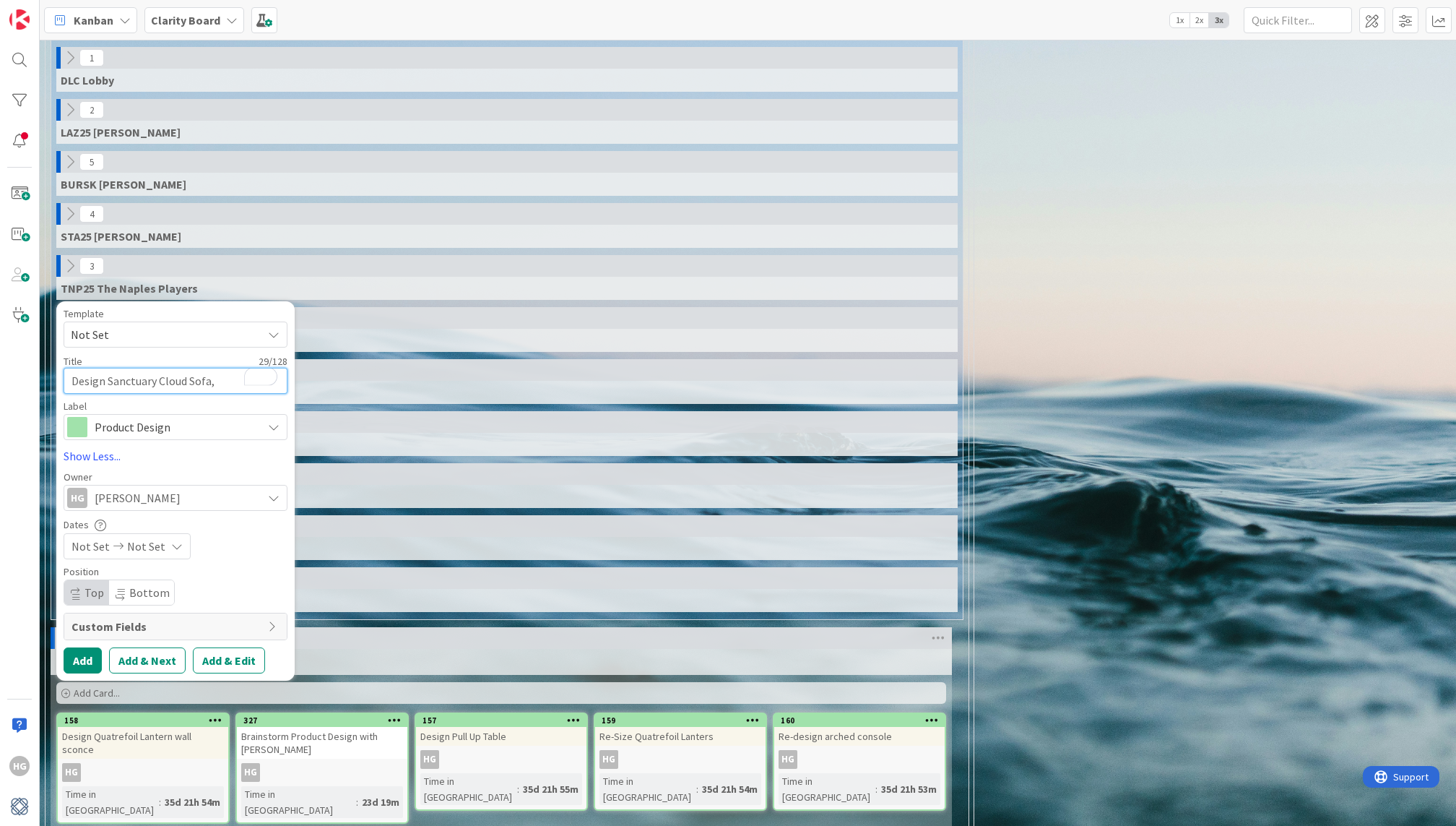
type textarea "x"
type textarea "Design Sanctuary Cloud Sofa,"
type textarea "x"
type textarea "Design Sanctuary Cloud Sofa"
type textarea "x"
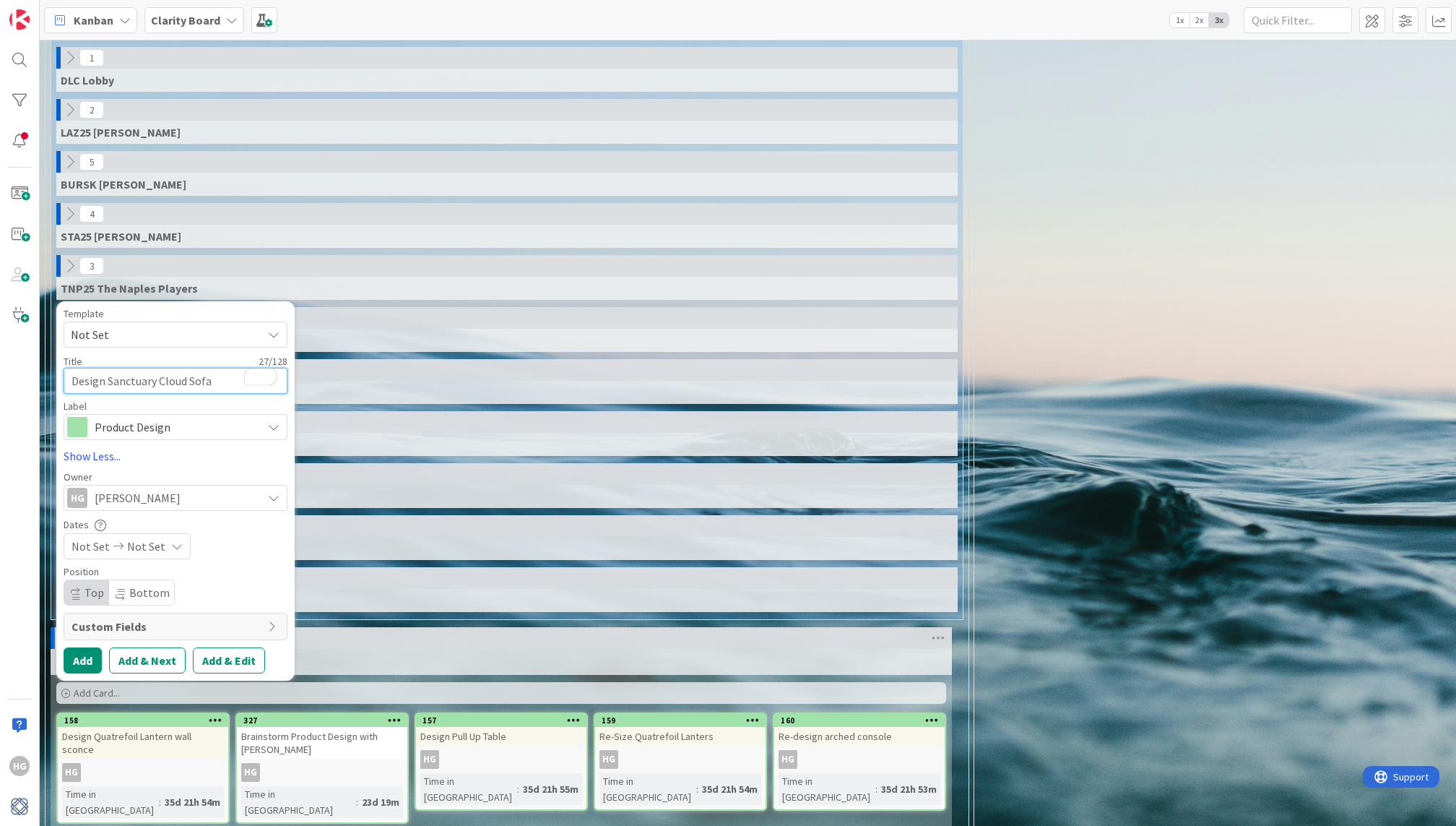
type textarea "Design Sanctuary Cloud Sofa"
type textarea "x"
type textarea "Design Sanctuary Cloud Sofa +"
type textarea "x"
type textarea "Design Sanctuary Cloud Sofa +"
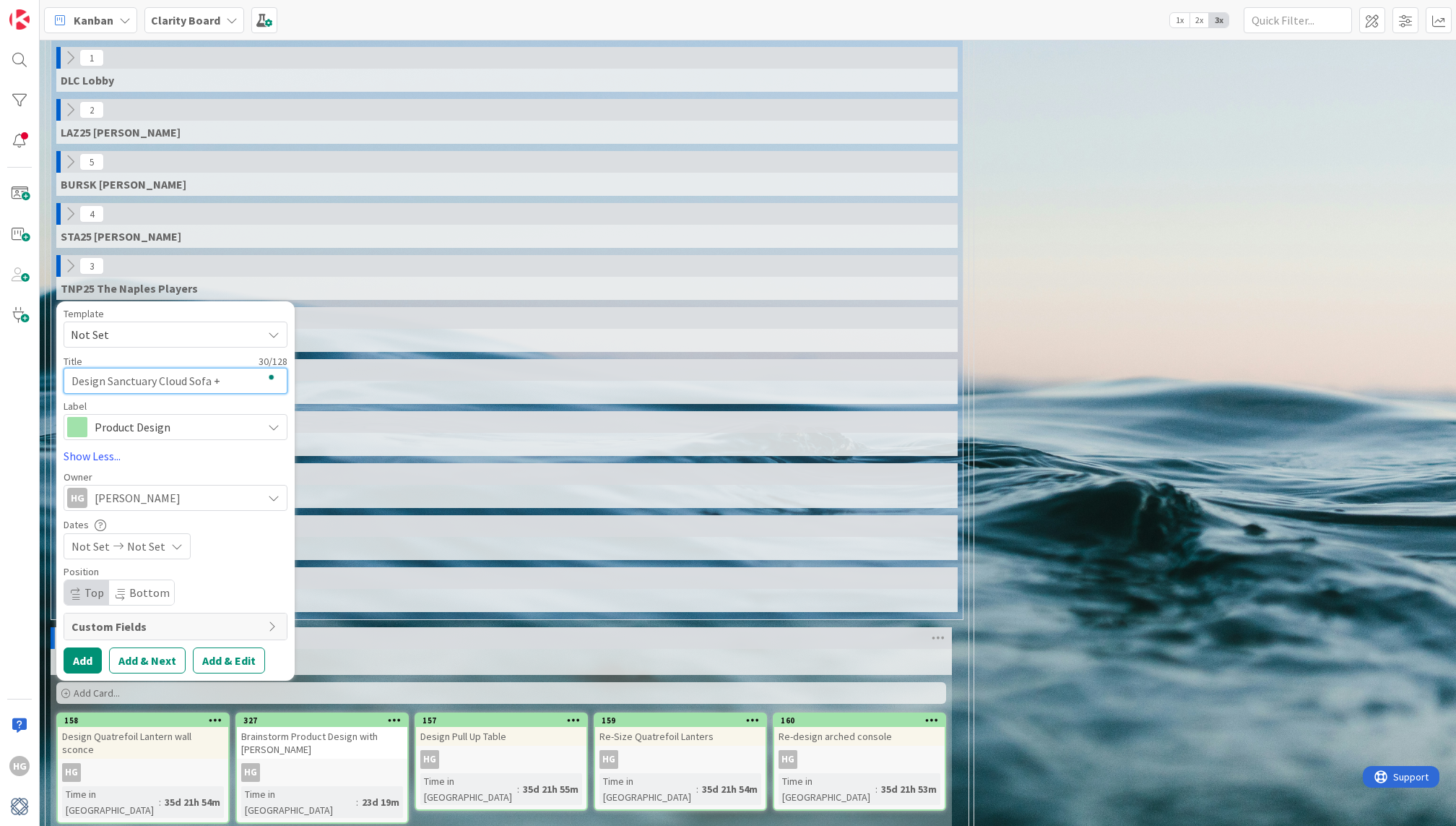
type textarea "x"
type textarea "Design Sanctuary Cloud Sofa + o"
type textarea "x"
type textarea "Design Sanctuary Cloud Sofa + ot"
type textarea "x"
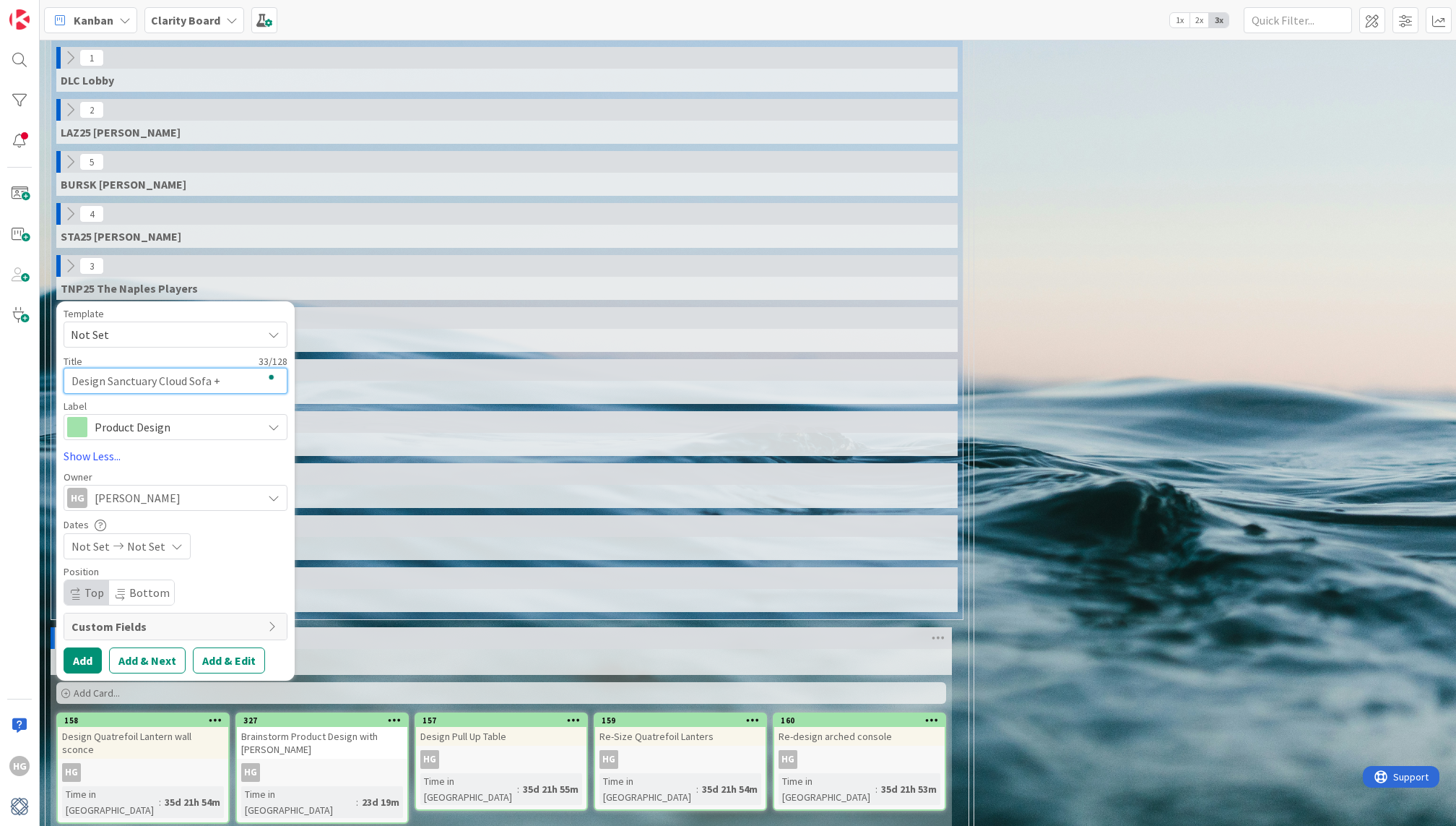
type textarea "Design Sanctuary Cloud Sofa + [PERSON_NAME]"
type textarea "x"
type textarea "Design Sanctuary Cloud Sofa + ottom"
type textarea "x"
type textarea "Design Sanctuary Cloud Sofa + [PERSON_NAME]"
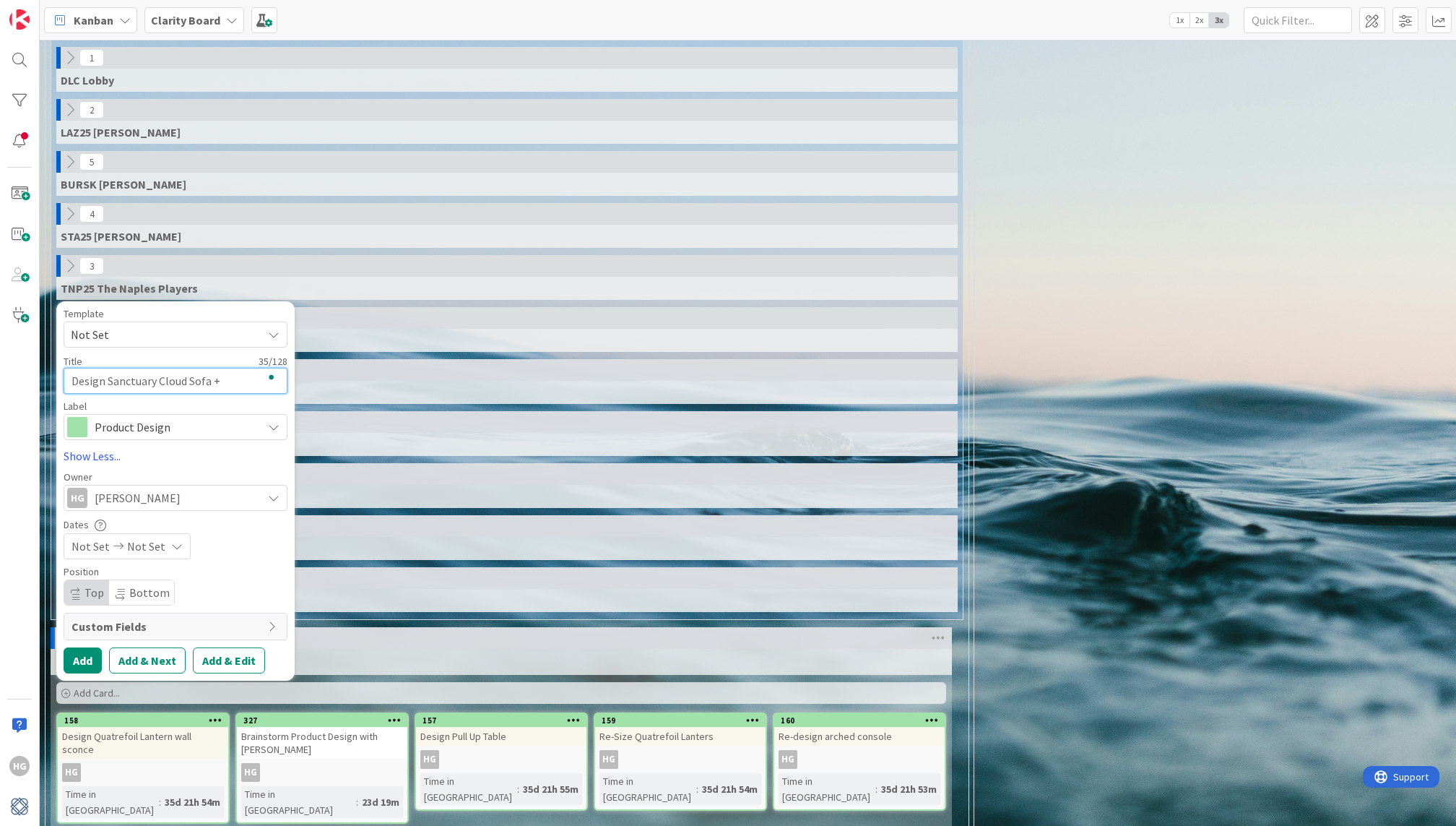
type textarea "x"
type textarea "Design Sanctuary Cloud Sofa + ottoman"
type textarea "x"
type textarea "Design Sanctuary Cloud Sofa + [PERSON_NAME]"
type textarea "x"
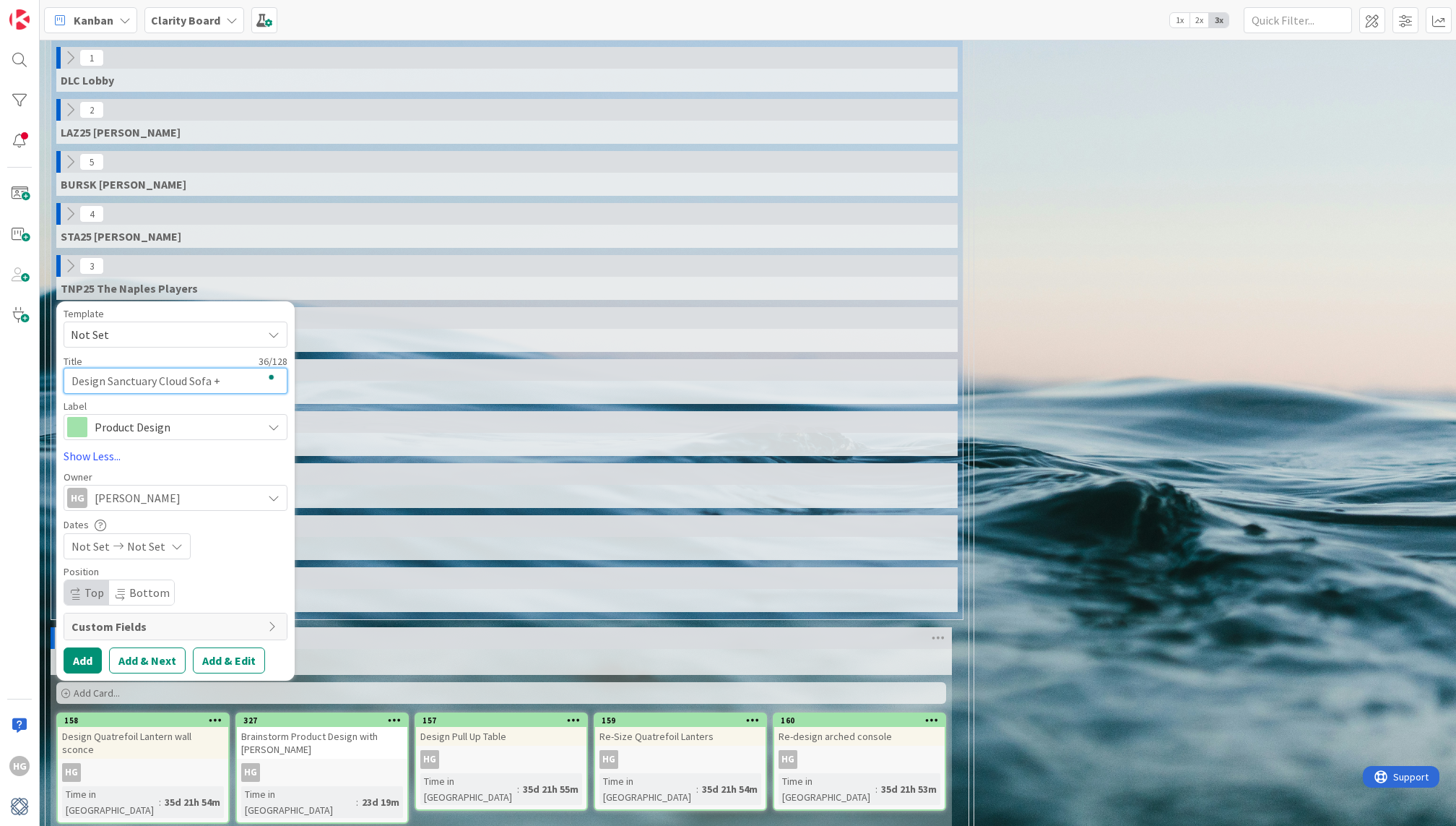
type textarea "Design Sanctuary Cloud Sofa + ottom"
type textarea "x"
type textarea "Design Sanctuary Cloud Sofa + [PERSON_NAME]"
type textarea "x"
click at [82, 648] on button "Add" at bounding box center [82, 660] width 38 height 26
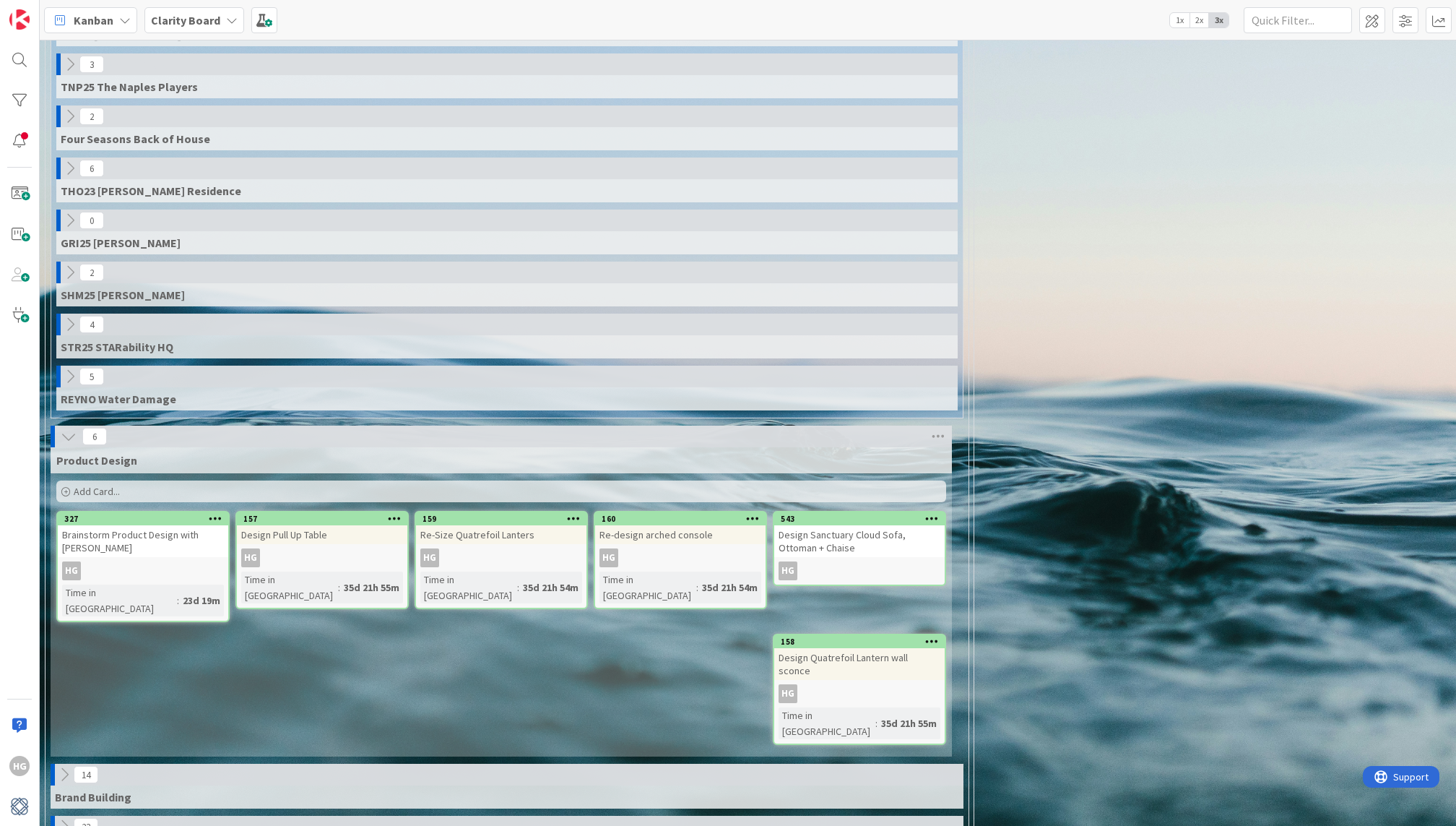
scroll to position [851, 0]
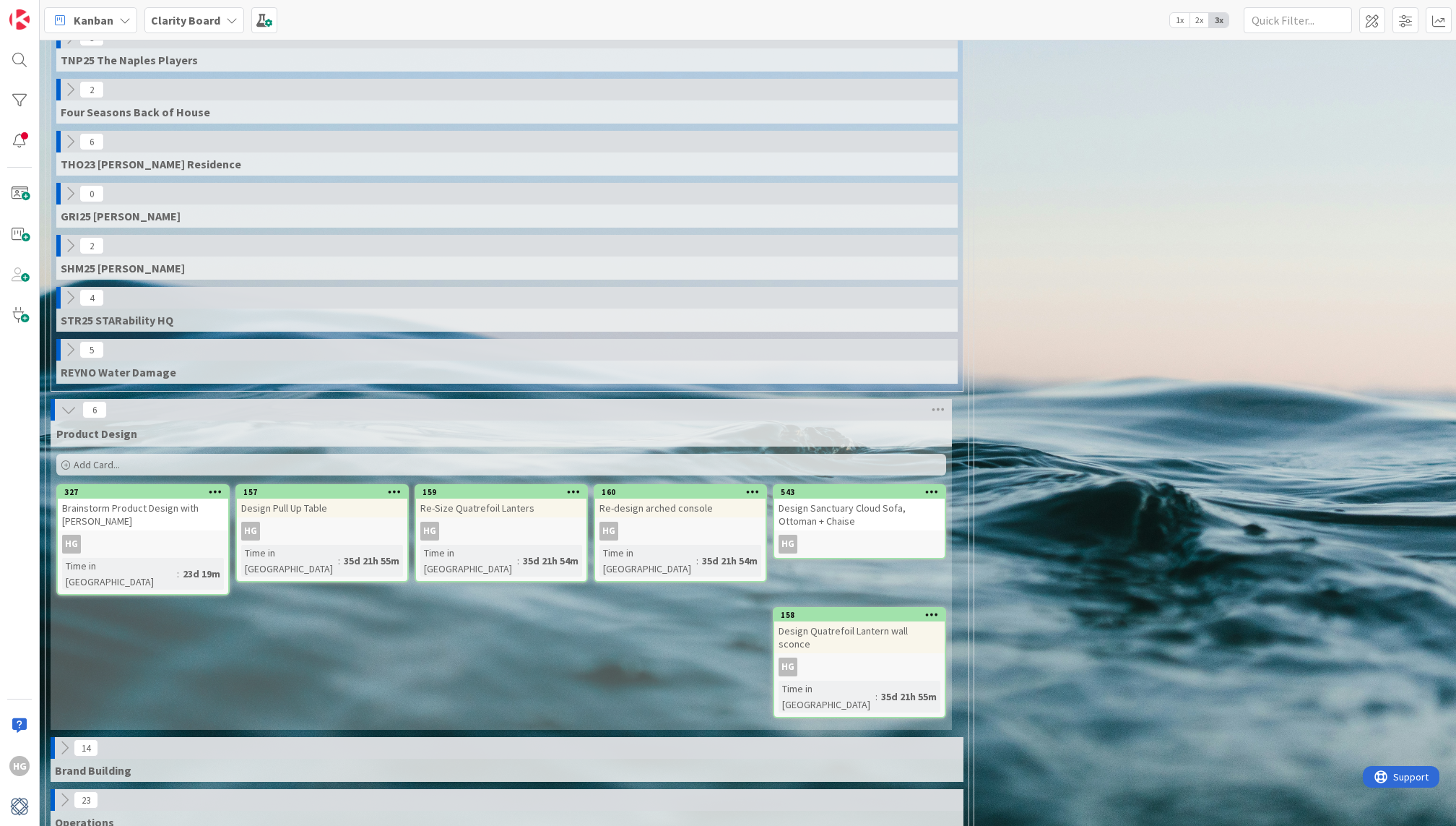
click at [143, 454] on div "Add Card..." at bounding box center [501, 464] width 890 height 22
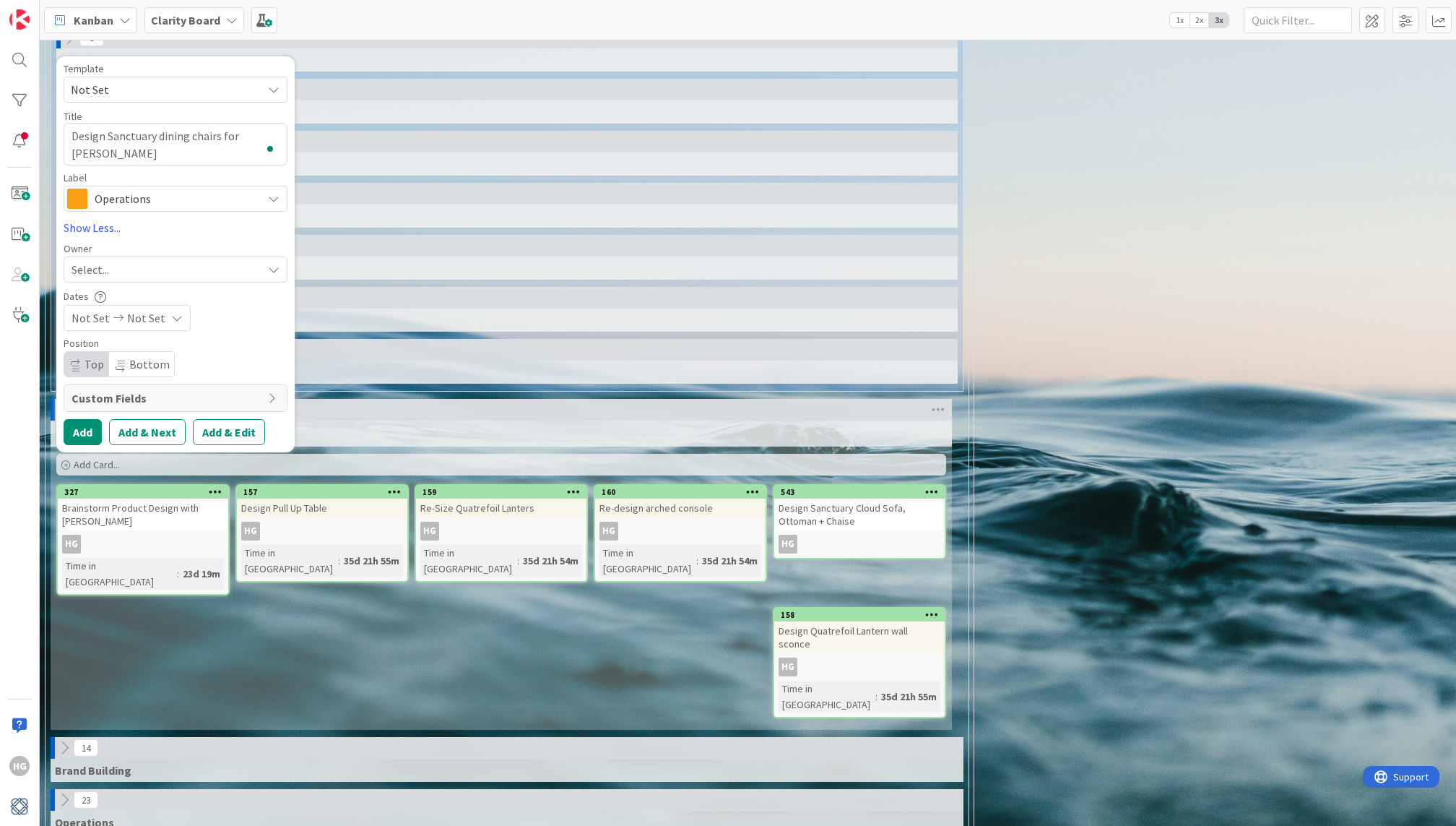
click at [83, 191] on span at bounding box center [77, 198] width 21 height 21
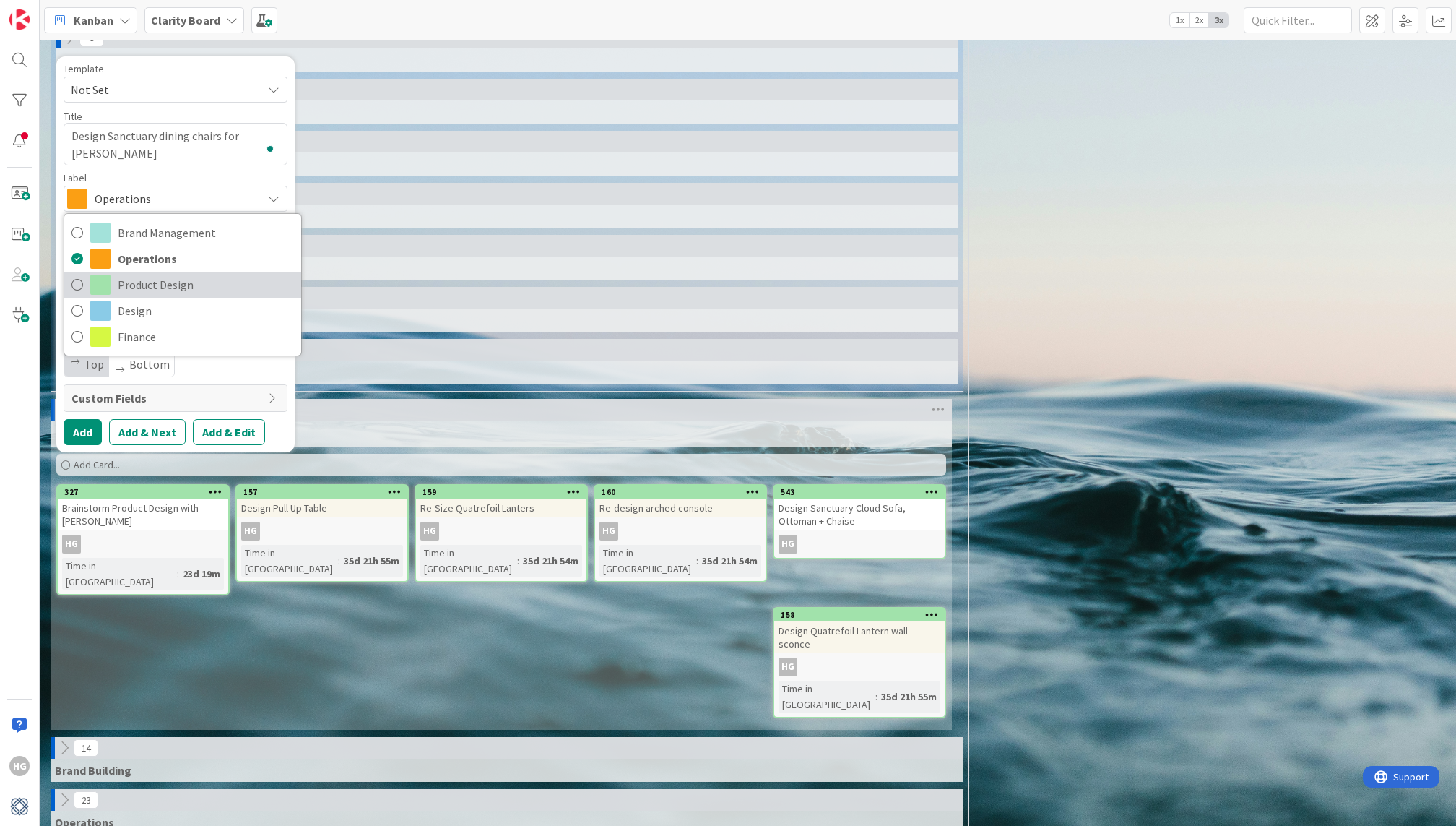
click at [134, 276] on span "Product Design" at bounding box center [205, 284] width 176 height 22
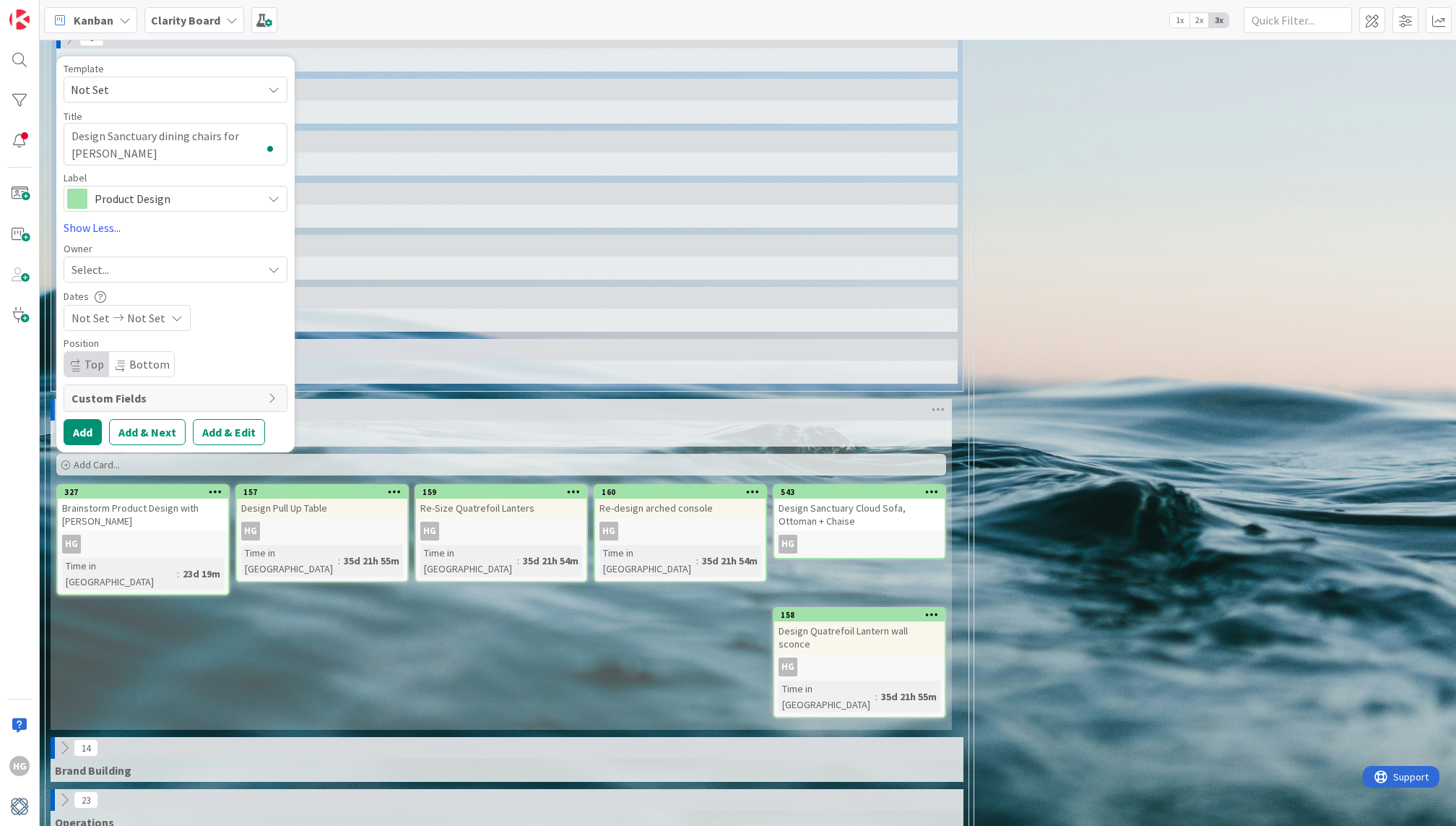
click at [113, 261] on div "Select..." at bounding box center [166, 270] width 191 height 18
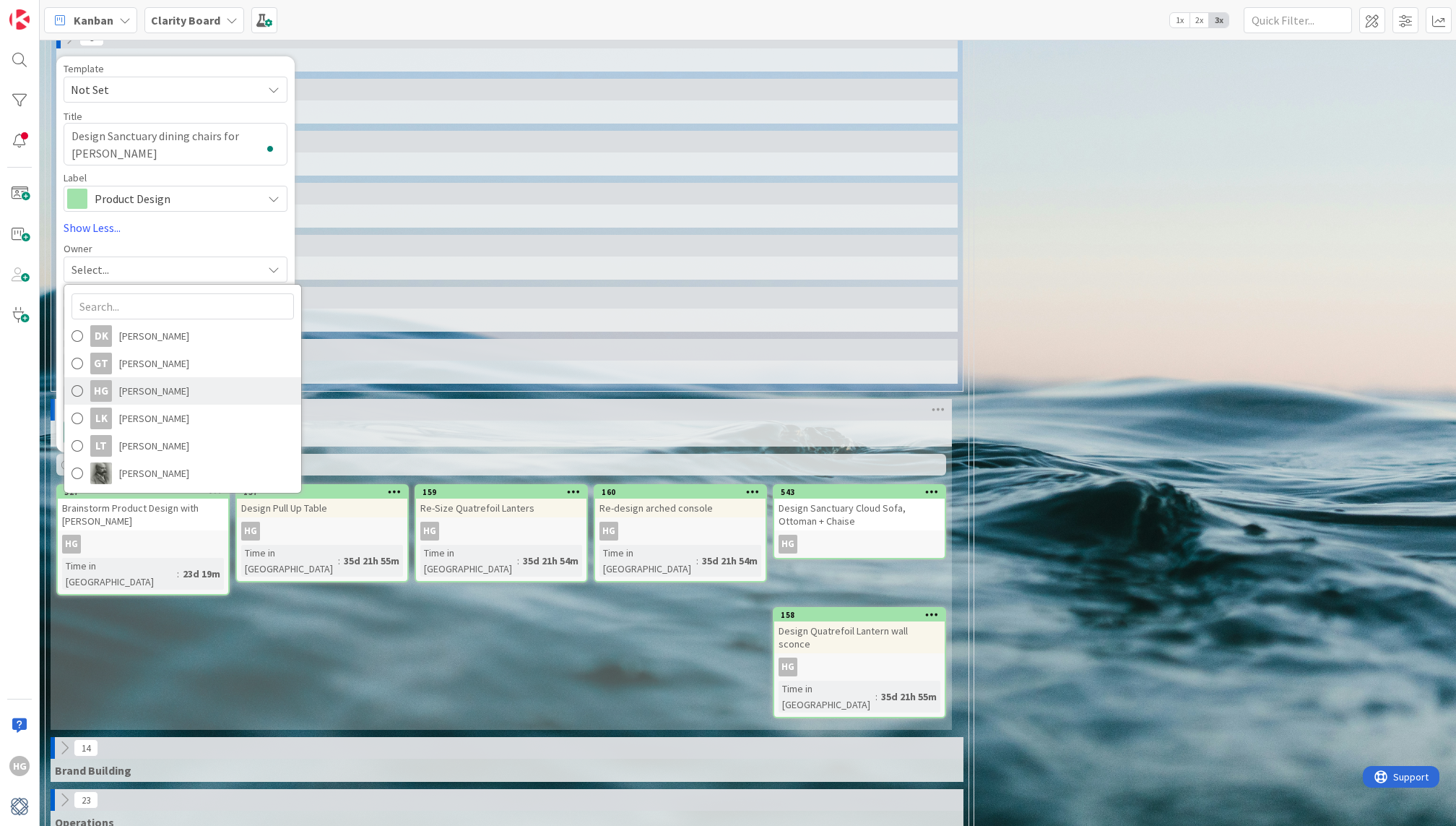
click at [126, 380] on span "[PERSON_NAME]" at bounding box center [154, 391] width 70 height 22
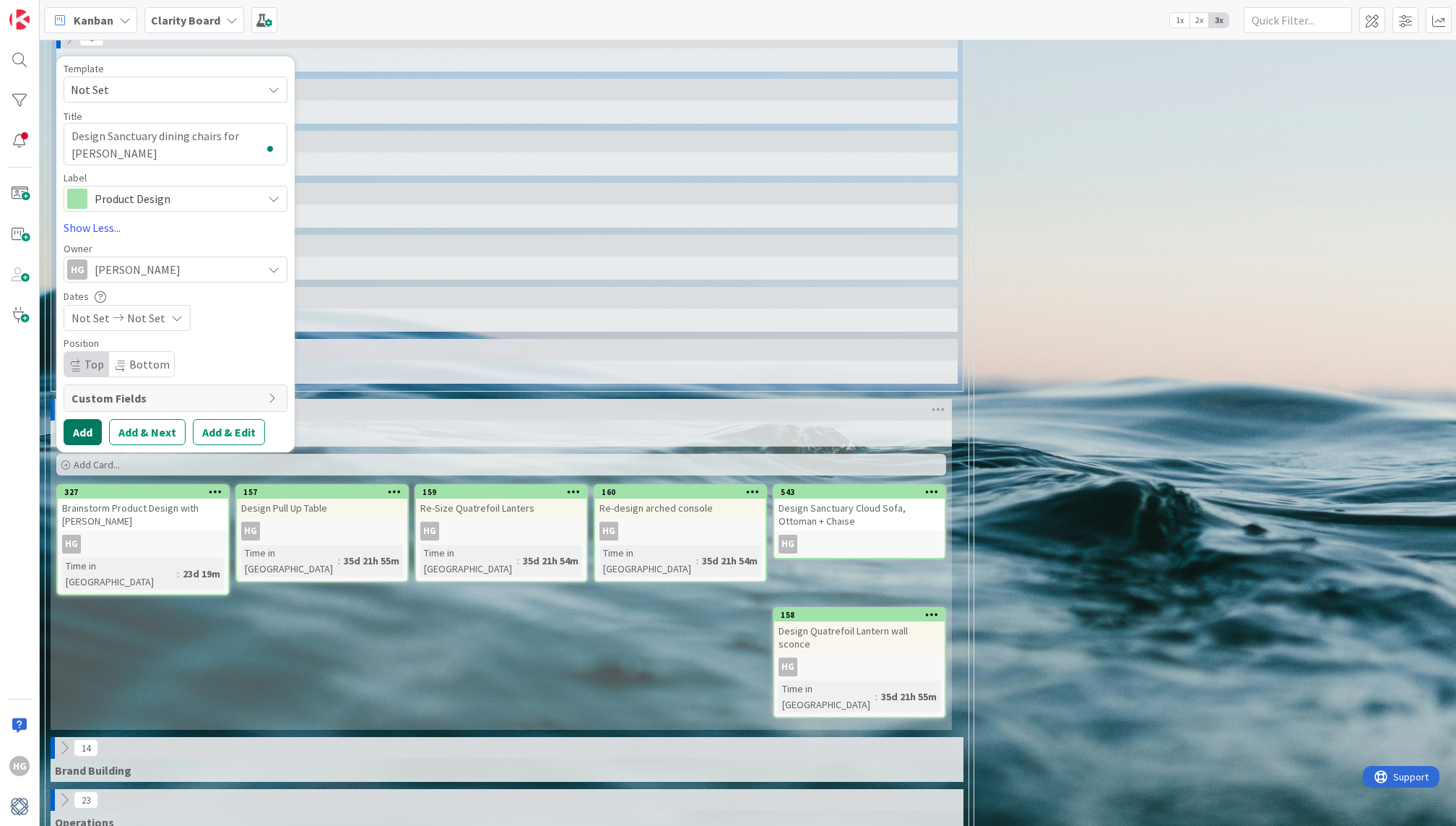
click at [79, 419] on button "Add" at bounding box center [82, 432] width 38 height 26
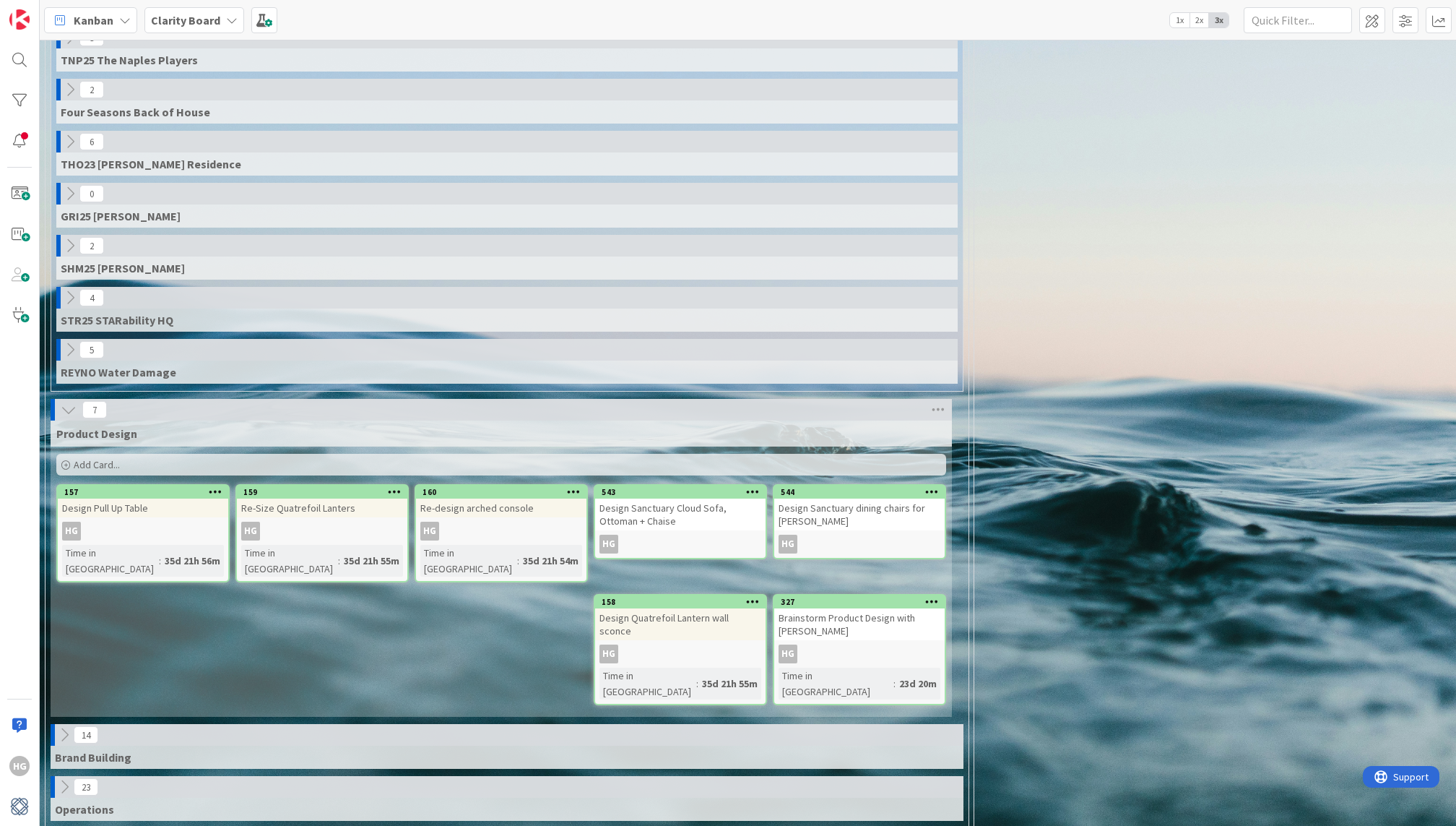
click at [668, 500] on div "Design Sanctuary Cloud Sofa, Ottoman + Chaise" at bounding box center [680, 514] width 170 height 32
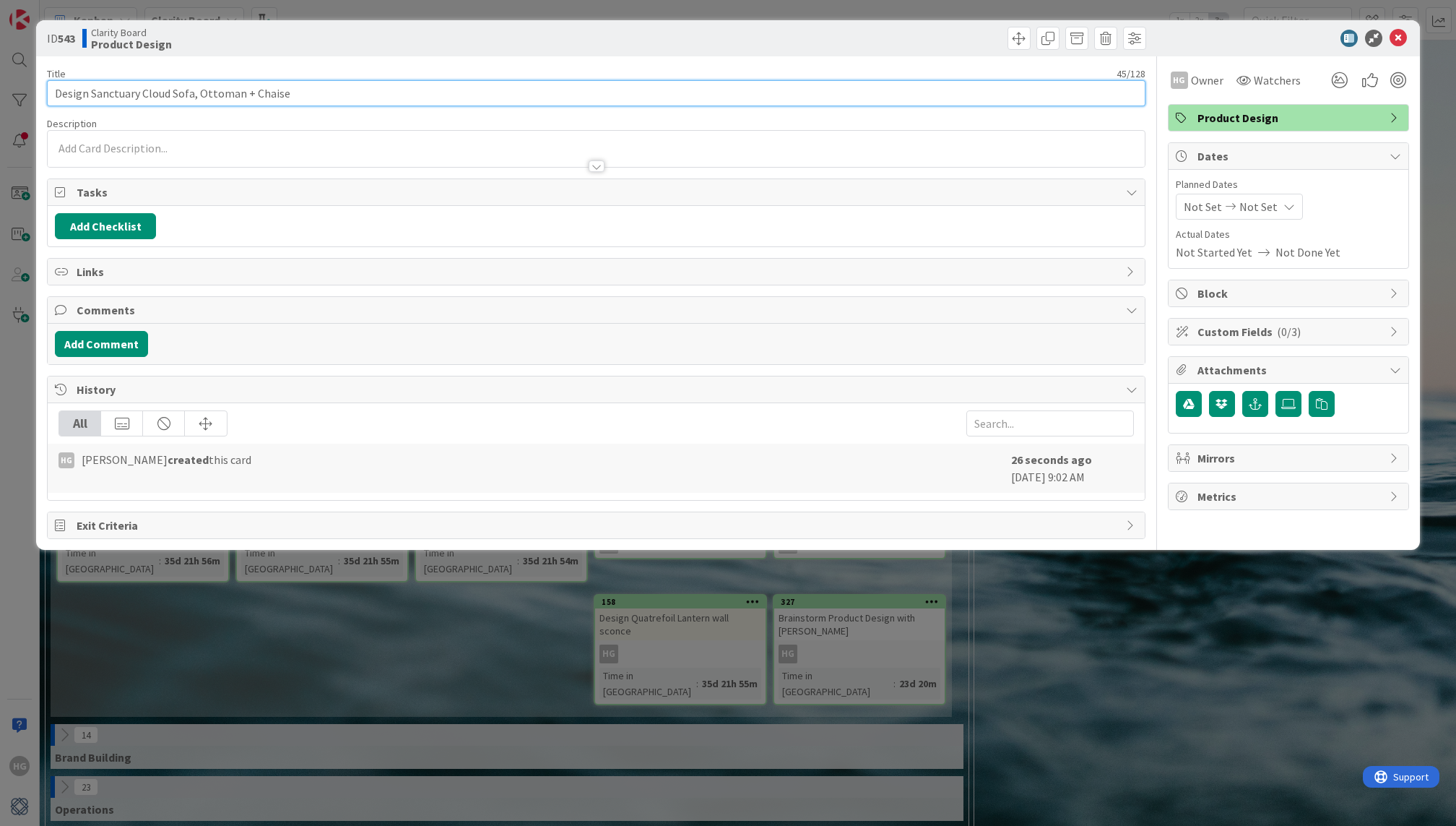
click at [312, 90] on input "Design Sanctuary Cloud Sofa, Ottoman + Chaise" at bounding box center [595, 93] width 1097 height 26
click at [307, 96] on input "Design Sanctuary Cloud Sofa, Ottoman + Chaise for [PERSON_NAME]" at bounding box center [595, 93] width 1097 height 26
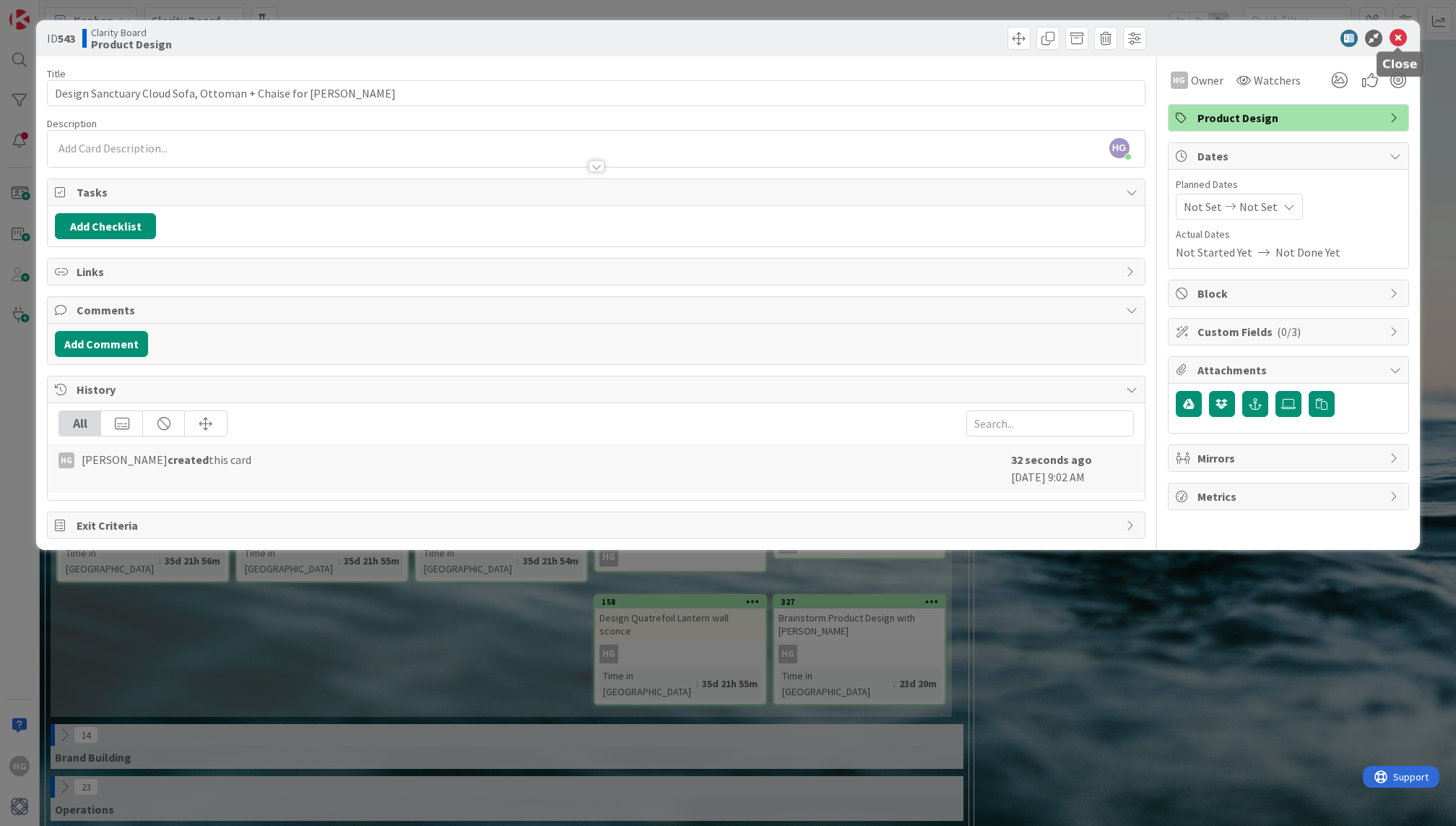
click at [1400, 36] on icon at bounding box center [1398, 38] width 18 height 18
